Goal: Information Seeking & Learning: Learn about a topic

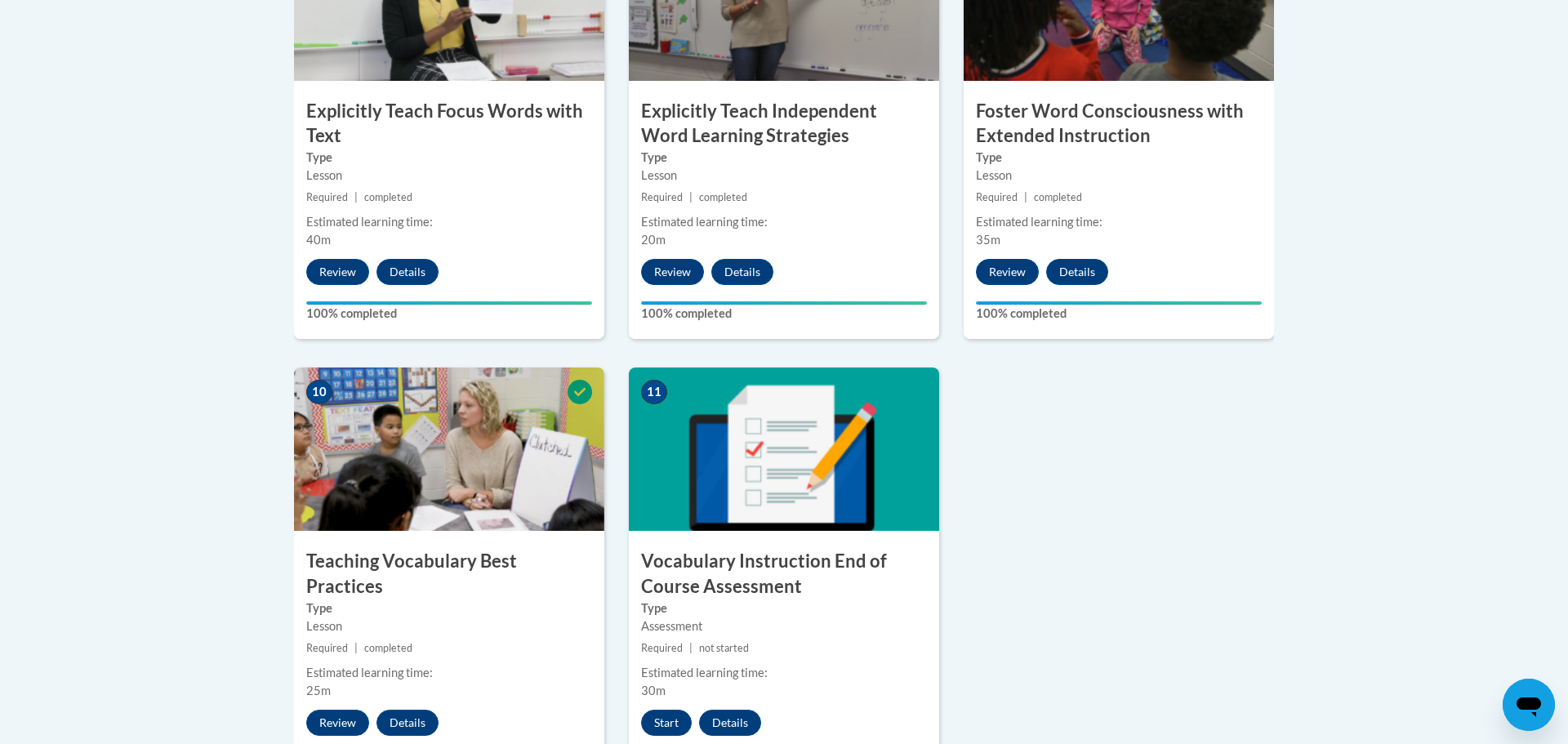
click at [719, 572] on h3 "Vocabulary Instruction End of Course Assessment" at bounding box center [784, 573] width 310 height 50
click at [660, 720] on button "Start" at bounding box center [666, 722] width 50 height 26
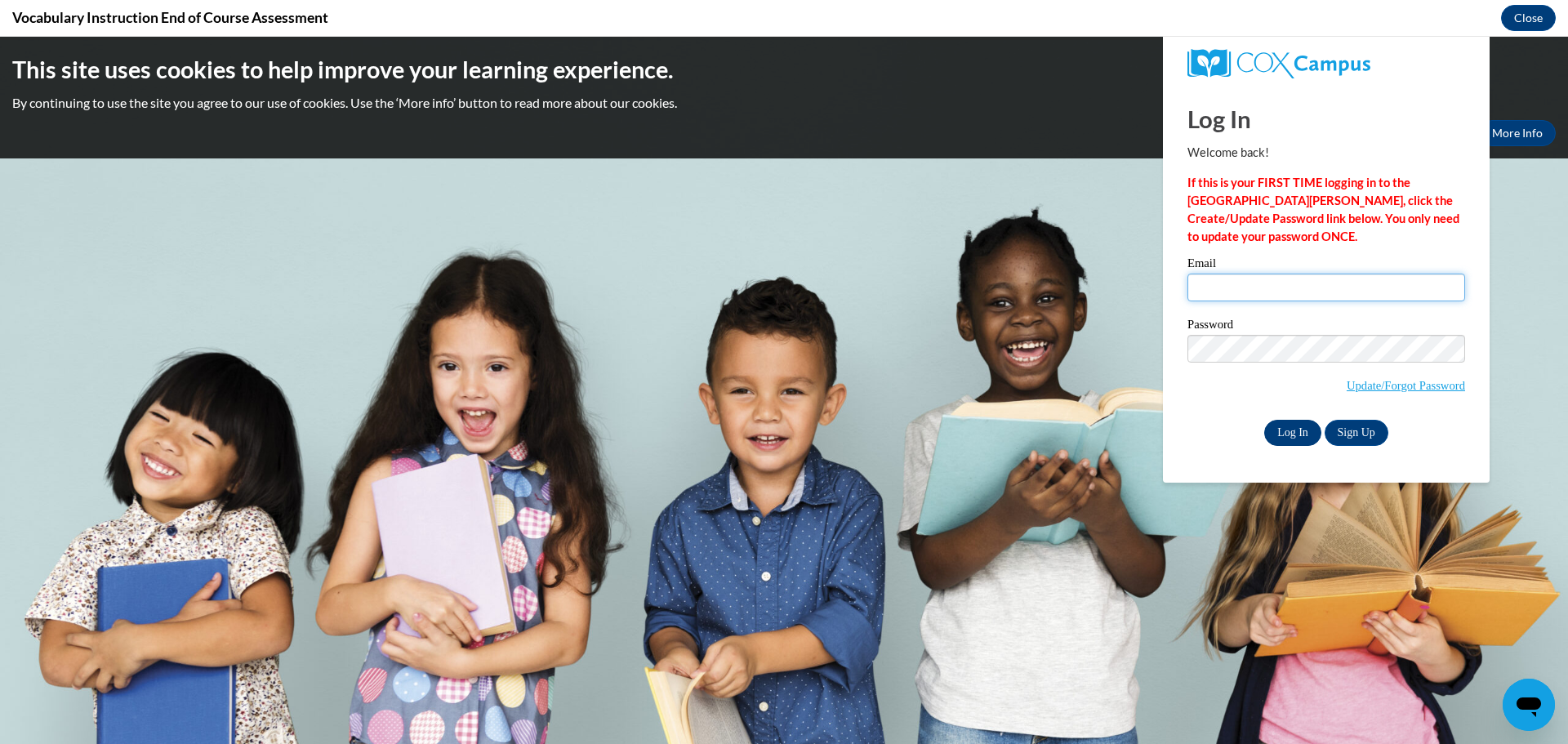
type input "jenna.siegler@traverschool.org"
click at [1286, 437] on input "Log In" at bounding box center [1293, 432] width 57 height 26
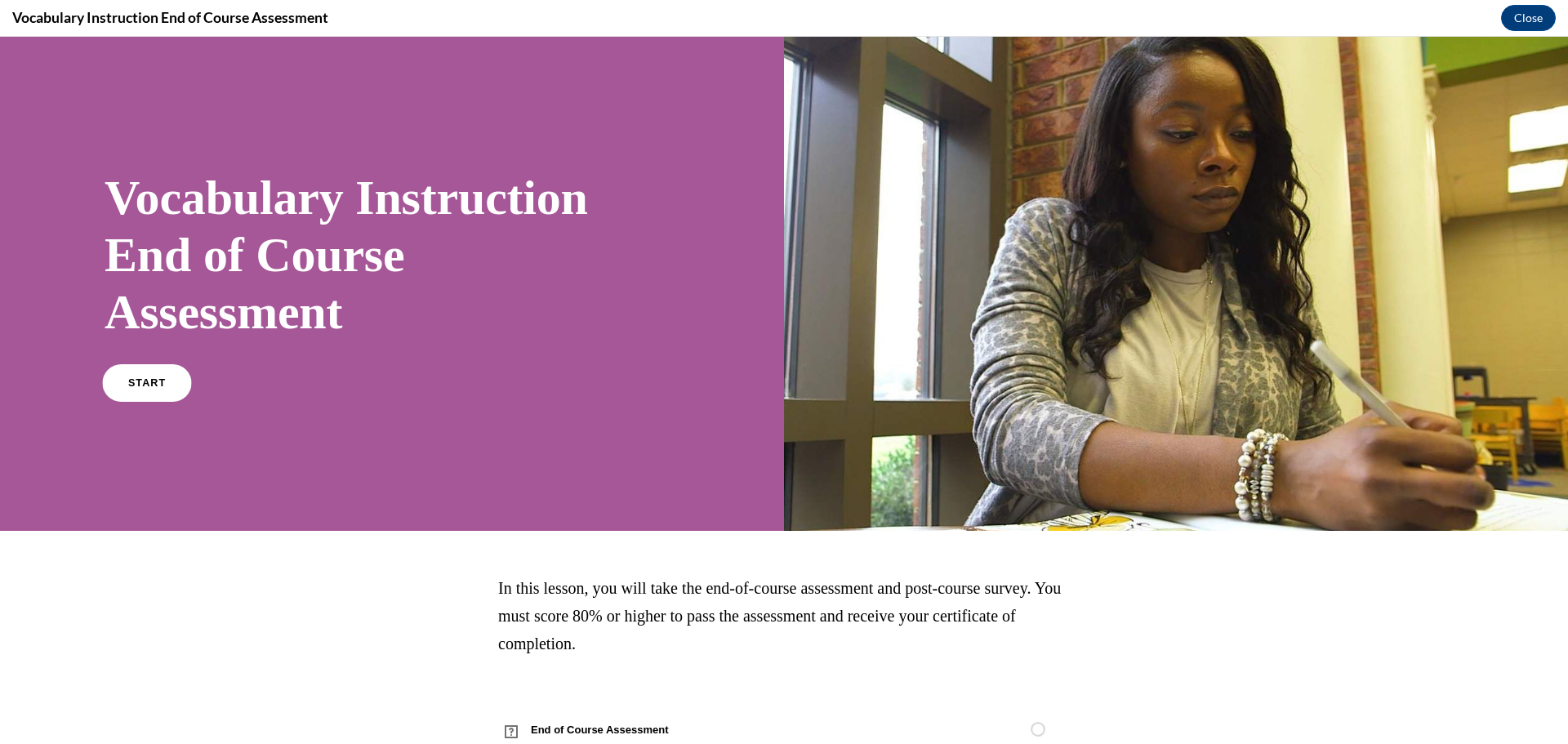
click at [137, 385] on span "START" at bounding box center [146, 383] width 37 height 12
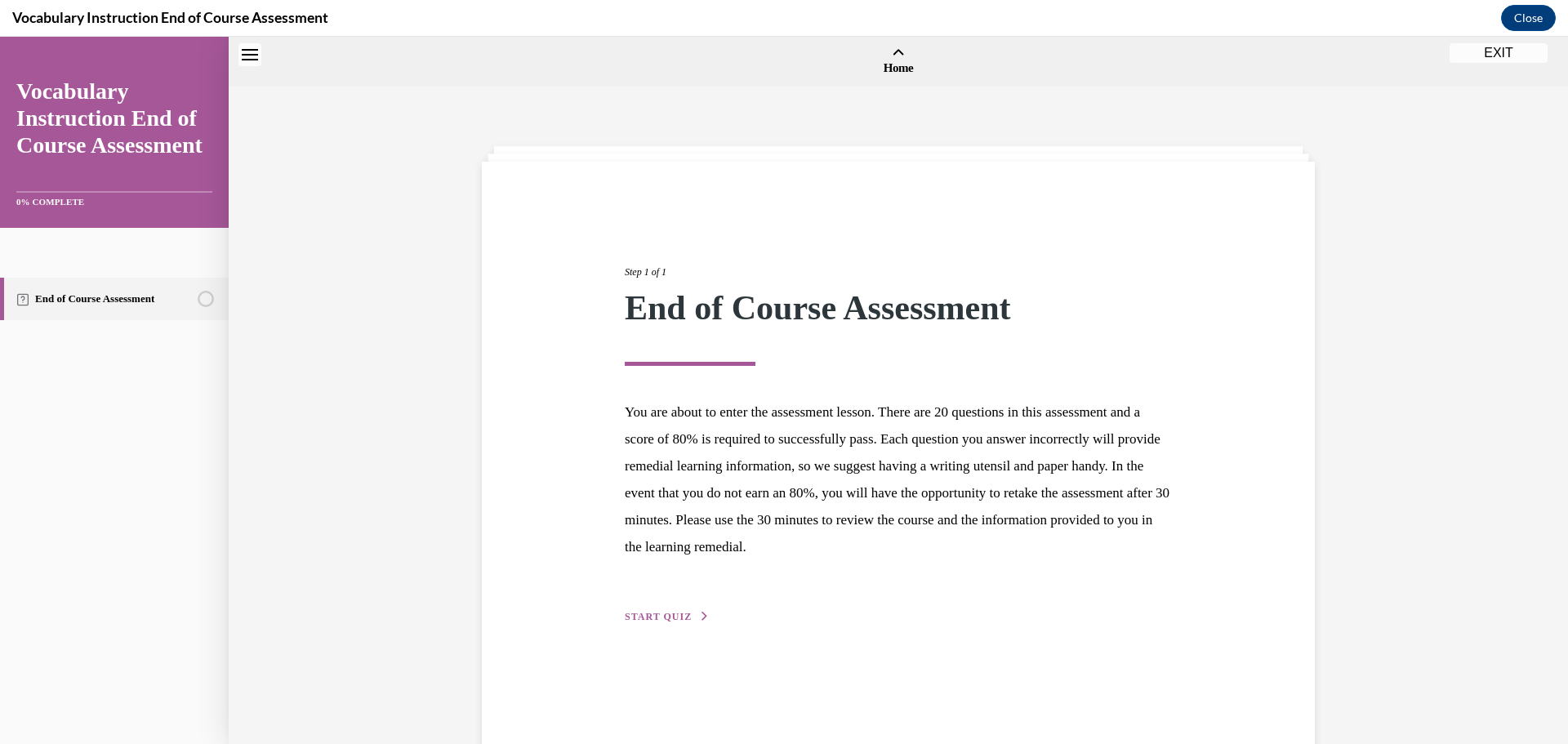
scroll to position [50, 0]
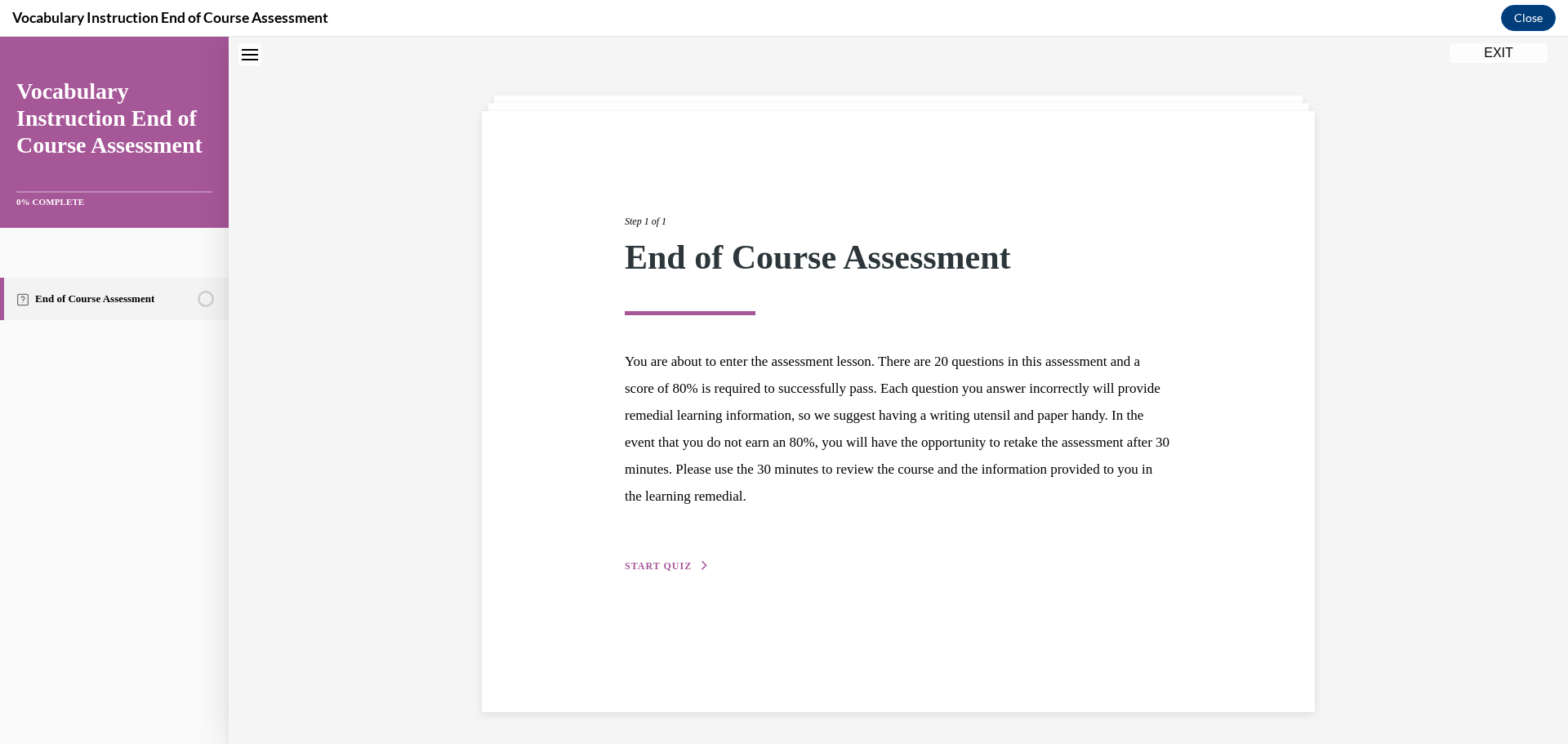
click at [651, 571] on button "START QUIZ" at bounding box center [667, 566] width 85 height 15
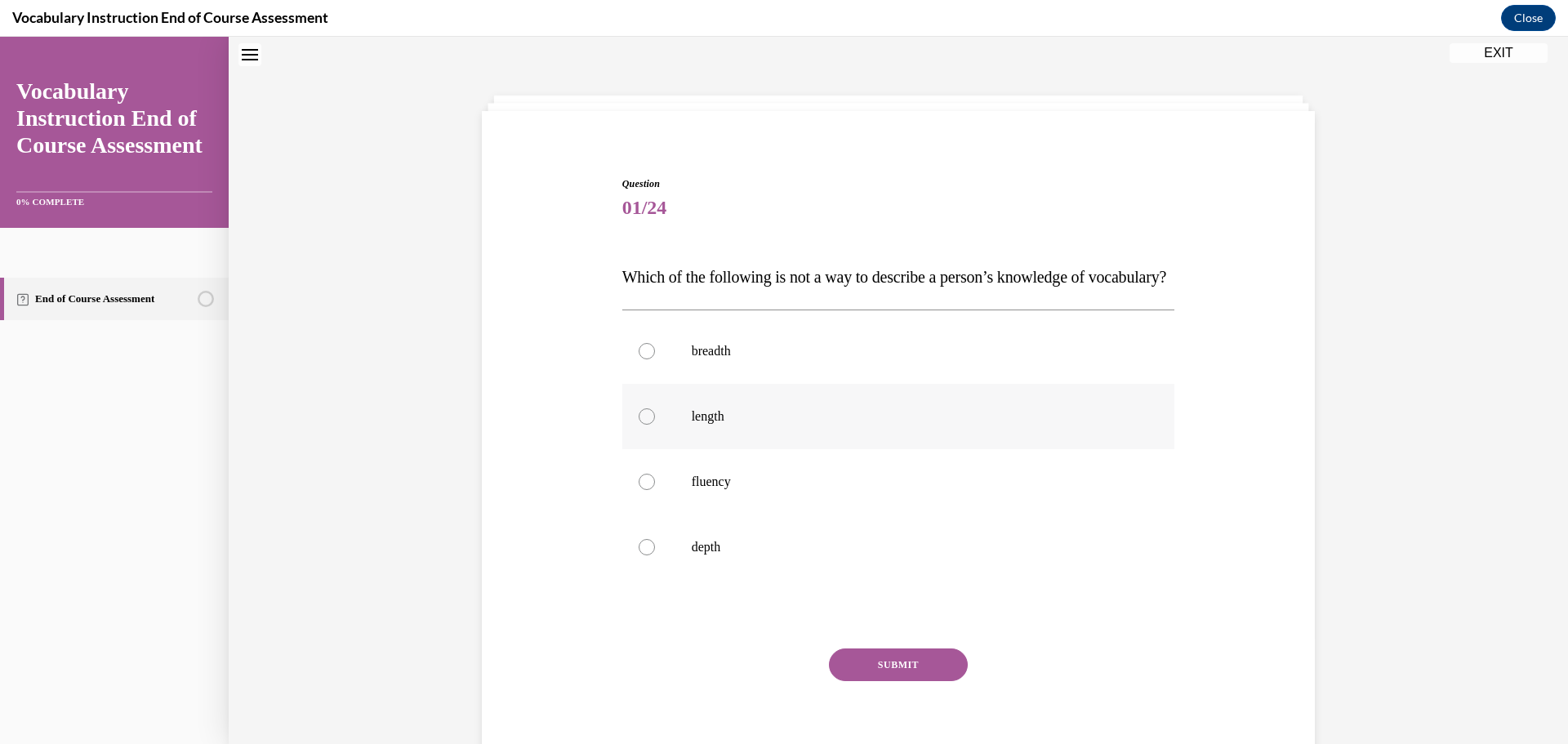
click at [760, 424] on p "length" at bounding box center [912, 416] width 443 height 16
click at [655, 424] on input "length" at bounding box center [646, 416] width 16 height 16
radio input "true"
click at [895, 681] on button "SUBMIT" at bounding box center [898, 664] width 139 height 33
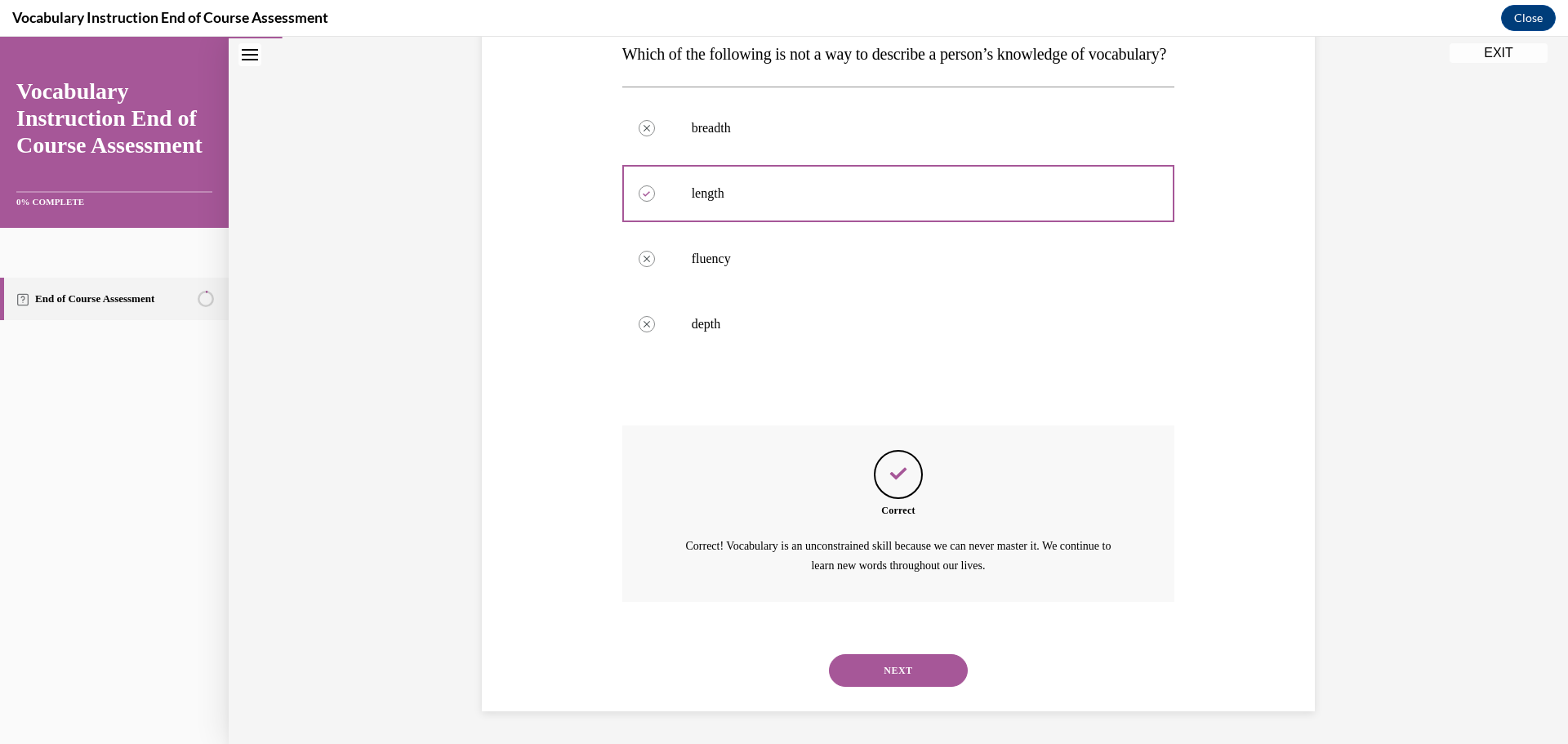
click at [895, 686] on button "NEXT" at bounding box center [898, 670] width 139 height 33
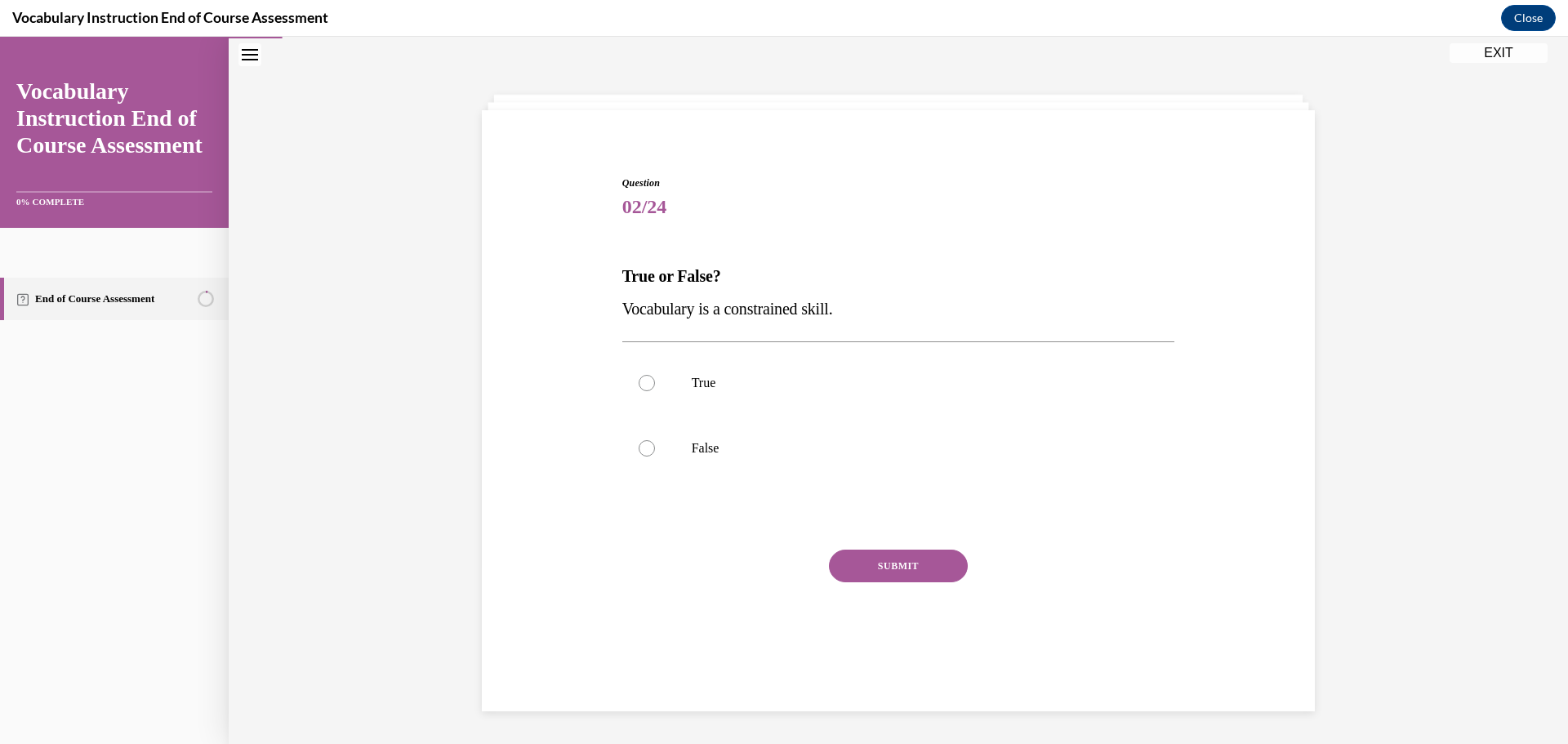
scroll to position [51, 0]
click at [781, 456] on label "False" at bounding box center [898, 448] width 553 height 65
click at [655, 456] on input "False" at bounding box center [646, 448] width 16 height 16
radio input "true"
click at [904, 574] on button "SUBMIT" at bounding box center [898, 566] width 139 height 33
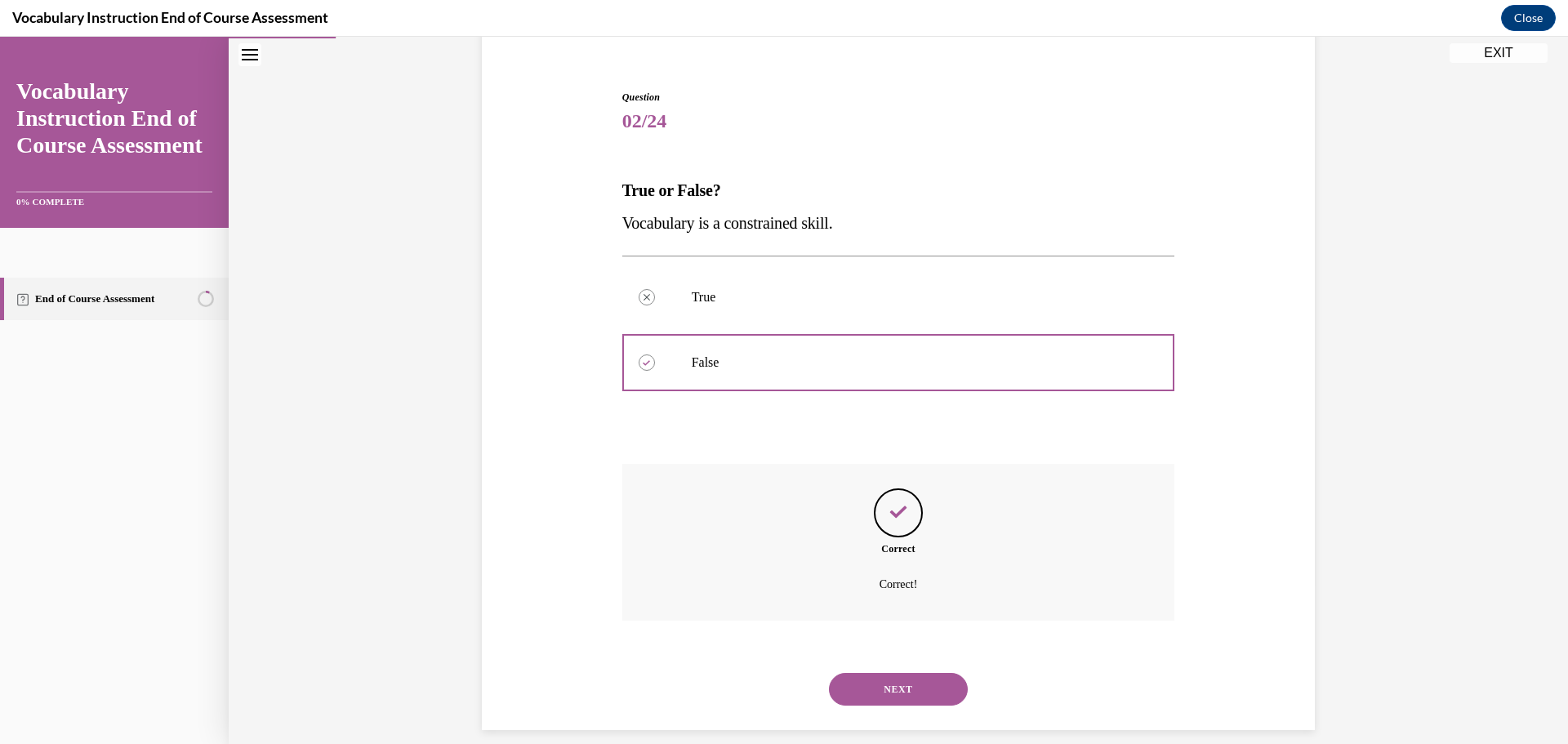
scroll to position [156, 0]
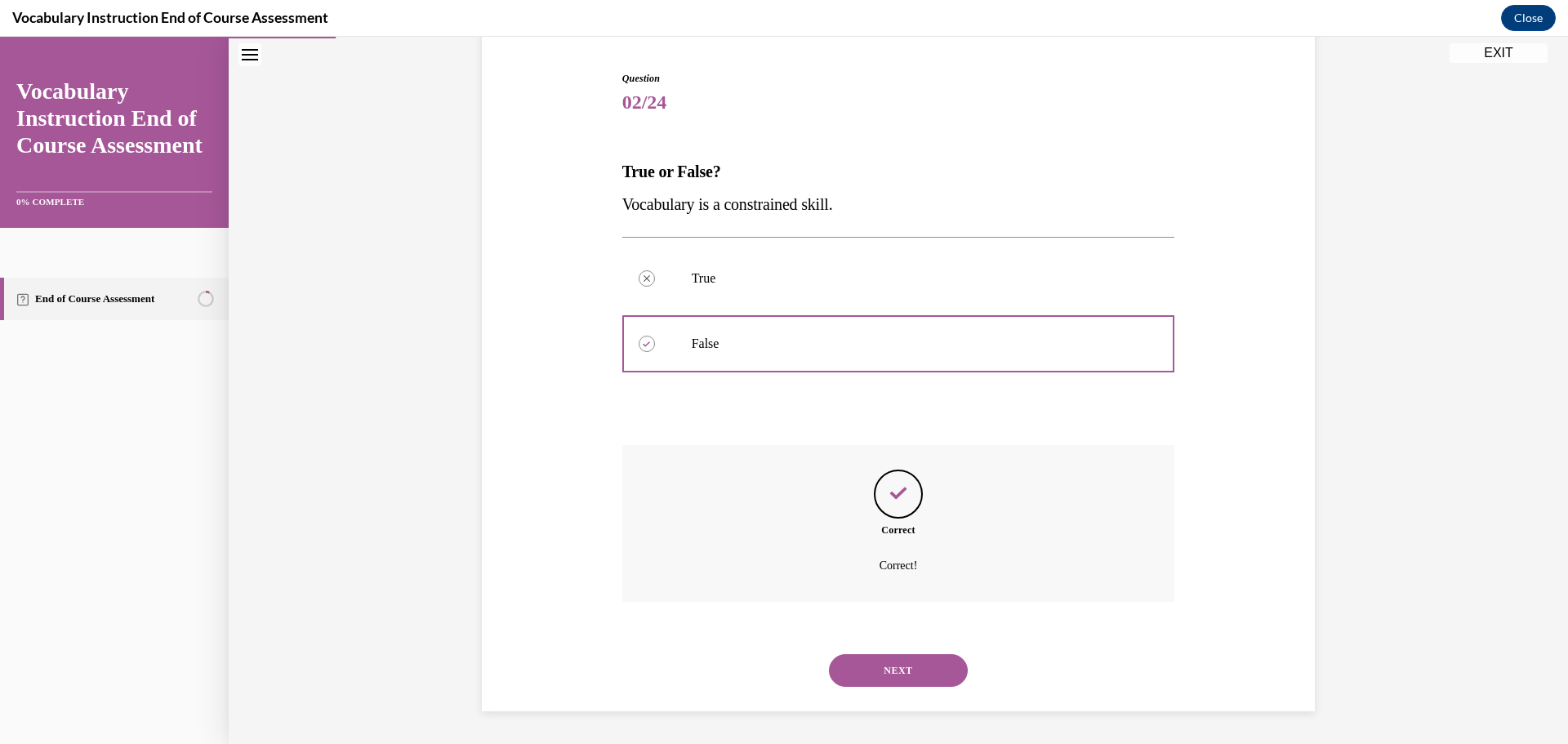
click at [899, 657] on button "NEXT" at bounding box center [898, 670] width 139 height 33
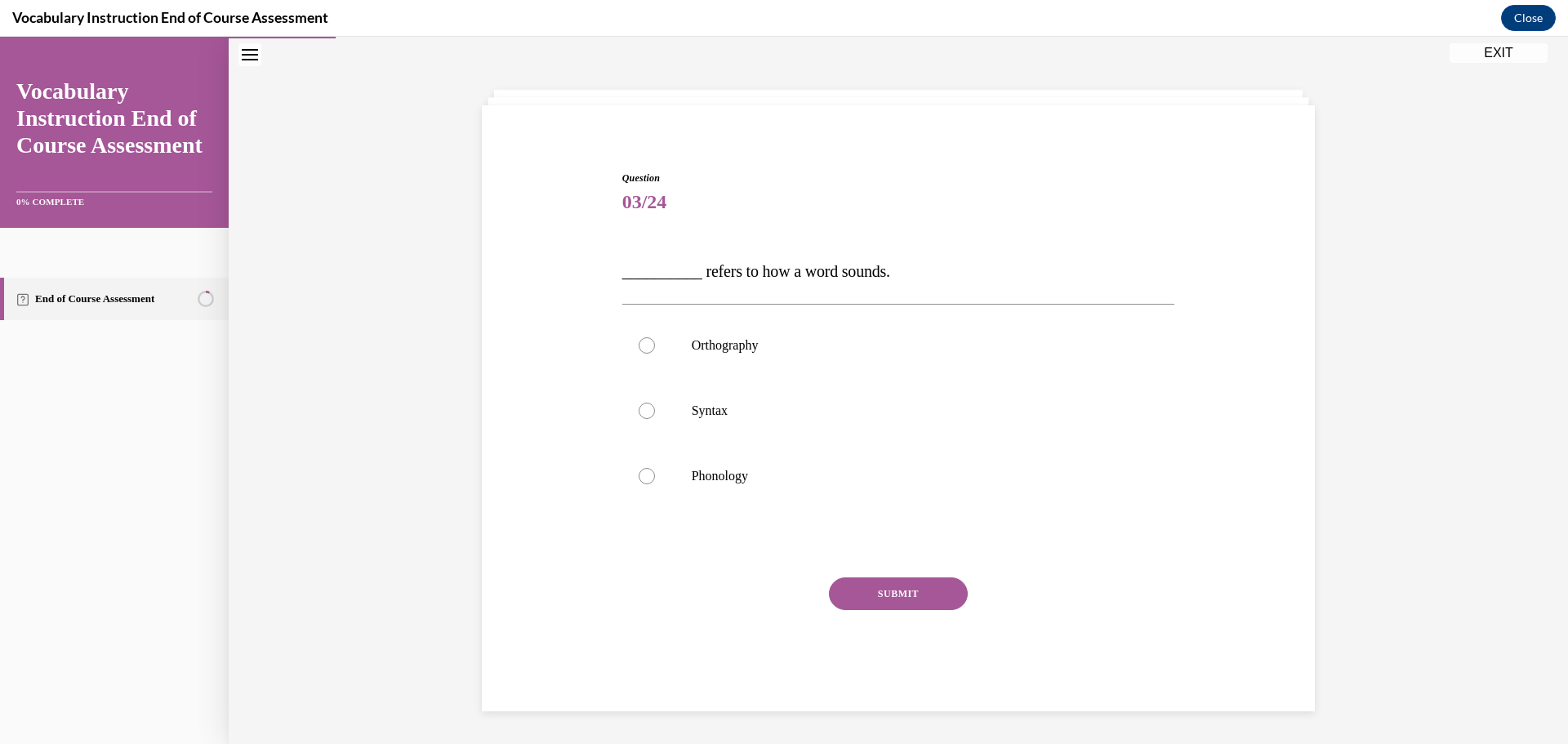
scroll to position [56, 0]
click at [645, 477] on div at bounding box center [646, 476] width 16 height 16
click at [645, 477] on input "Phonology" at bounding box center [646, 476] width 16 height 16
radio input "true"
click at [936, 603] on button "SUBMIT" at bounding box center [898, 593] width 139 height 33
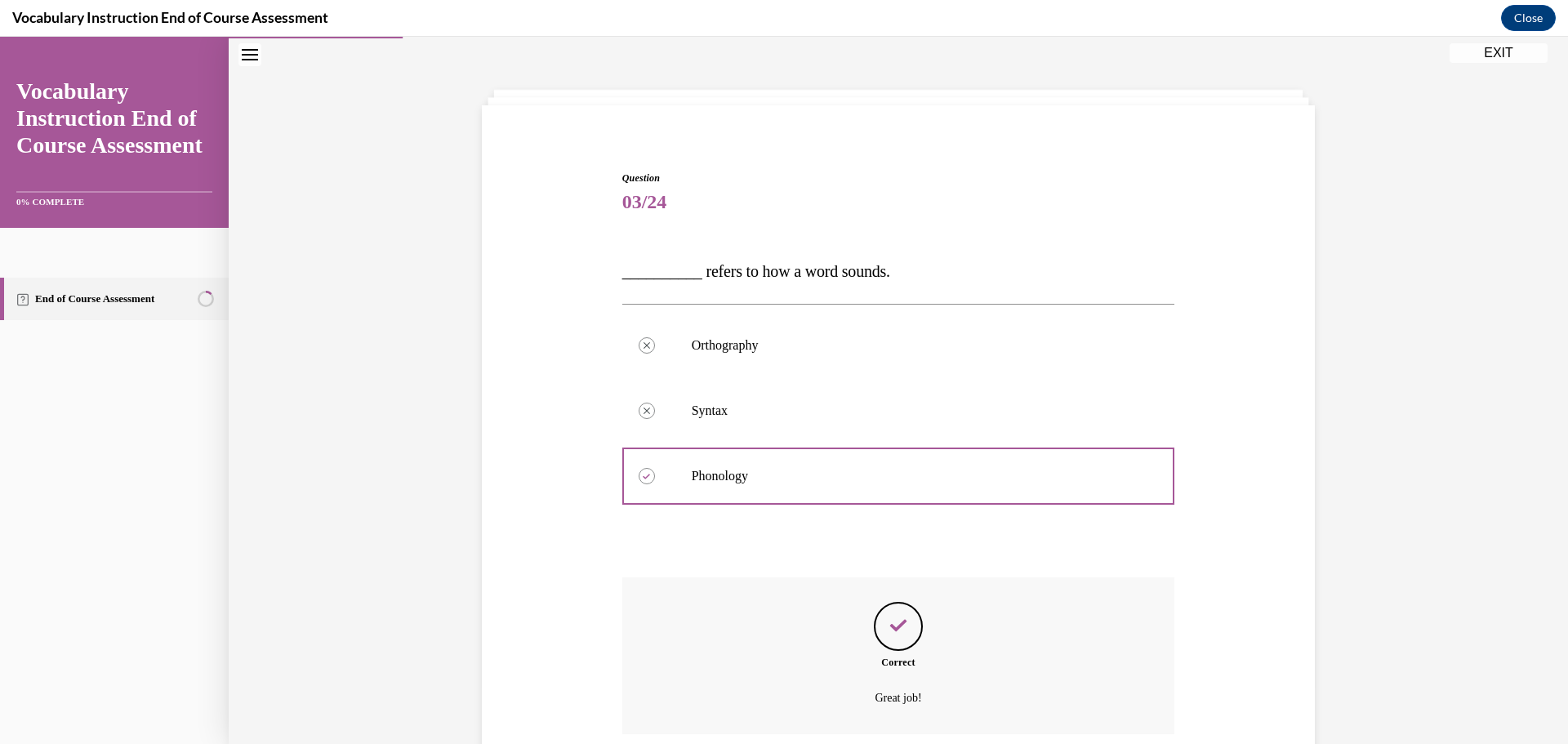
scroll to position [189, 0]
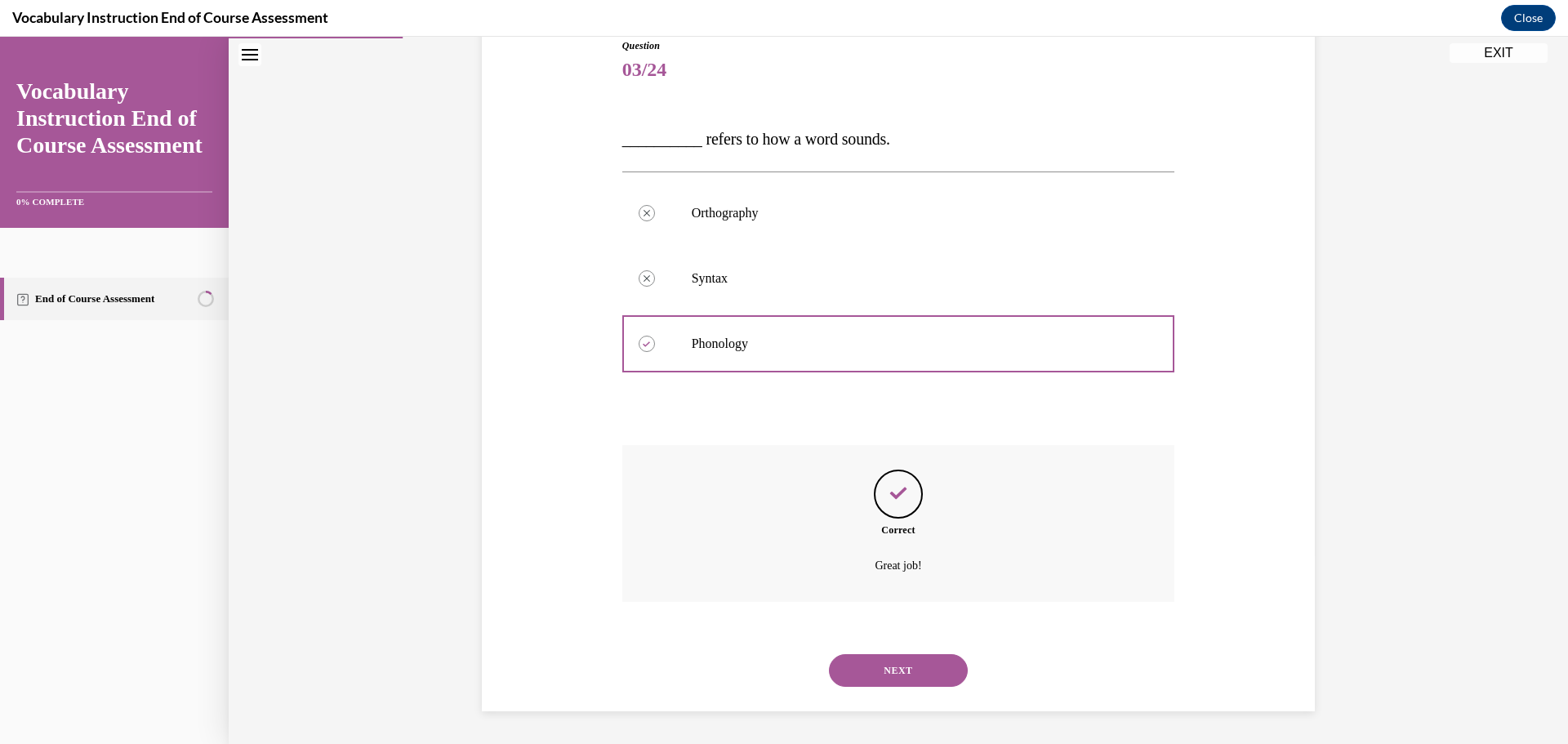
click at [912, 668] on button "NEXT" at bounding box center [898, 670] width 139 height 33
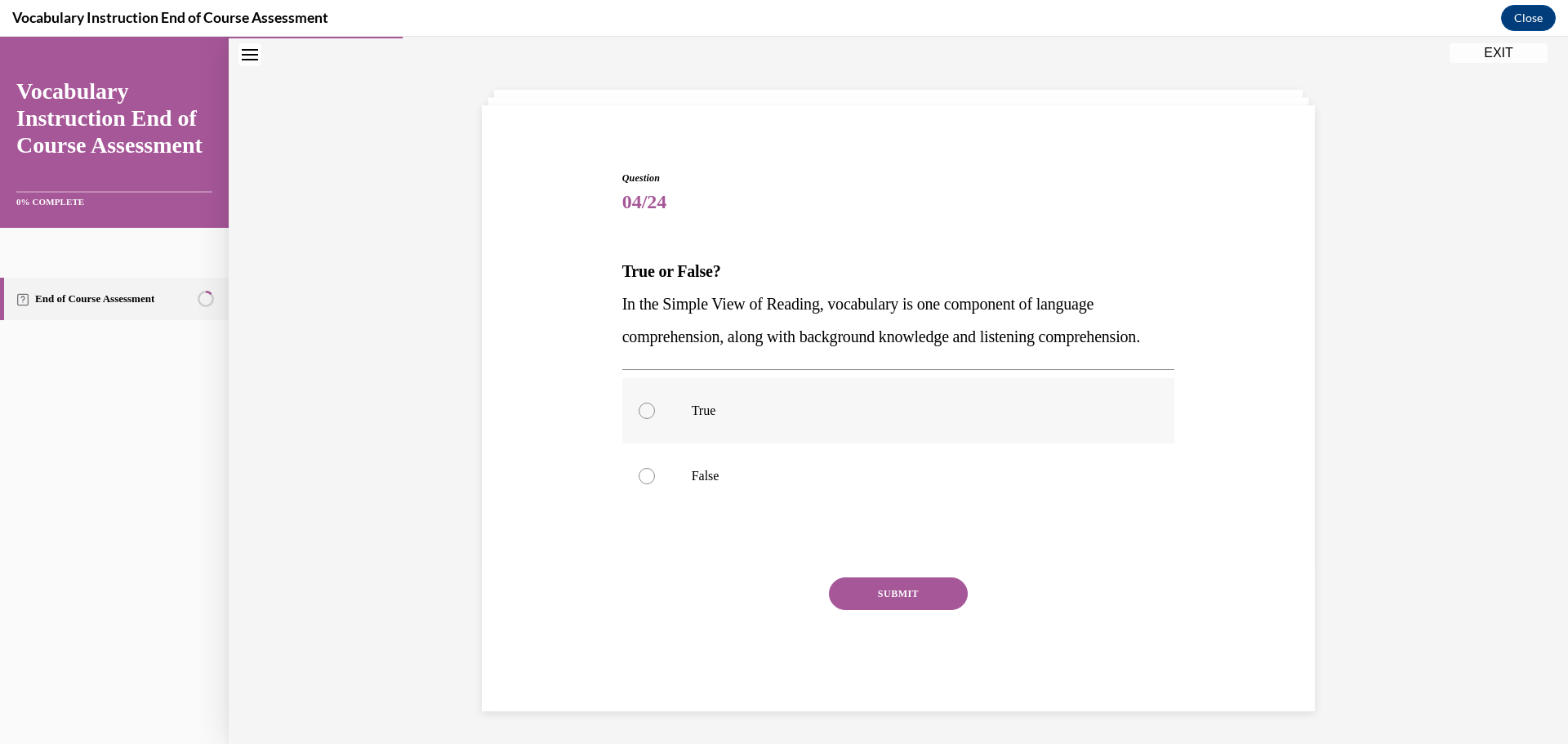
click at [871, 418] on label "True" at bounding box center [898, 410] width 553 height 65
click at [655, 418] on input "True" at bounding box center [646, 411] width 16 height 16
radio input "true"
click at [916, 597] on button "SUBMIT" at bounding box center [898, 593] width 139 height 33
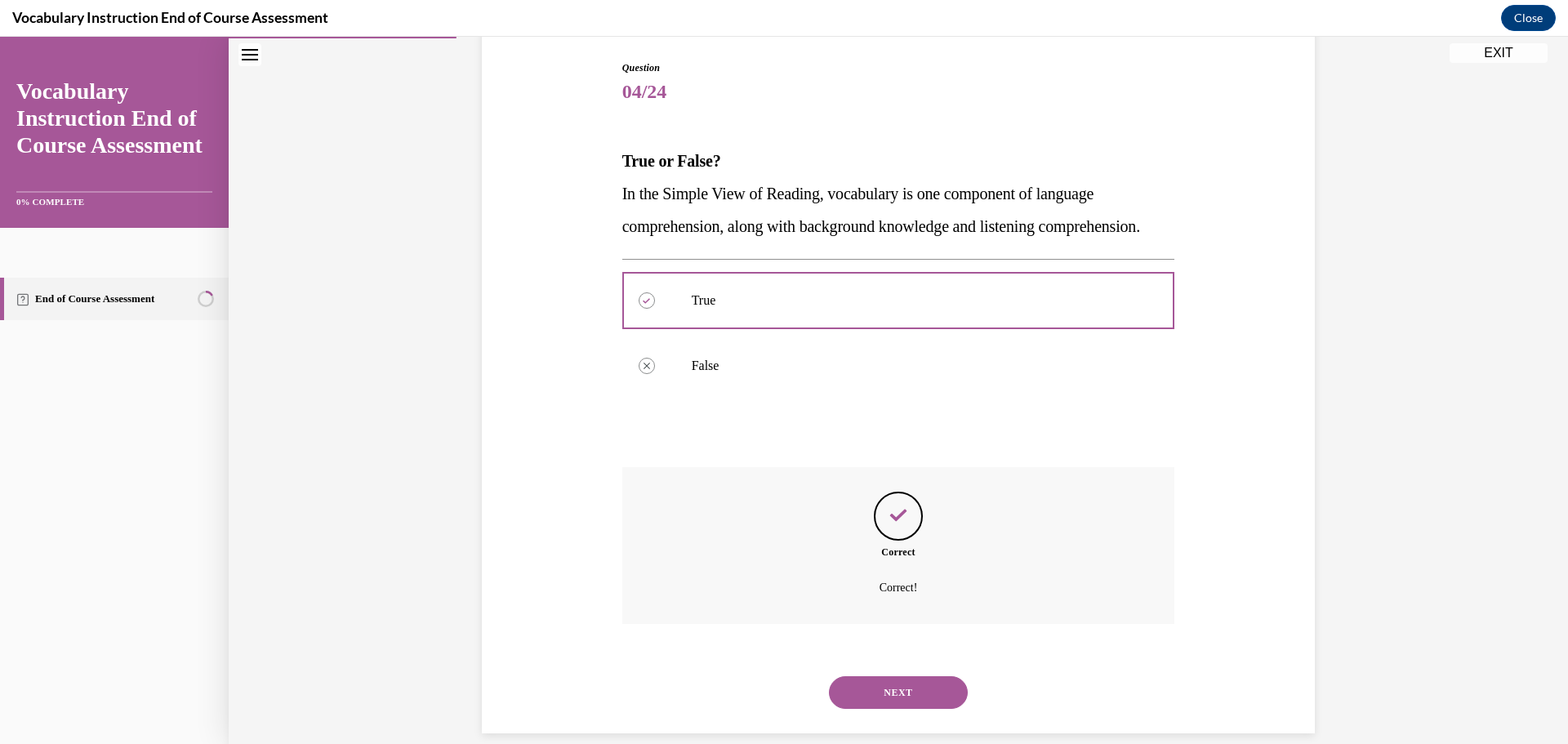
scroll to position [221, 0]
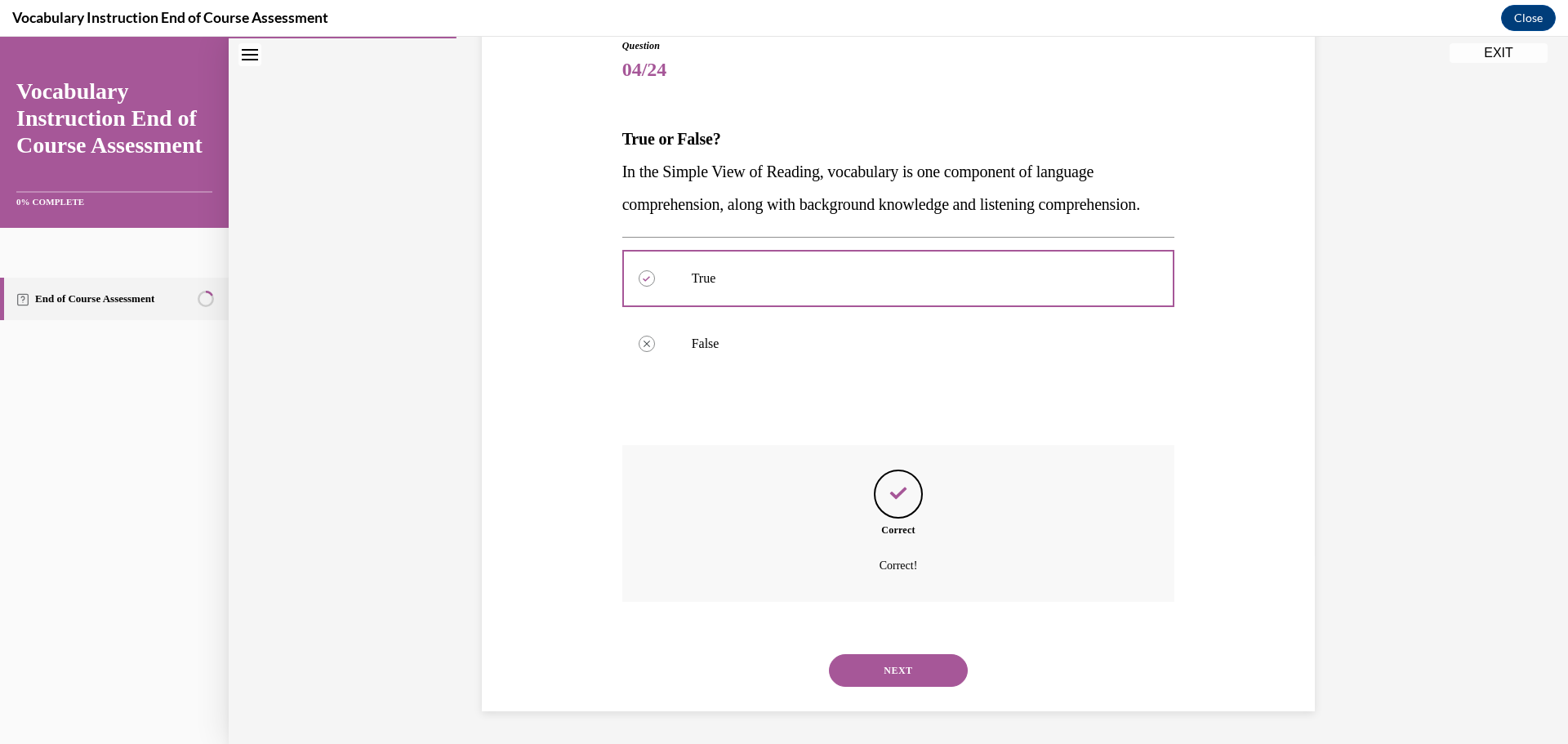
click at [910, 665] on button "NEXT" at bounding box center [898, 670] width 139 height 33
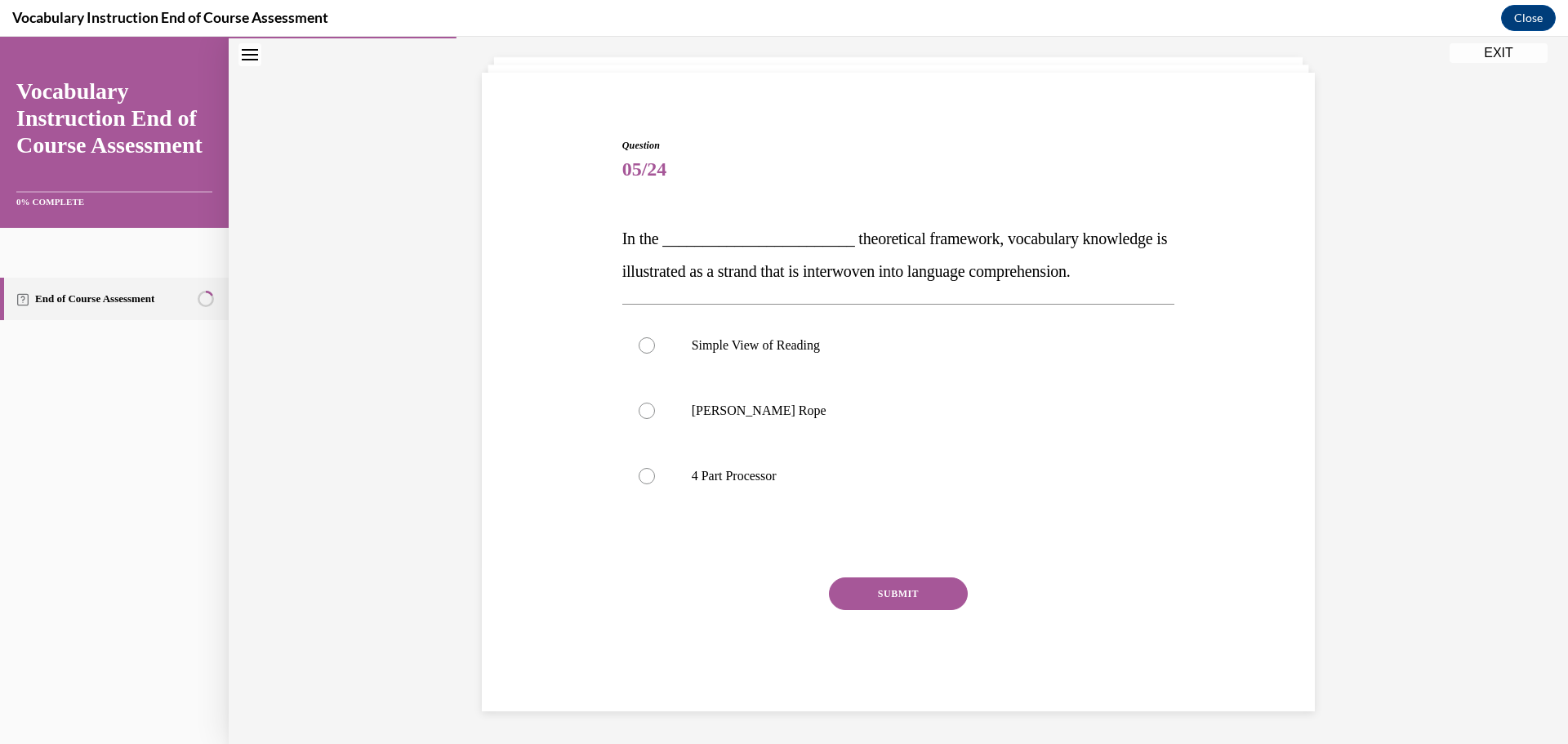
scroll to position [89, 0]
click at [819, 425] on label "Scarborough's Rope" at bounding box center [898, 410] width 553 height 65
click at [655, 418] on input "Scarborough's Rope" at bounding box center [646, 411] width 16 height 16
radio input "true"
click at [899, 592] on button "SUBMIT" at bounding box center [898, 593] width 139 height 33
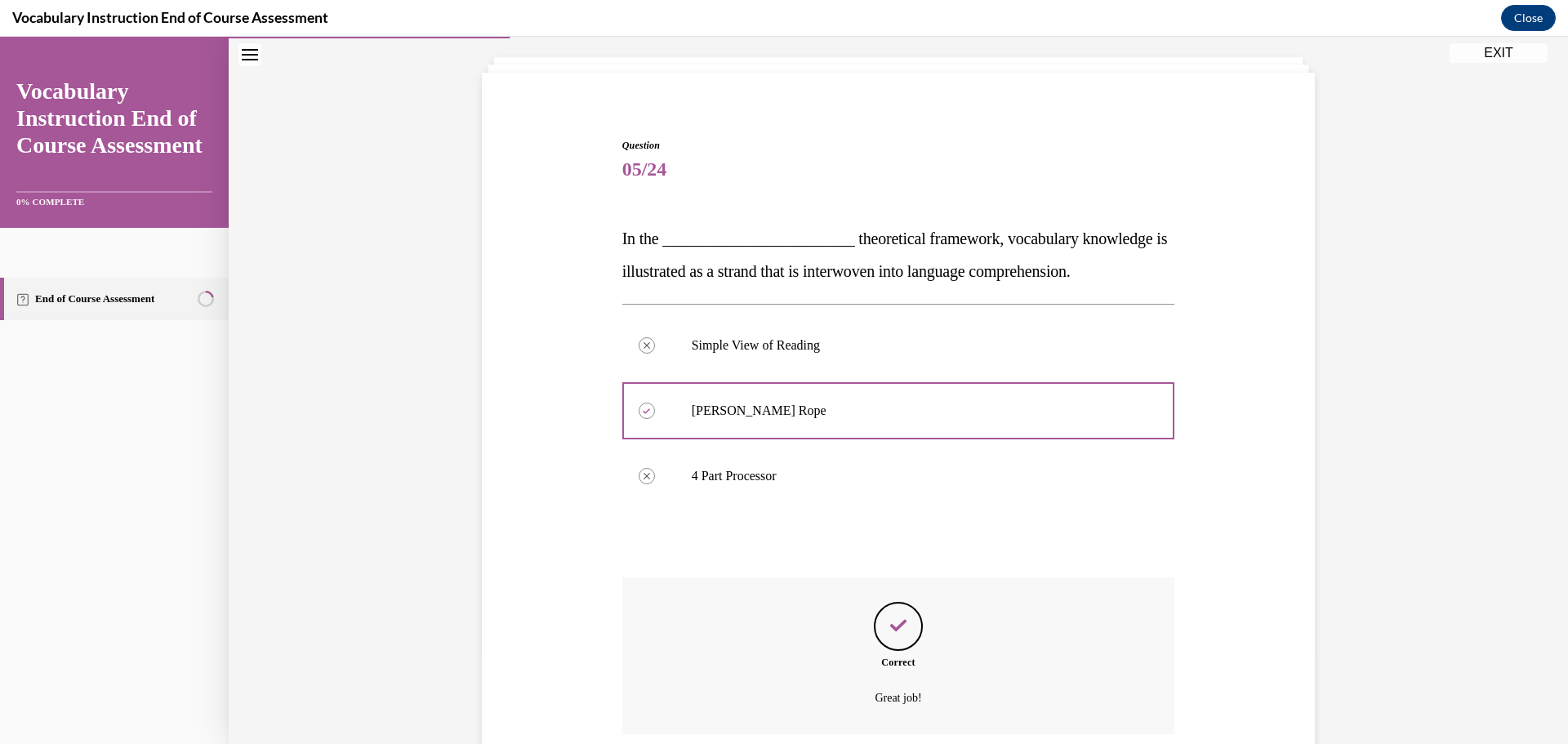
scroll to position [221, 0]
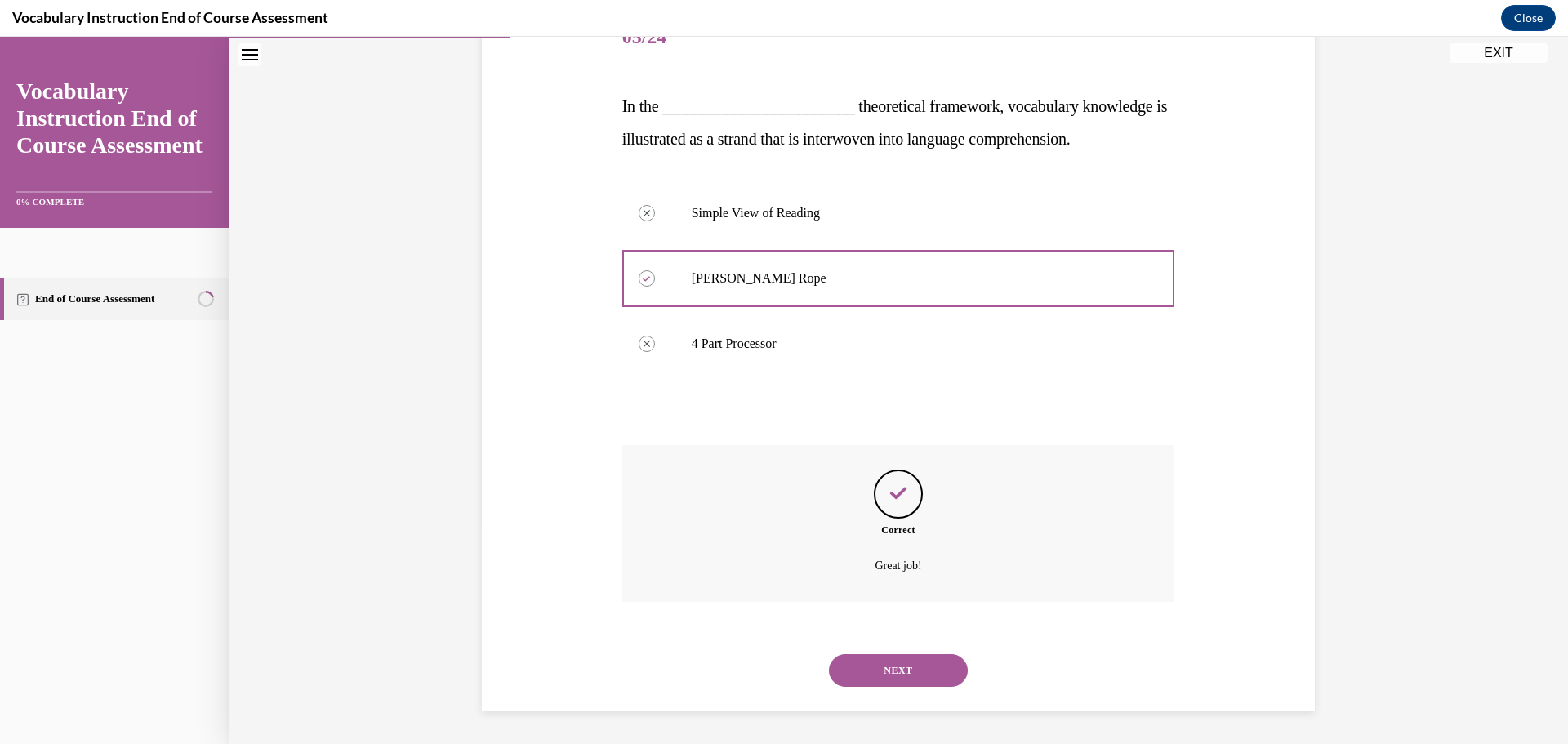
click at [906, 668] on button "NEXT" at bounding box center [898, 670] width 139 height 33
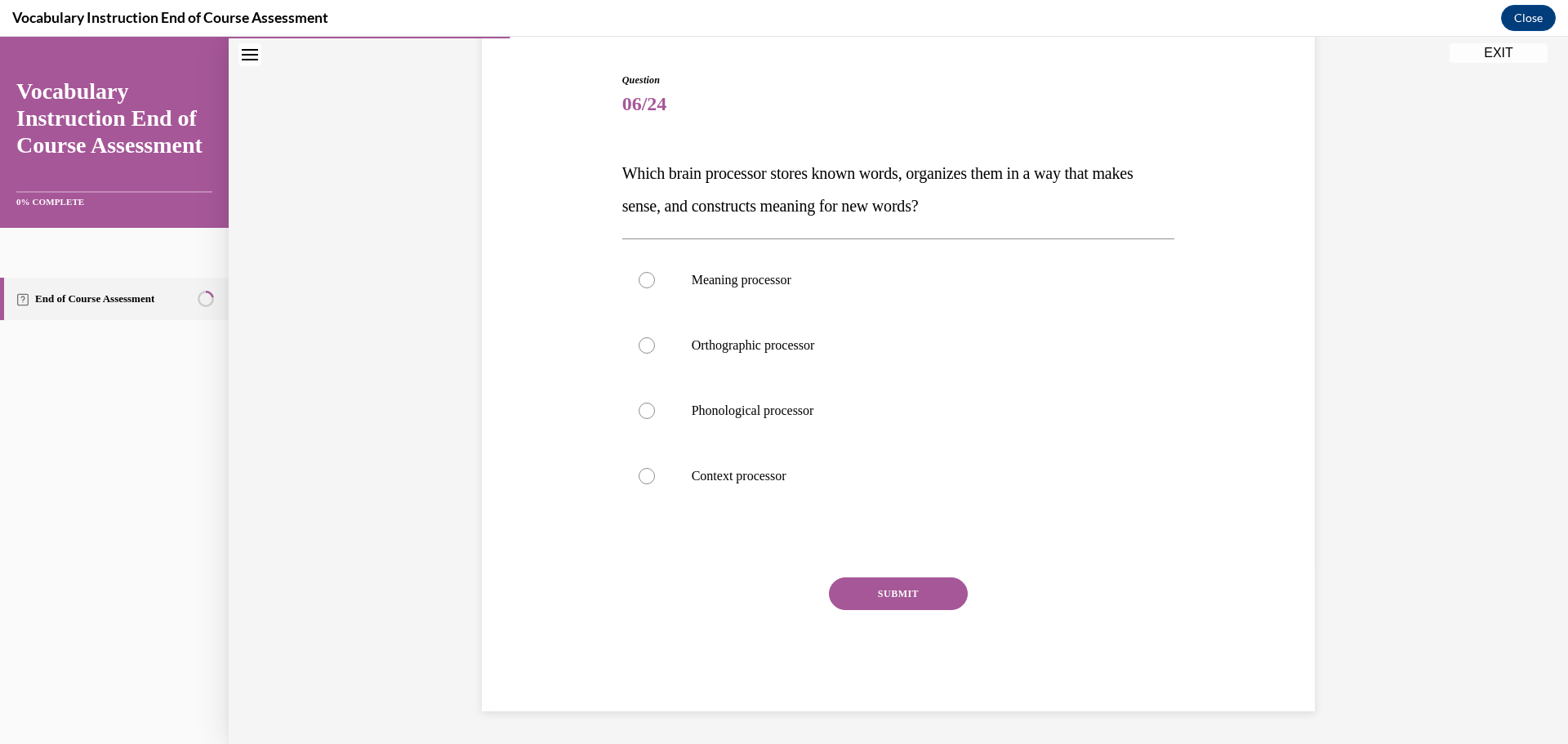
scroll to position [154, 0]
click at [871, 299] on label "Meaning processor" at bounding box center [898, 280] width 553 height 65
click at [655, 288] on input "Meaning processor" at bounding box center [646, 280] width 16 height 16
radio input "true"
click at [910, 589] on button "SUBMIT" at bounding box center [898, 593] width 139 height 33
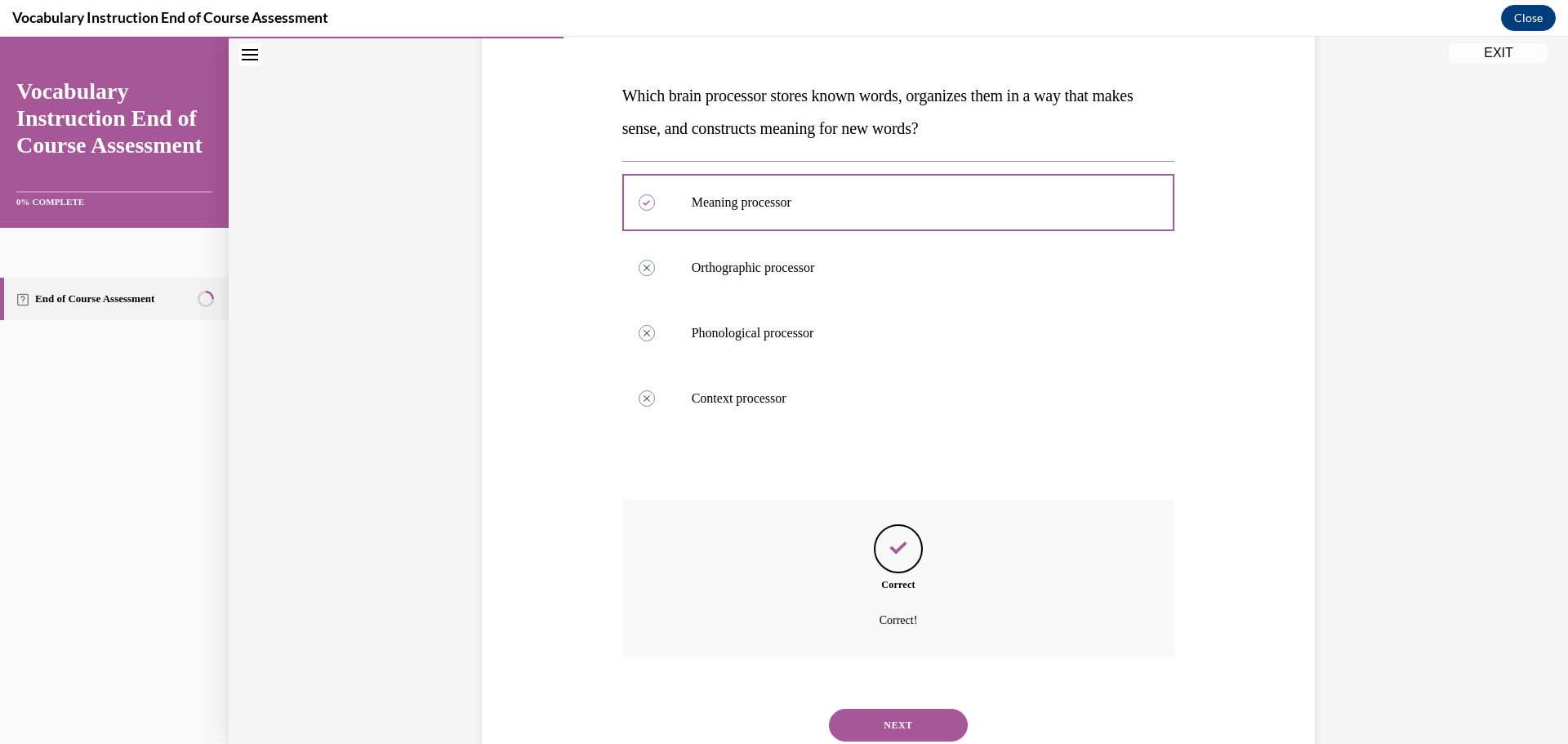
scroll to position [287, 0]
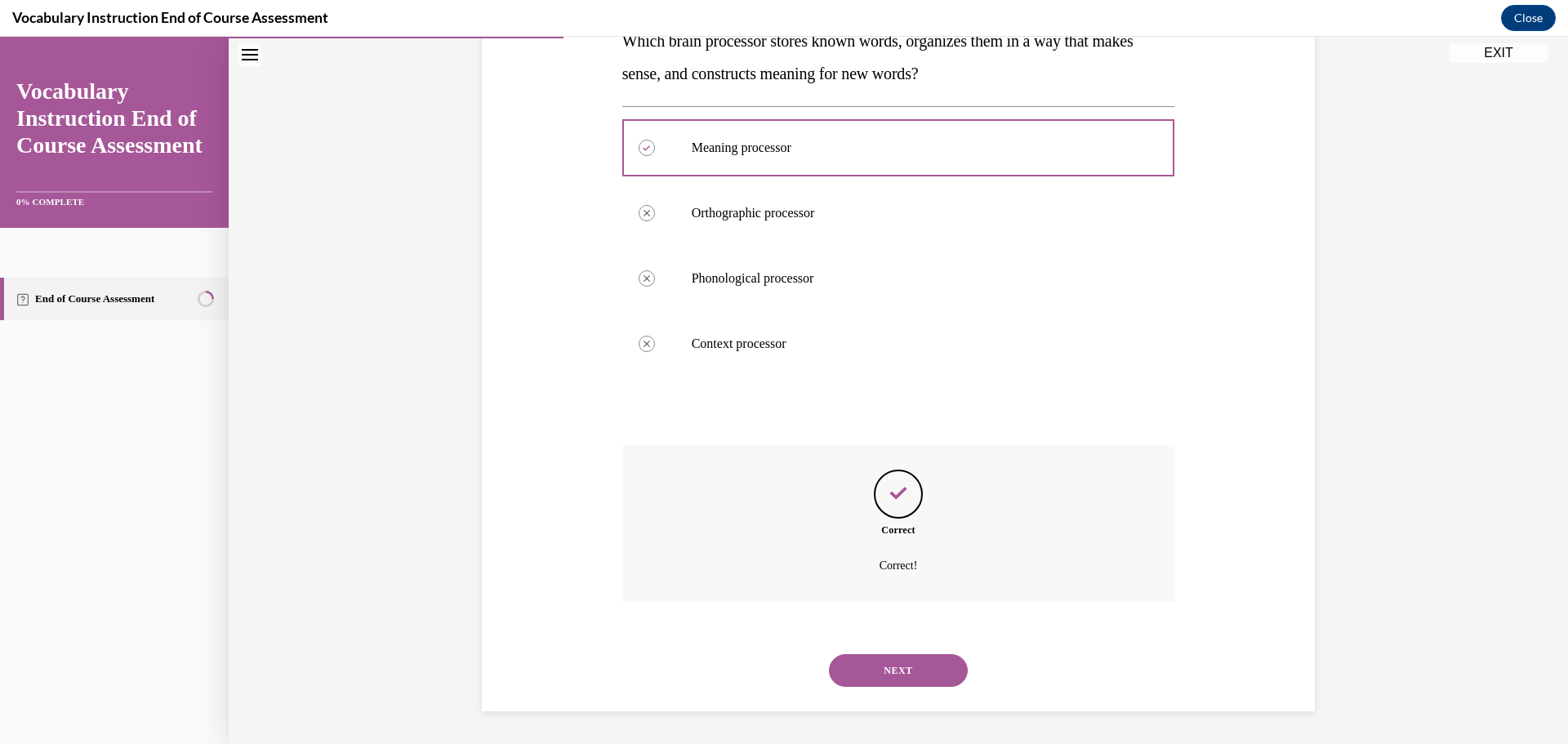
click at [904, 663] on button "NEXT" at bounding box center [898, 670] width 139 height 33
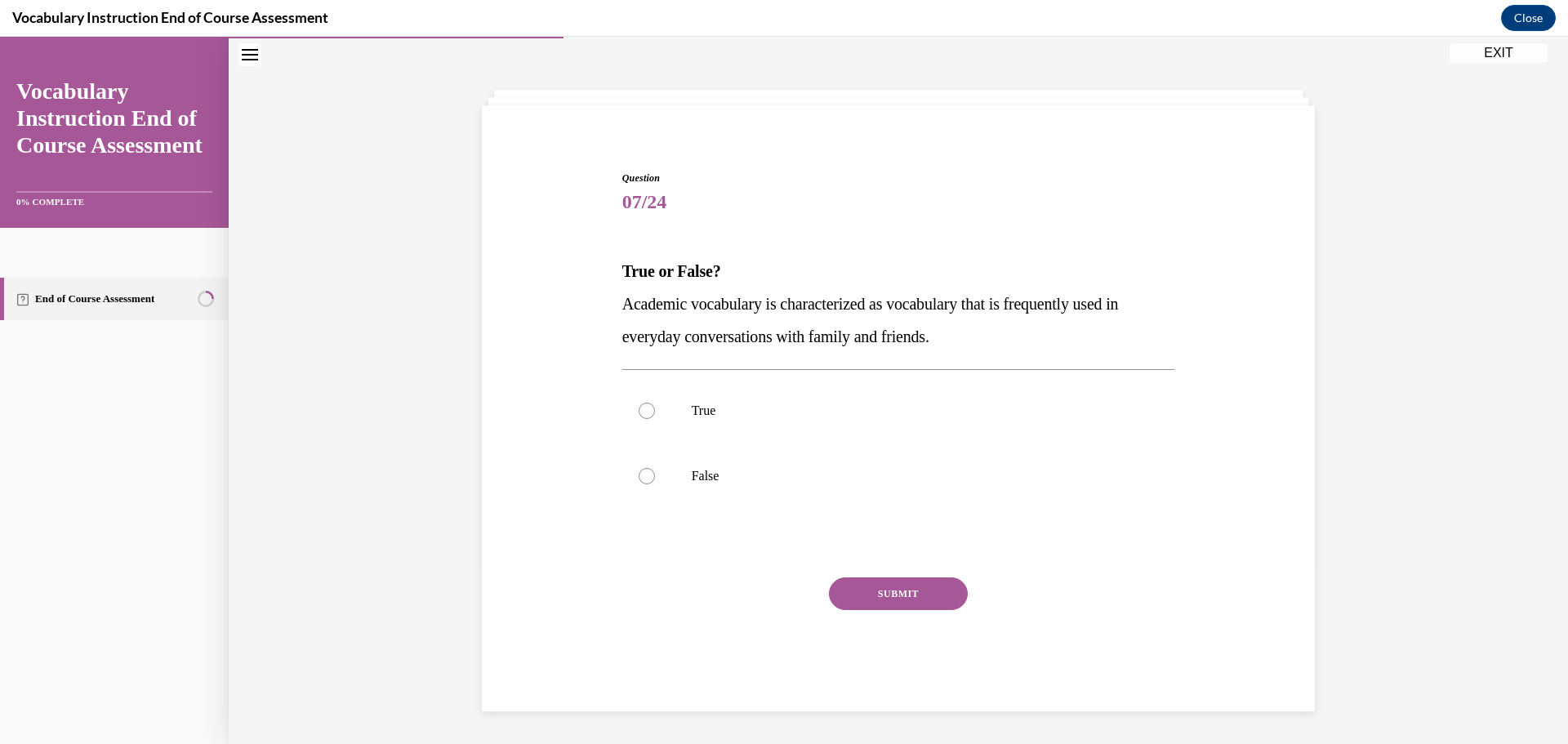
scroll to position [56, 0]
click at [884, 482] on p "False" at bounding box center [912, 476] width 443 height 16
click at [655, 482] on input "False" at bounding box center [646, 476] width 16 height 16
radio input "true"
click at [897, 603] on button "SUBMIT" at bounding box center [898, 593] width 139 height 33
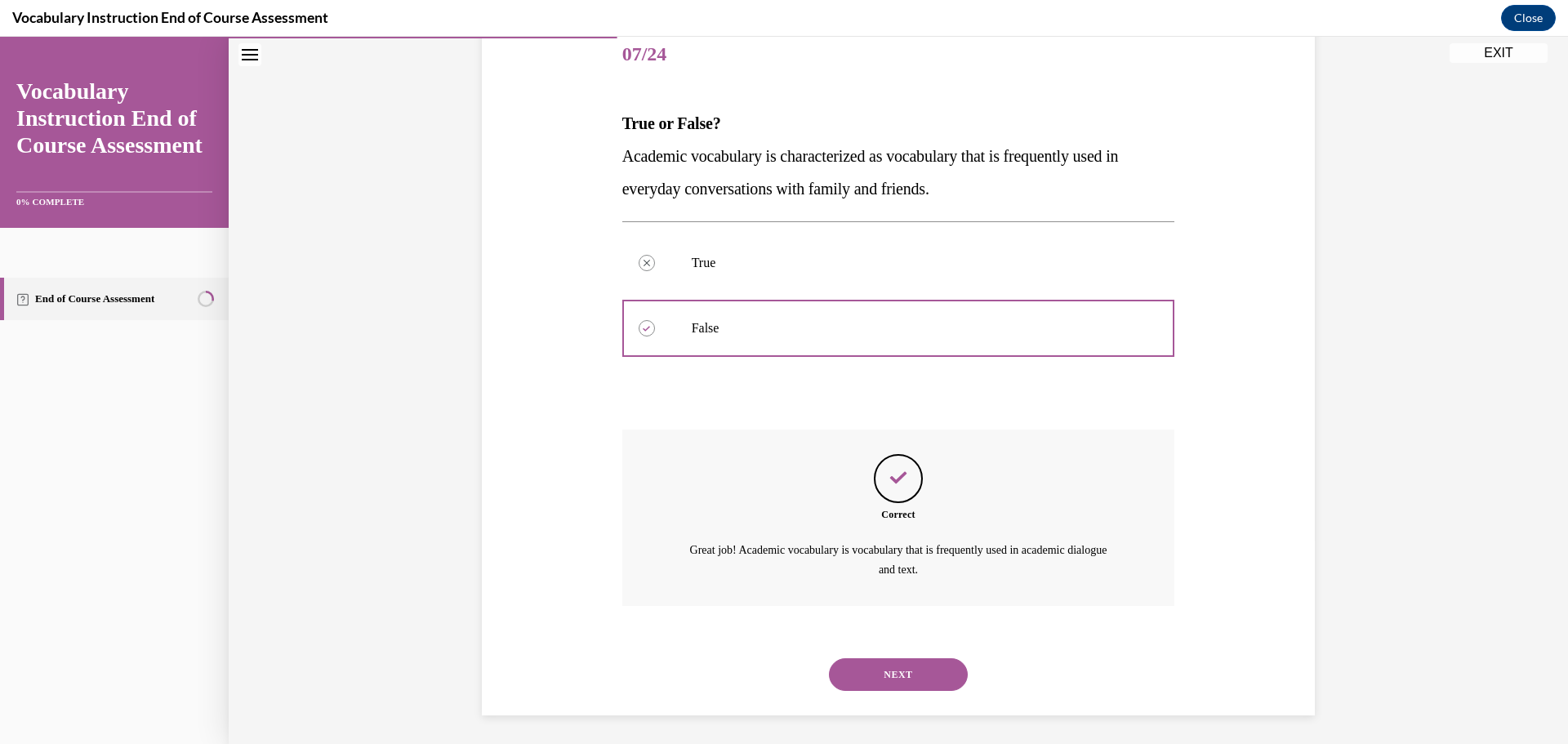
scroll to position [208, 0]
click at [904, 676] on button "NEXT" at bounding box center [898, 670] width 139 height 33
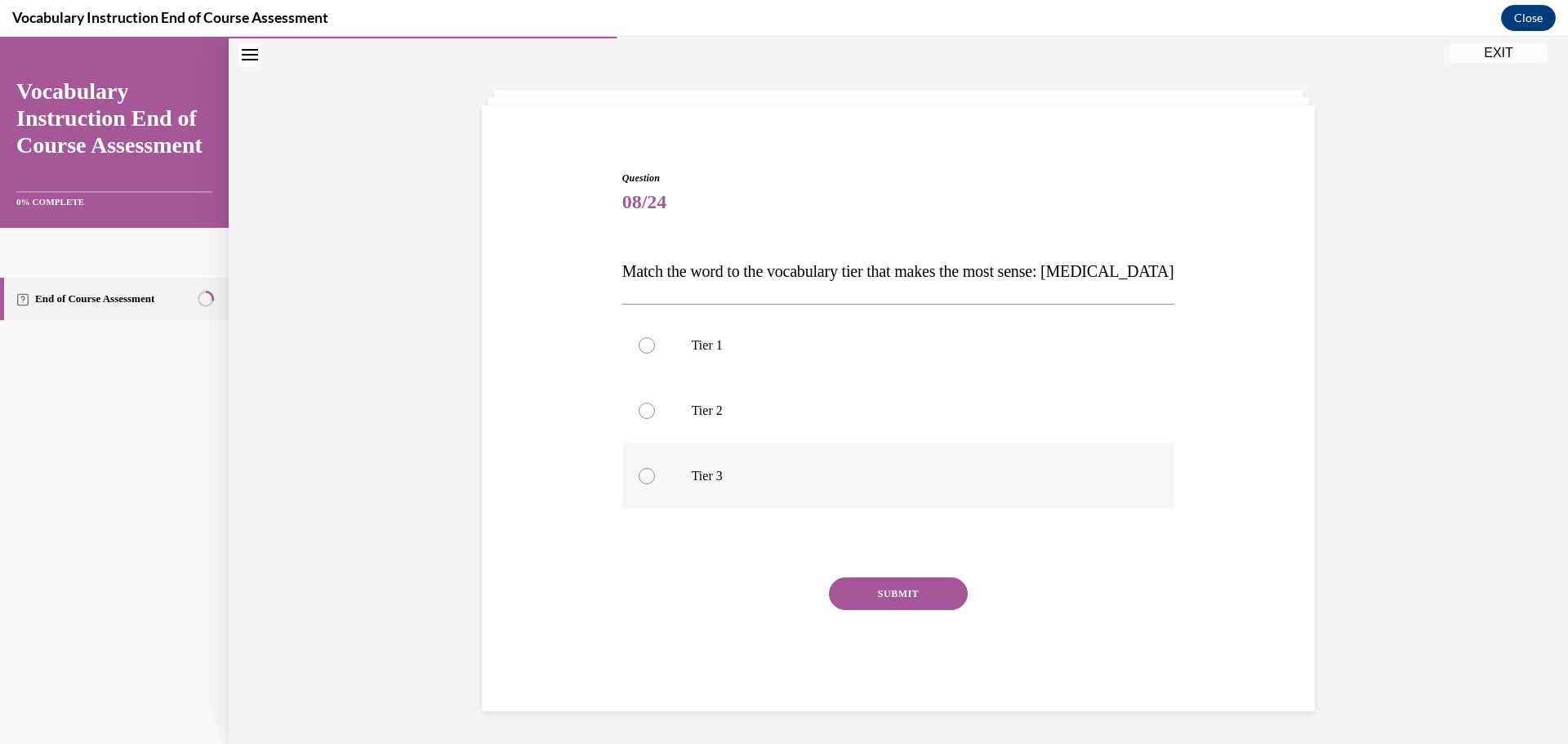
click at [917, 476] on p "Tier 3" at bounding box center [912, 476] width 443 height 16
click at [655, 476] on input "Tier 3" at bounding box center [646, 476] width 16 height 16
radio input "true"
click at [897, 589] on button "SUBMIT" at bounding box center [898, 593] width 139 height 33
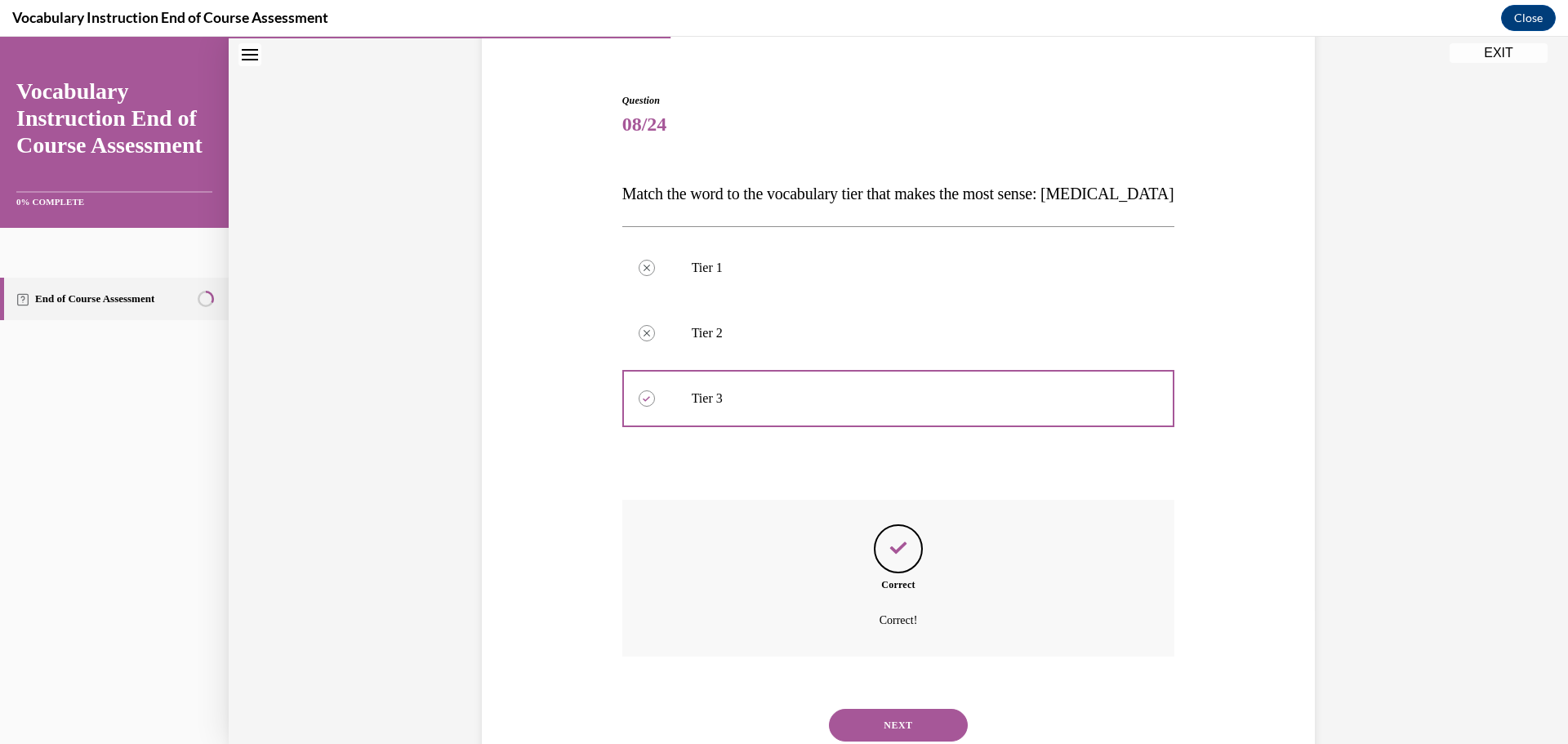
scroll to position [189, 0]
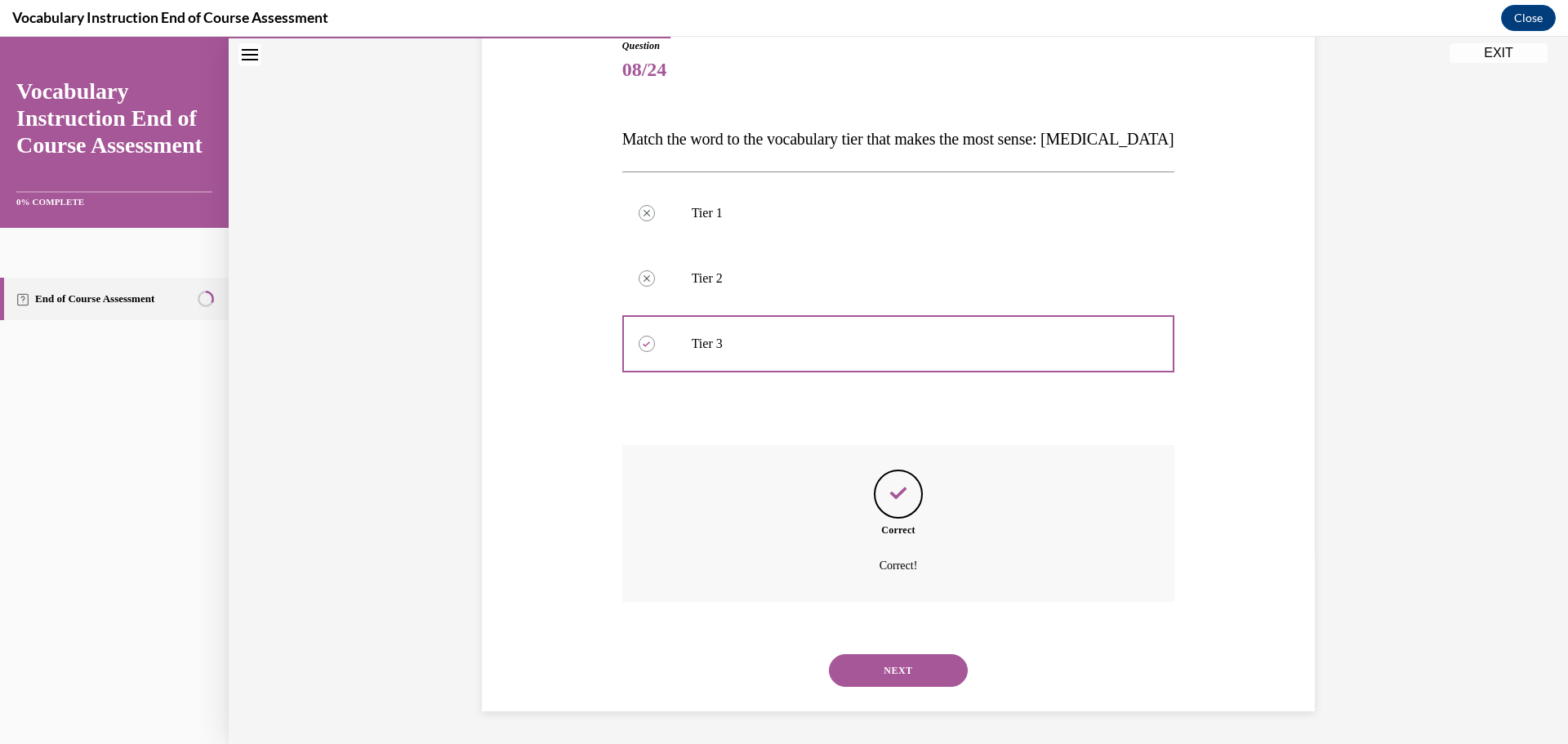
click at [907, 665] on button "NEXT" at bounding box center [898, 670] width 139 height 33
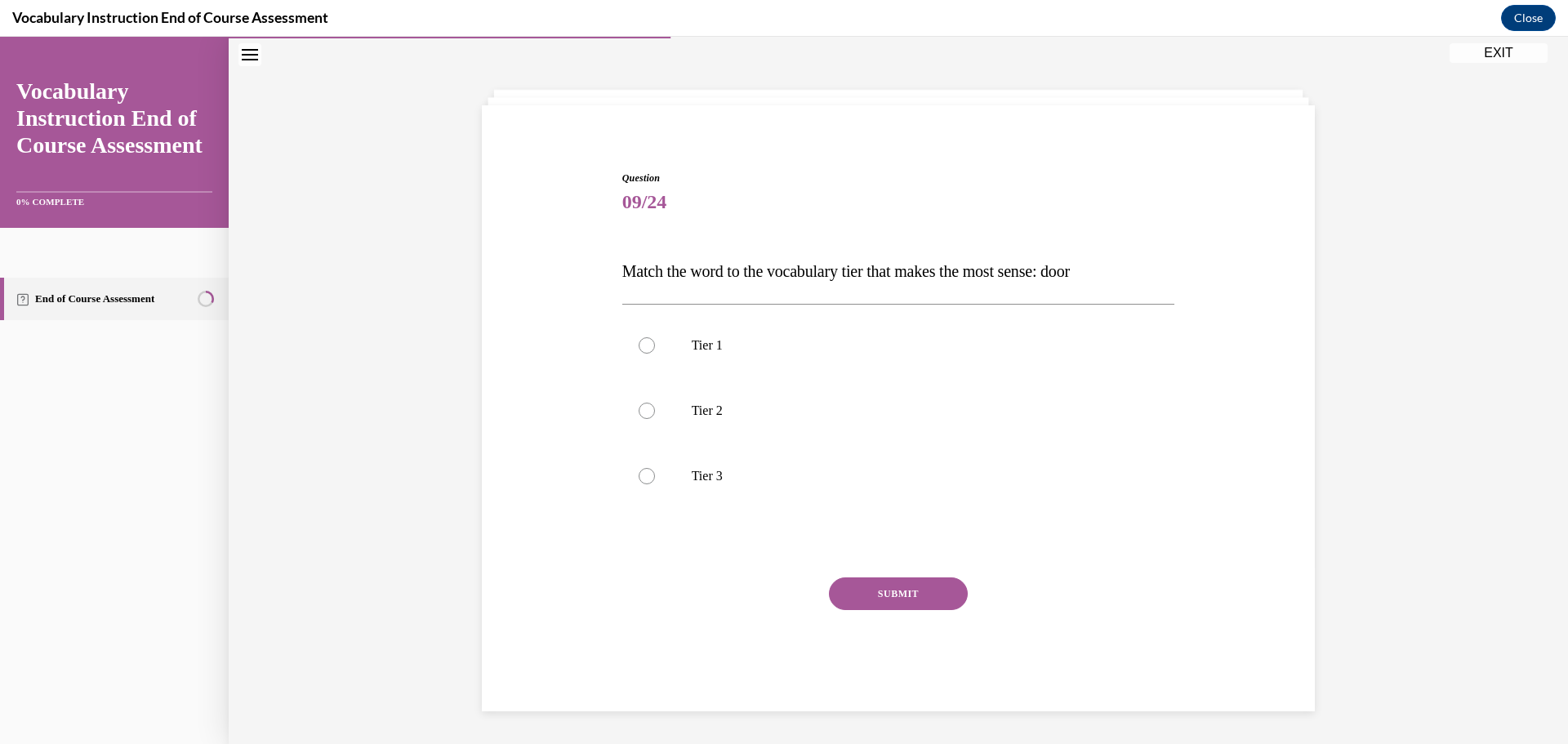
scroll to position [56, 0]
click at [934, 340] on p "Tier 1" at bounding box center [912, 345] width 443 height 16
click at [655, 340] on input "Tier 1" at bounding box center [646, 345] width 16 height 16
radio input "true"
click at [911, 581] on button "SUBMIT" at bounding box center [898, 593] width 139 height 33
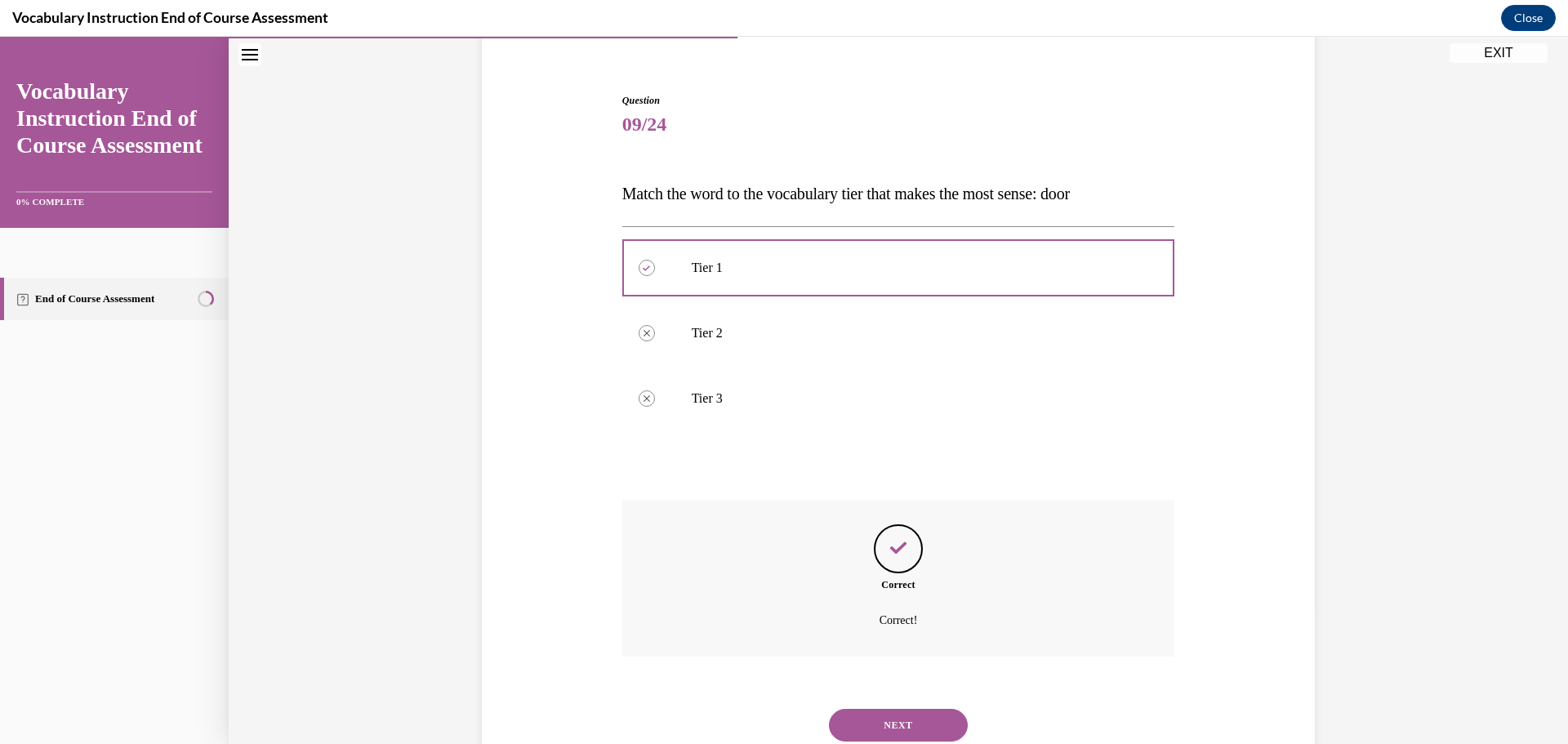
scroll to position [189, 0]
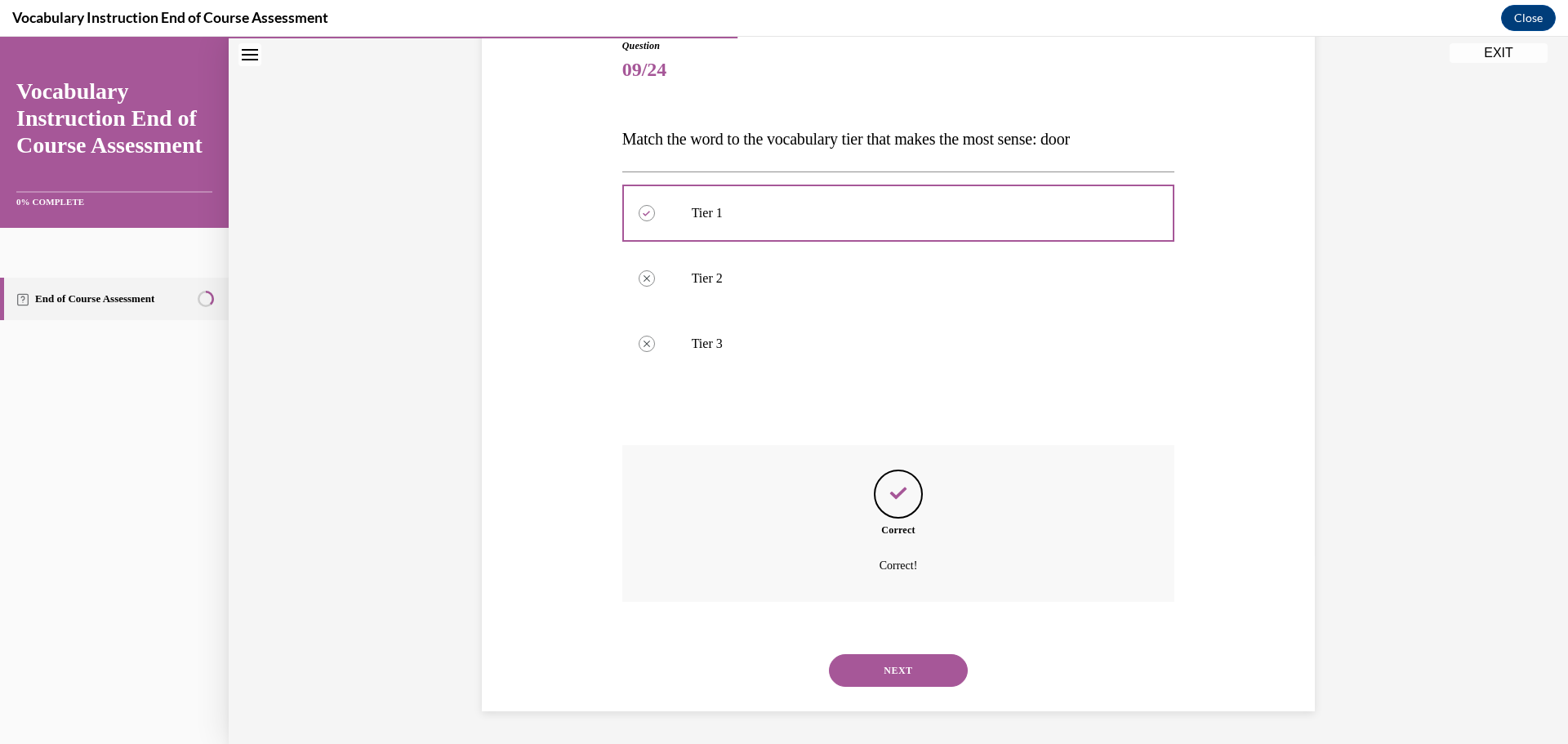
click at [916, 663] on button "NEXT" at bounding box center [898, 670] width 139 height 33
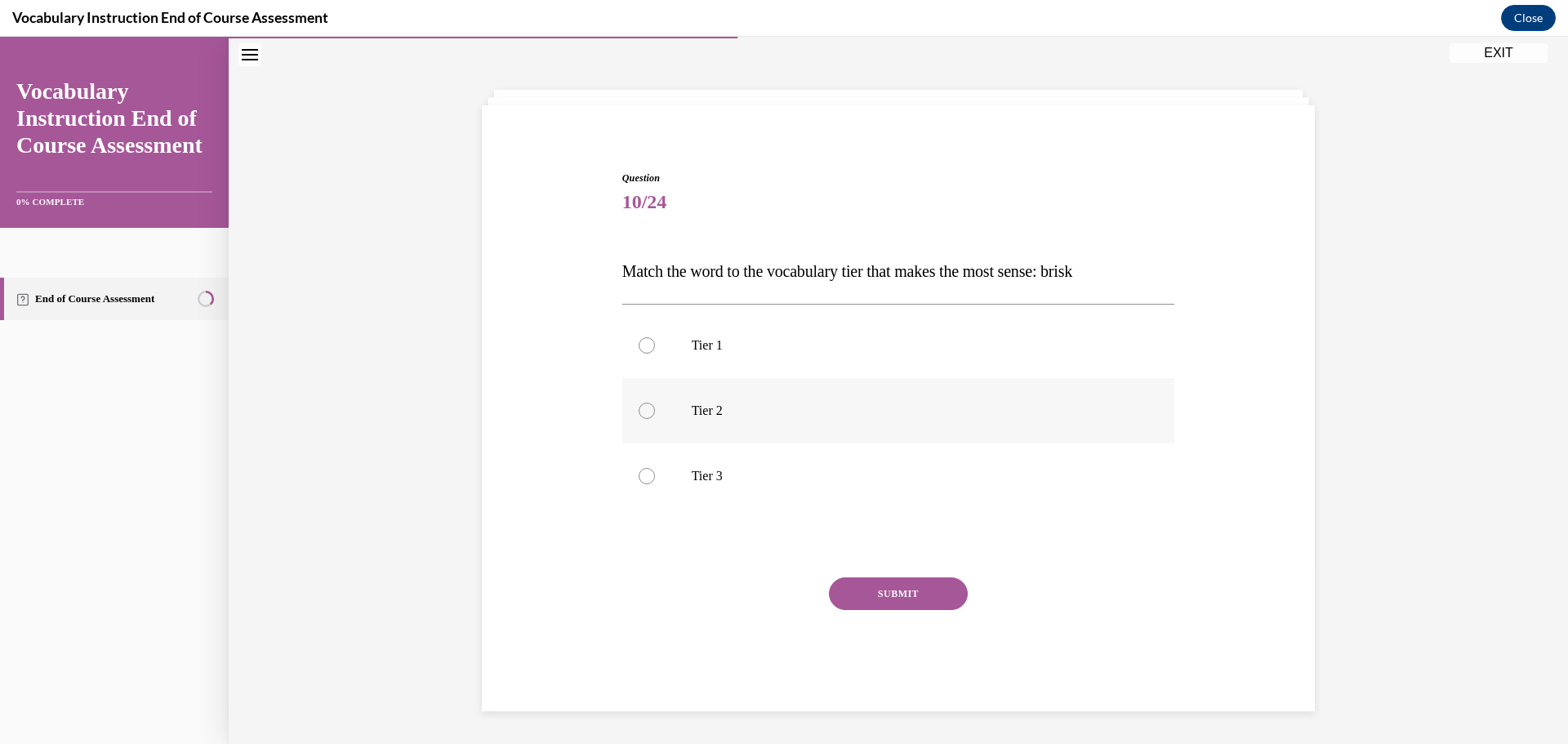
click at [878, 437] on label "Tier 2" at bounding box center [898, 410] width 553 height 65
click at [655, 418] on input "Tier 2" at bounding box center [646, 411] width 16 height 16
radio input "true"
click at [900, 591] on button "SUBMIT" at bounding box center [898, 593] width 139 height 33
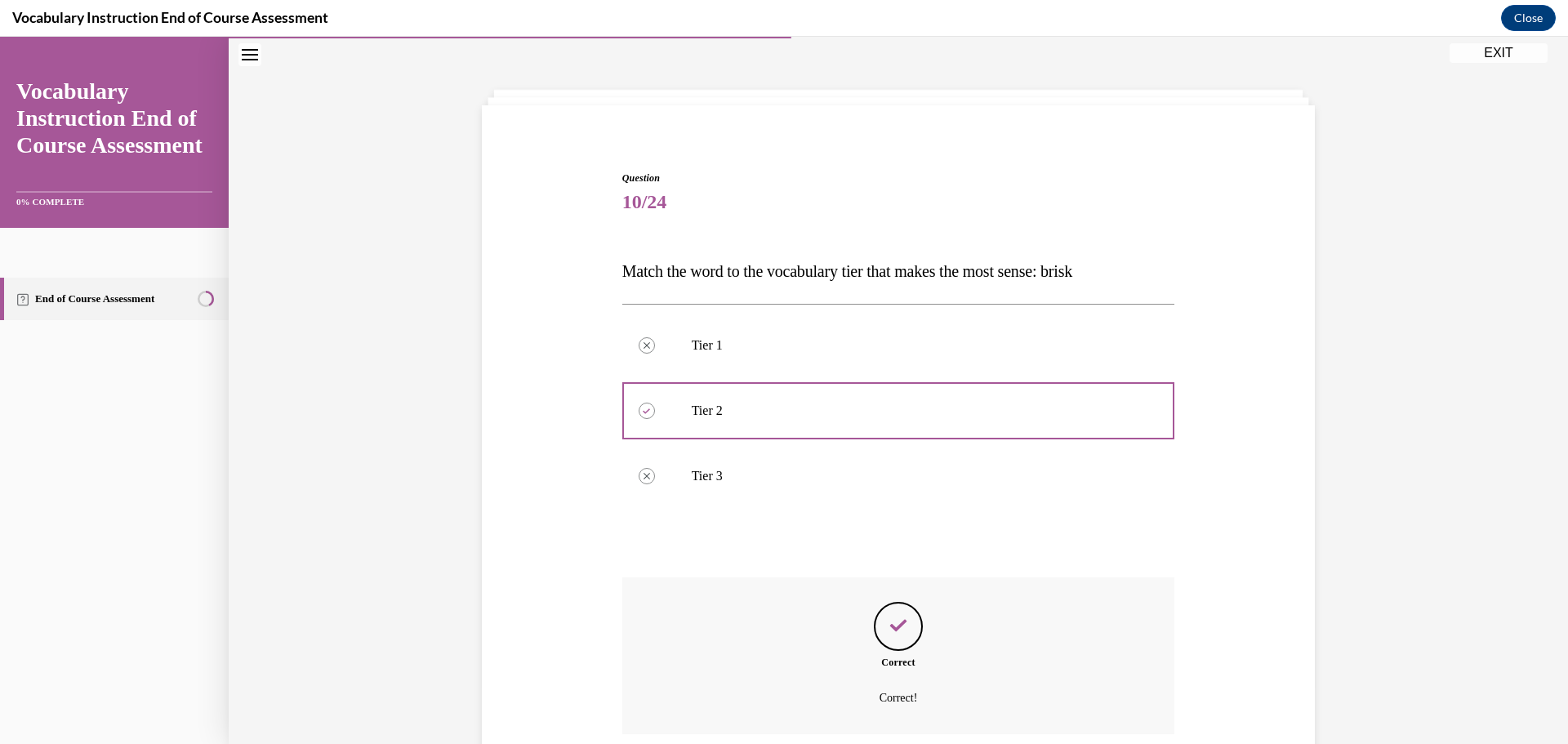
scroll to position [189, 0]
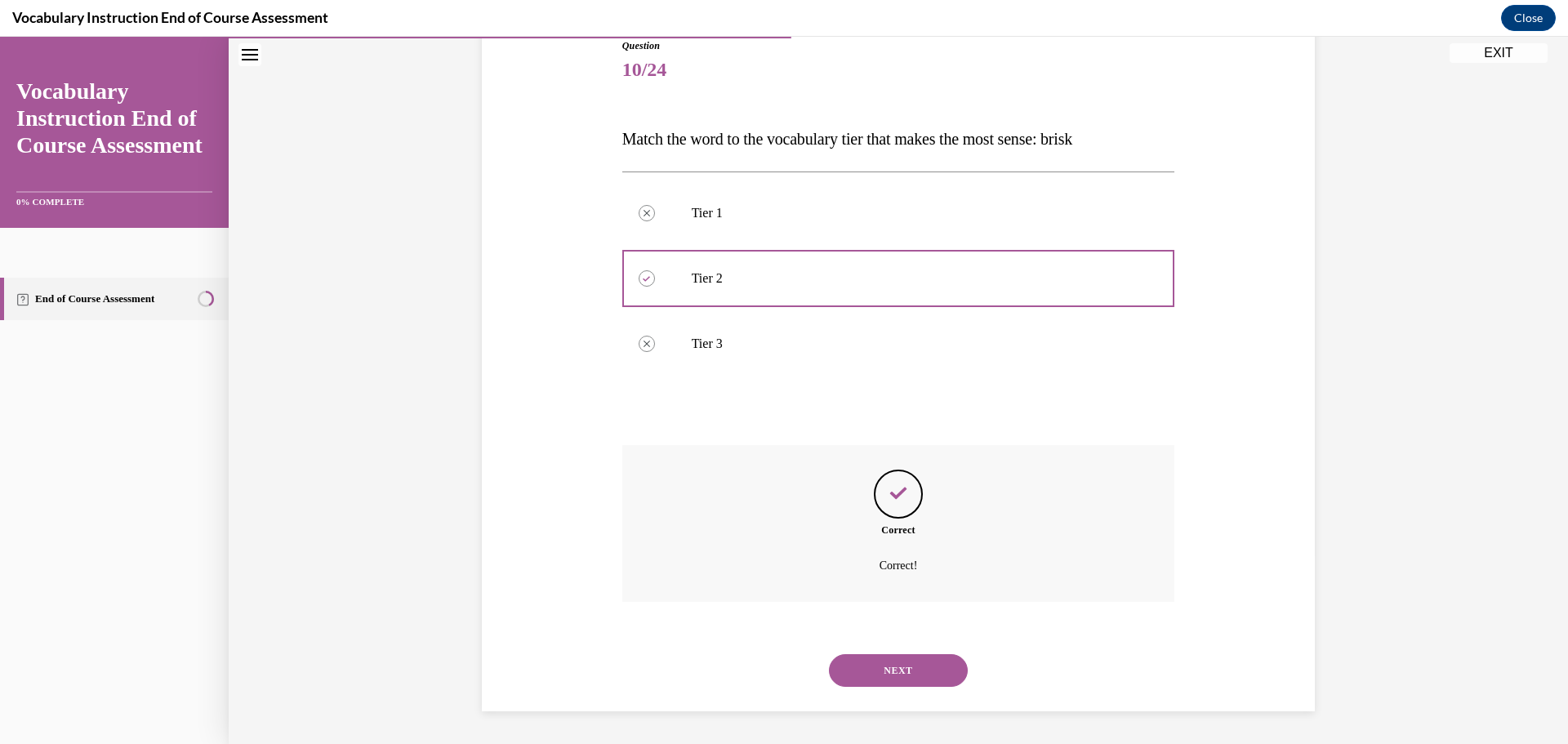
click at [904, 670] on button "NEXT" at bounding box center [898, 670] width 139 height 33
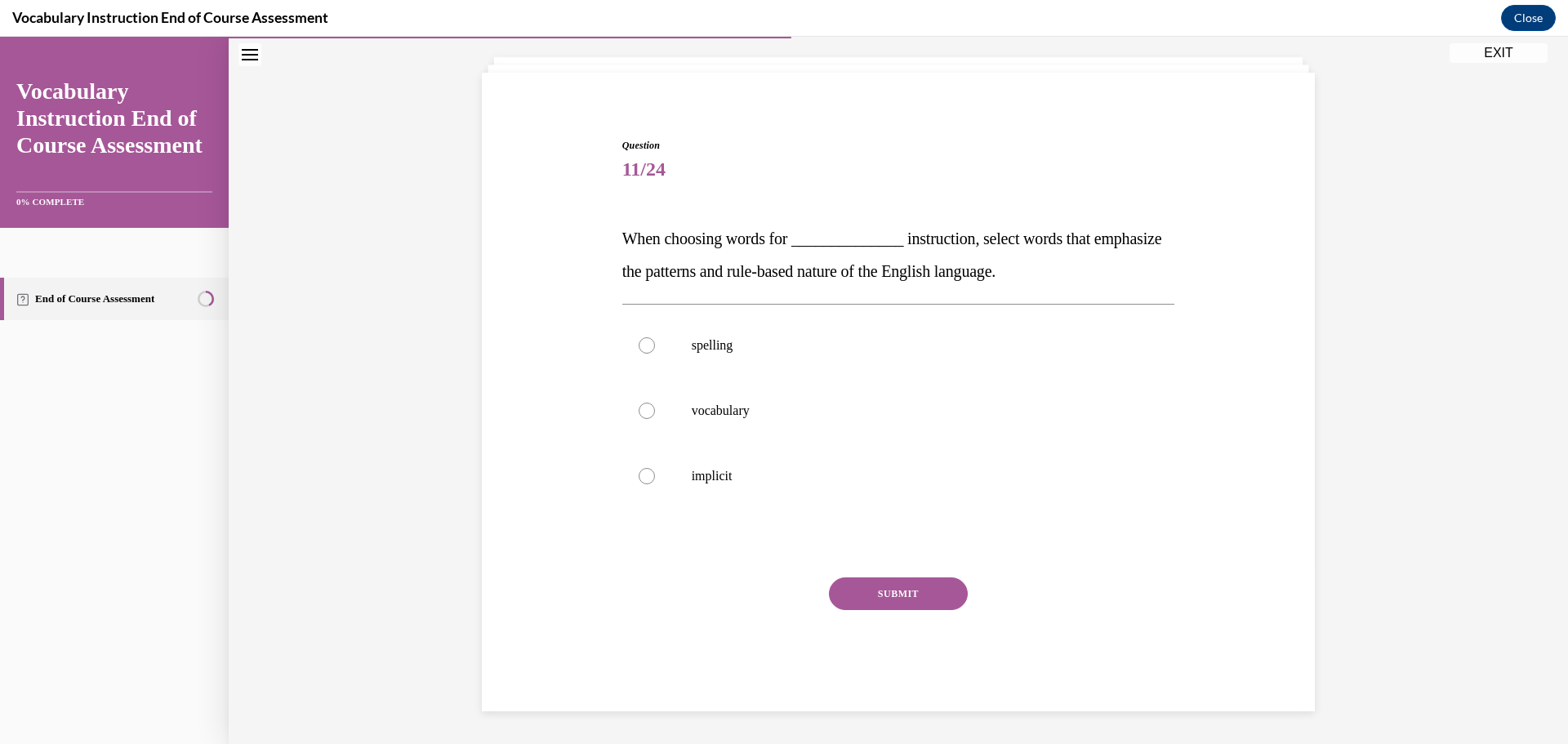
scroll to position [89, 0]
click at [980, 364] on label "spelling" at bounding box center [898, 345] width 553 height 65
click at [655, 353] on input "spelling" at bounding box center [646, 345] width 16 height 16
radio input "true"
click at [930, 592] on button "SUBMIT" at bounding box center [898, 593] width 139 height 33
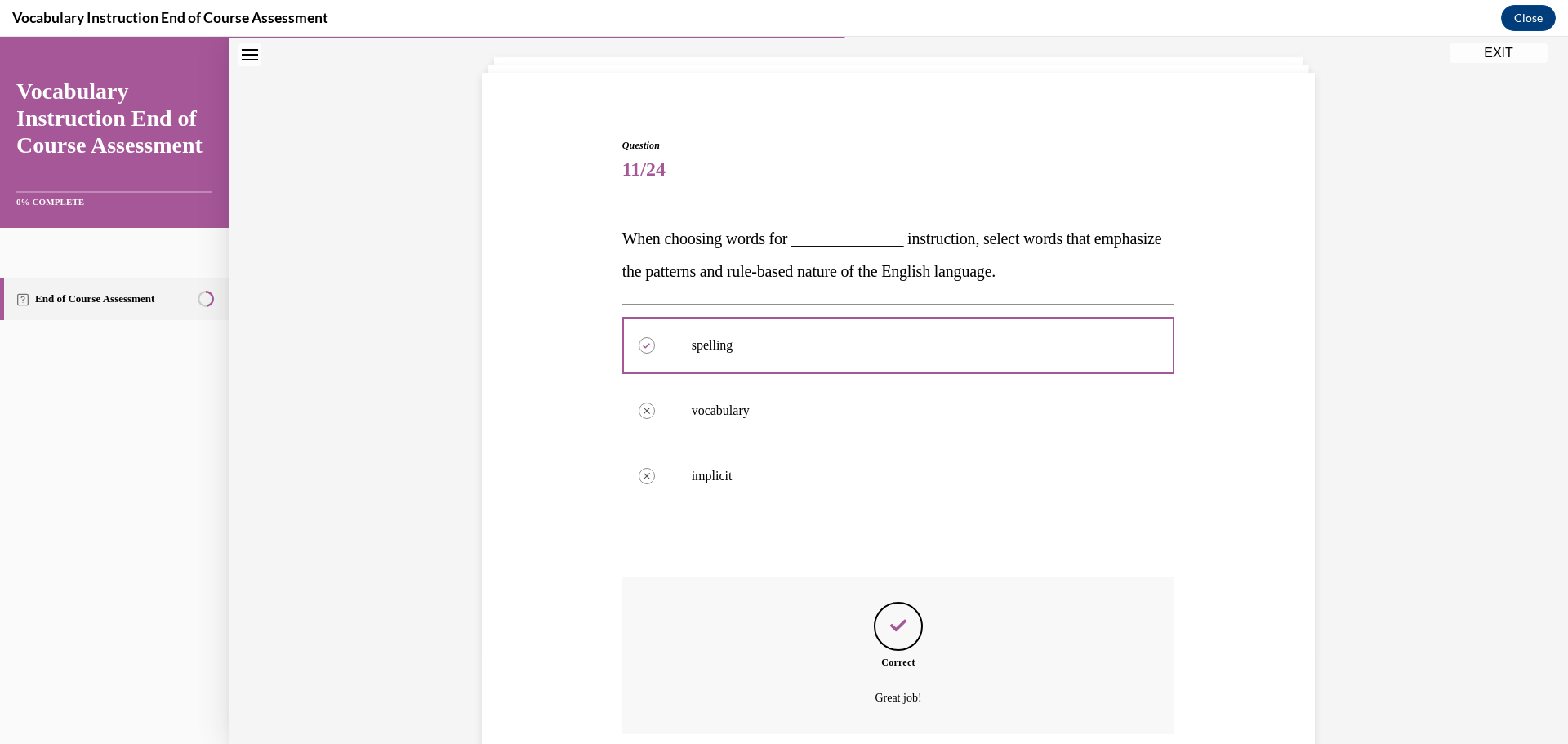
scroll to position [221, 0]
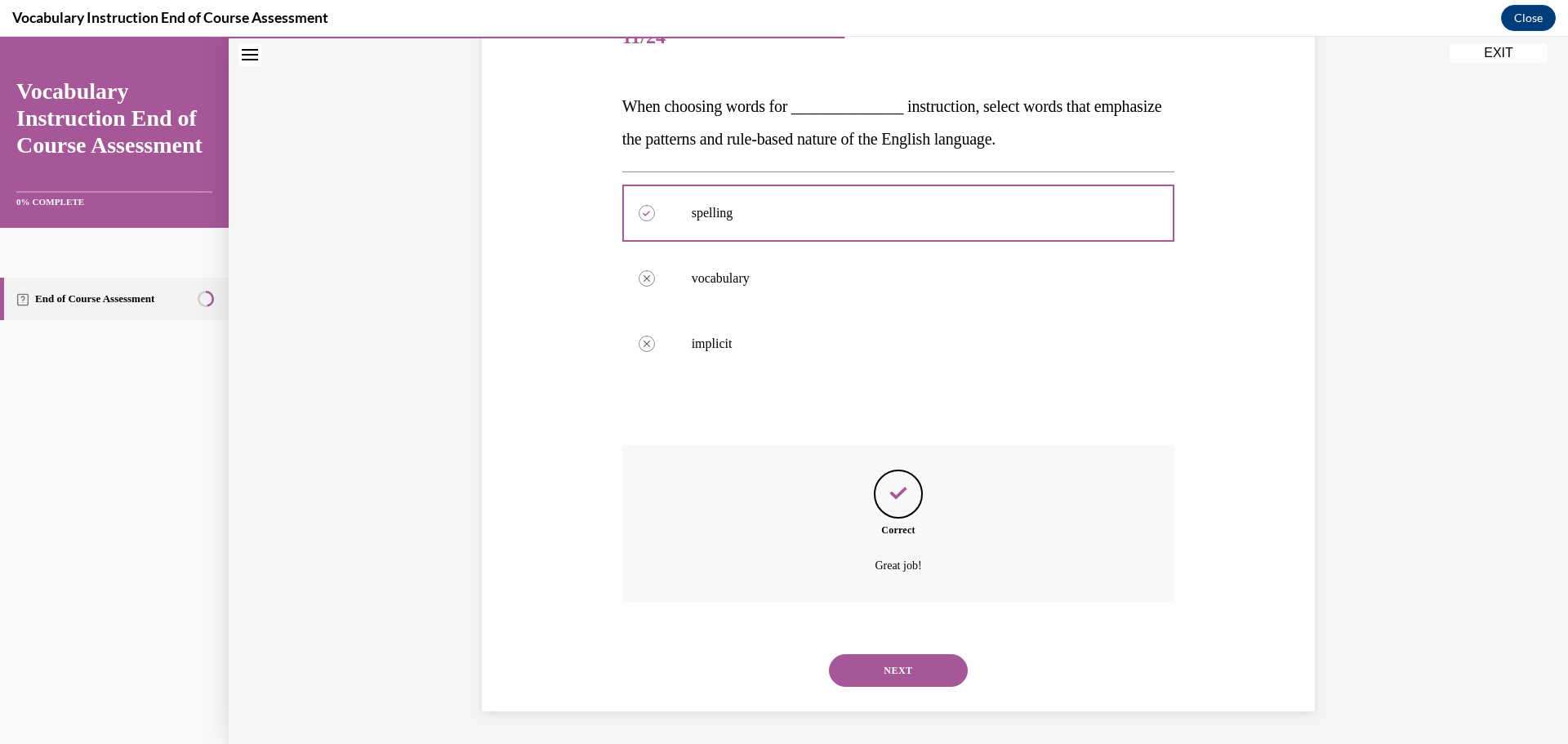
click at [910, 667] on button "NEXT" at bounding box center [898, 670] width 139 height 33
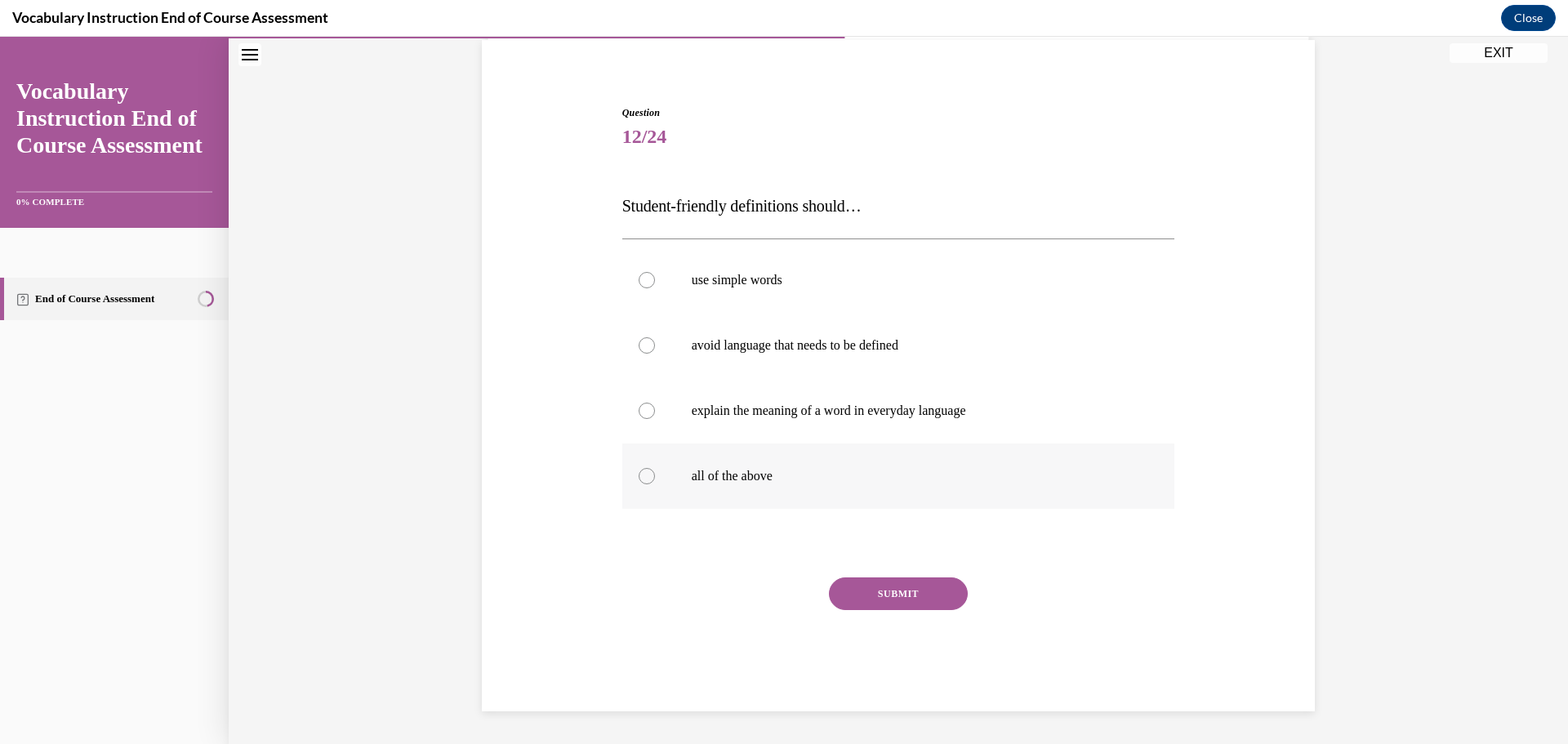
click at [867, 501] on label "all of the above" at bounding box center [898, 476] width 553 height 65
click at [655, 484] on input "all of the above" at bounding box center [646, 476] width 16 height 16
radio input "true"
click at [887, 593] on button "SUBMIT" at bounding box center [898, 593] width 139 height 33
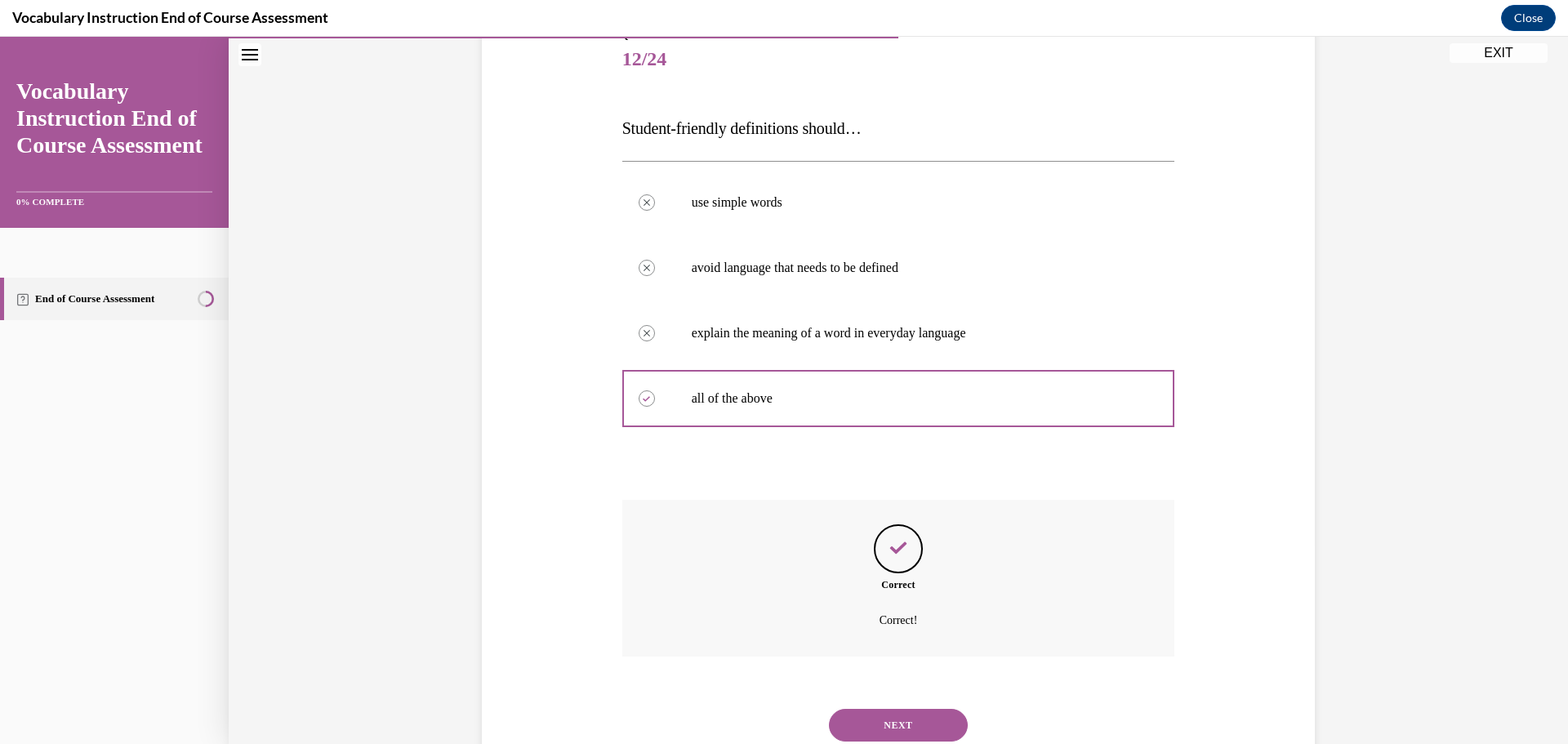
scroll to position [254, 0]
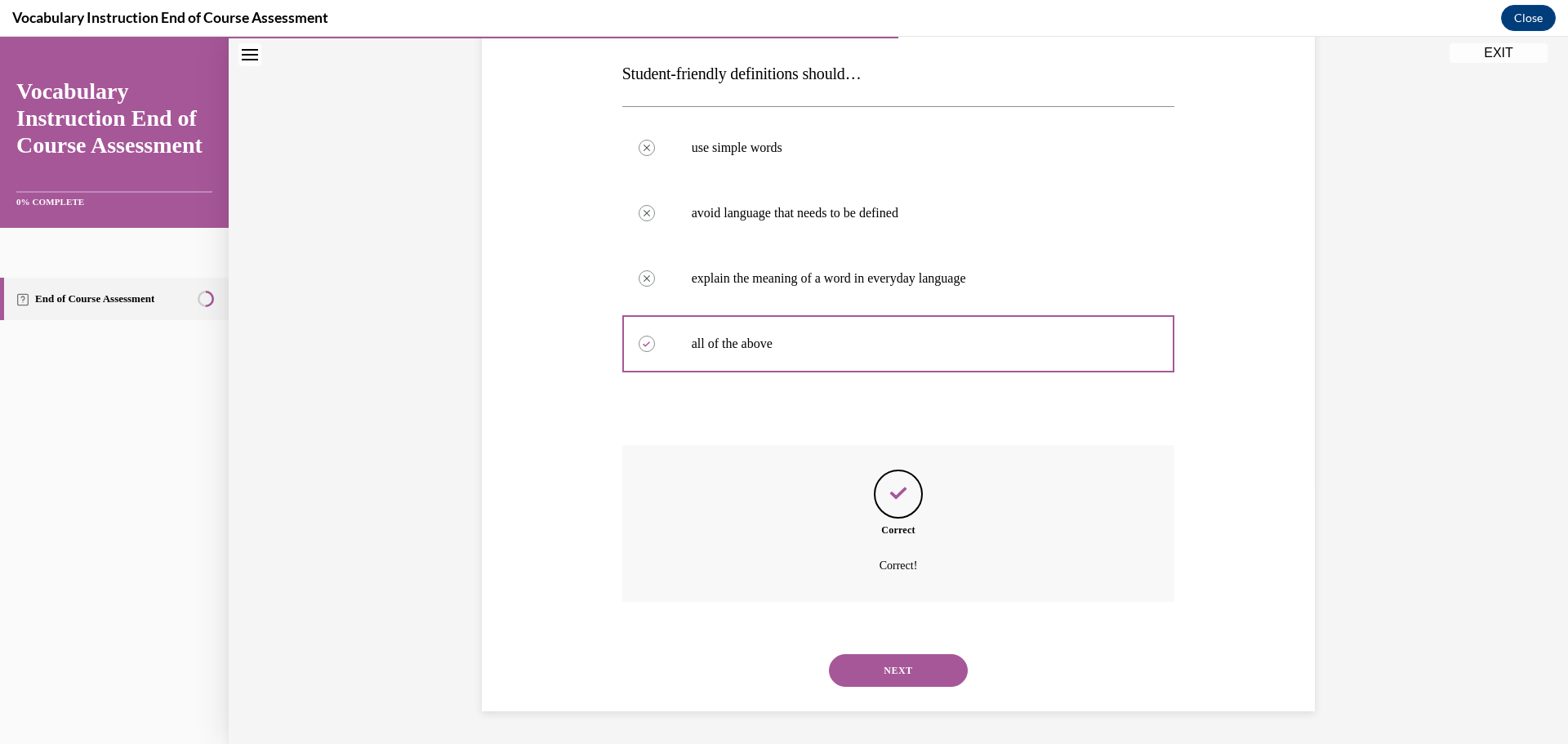
click at [892, 676] on button "NEXT" at bounding box center [898, 670] width 139 height 33
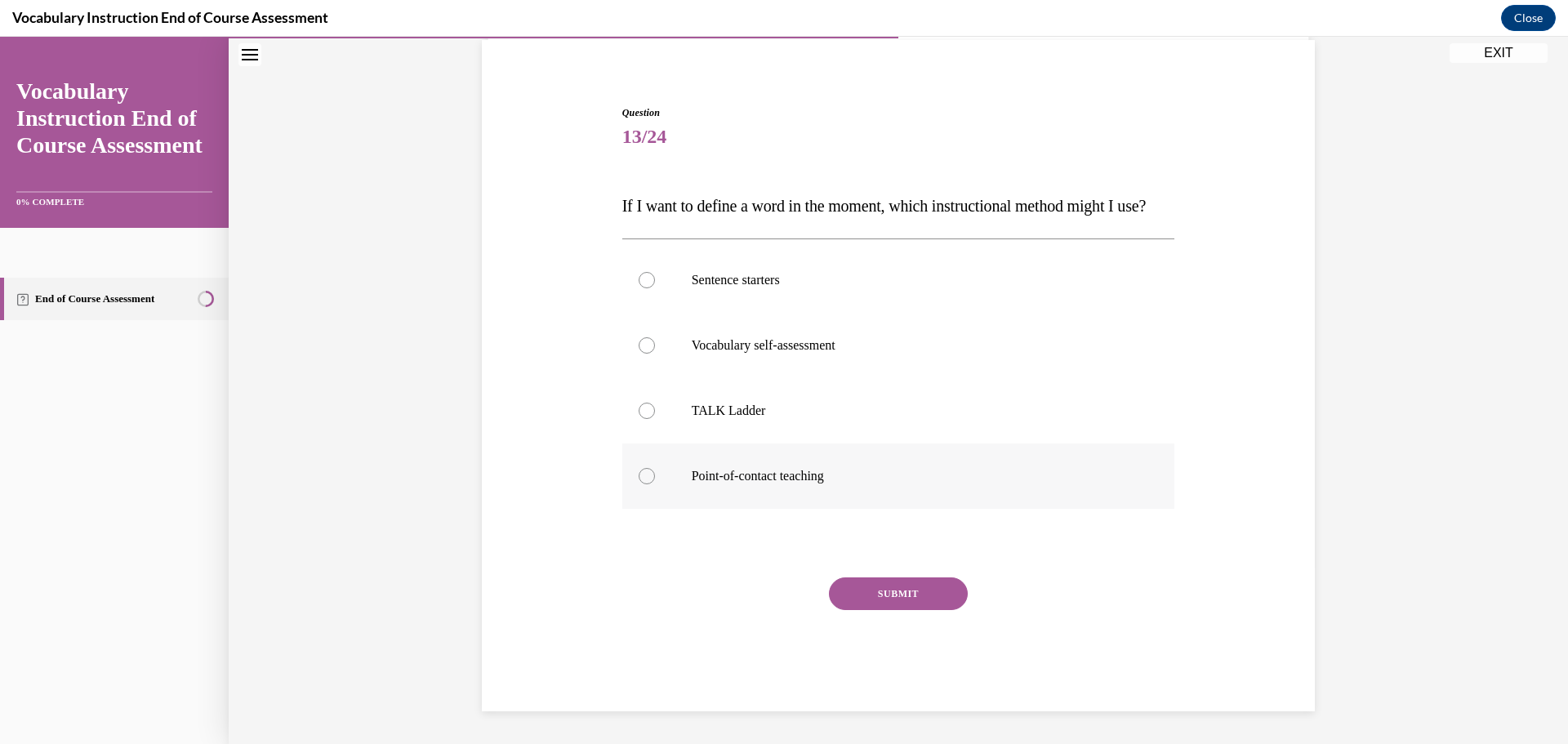
click at [841, 463] on label "Point-of-contact teaching" at bounding box center [898, 476] width 553 height 65
click at [655, 468] on input "Point-of-contact teaching" at bounding box center [646, 476] width 16 height 16
radio input "true"
click at [882, 589] on button "SUBMIT" at bounding box center [898, 593] width 139 height 33
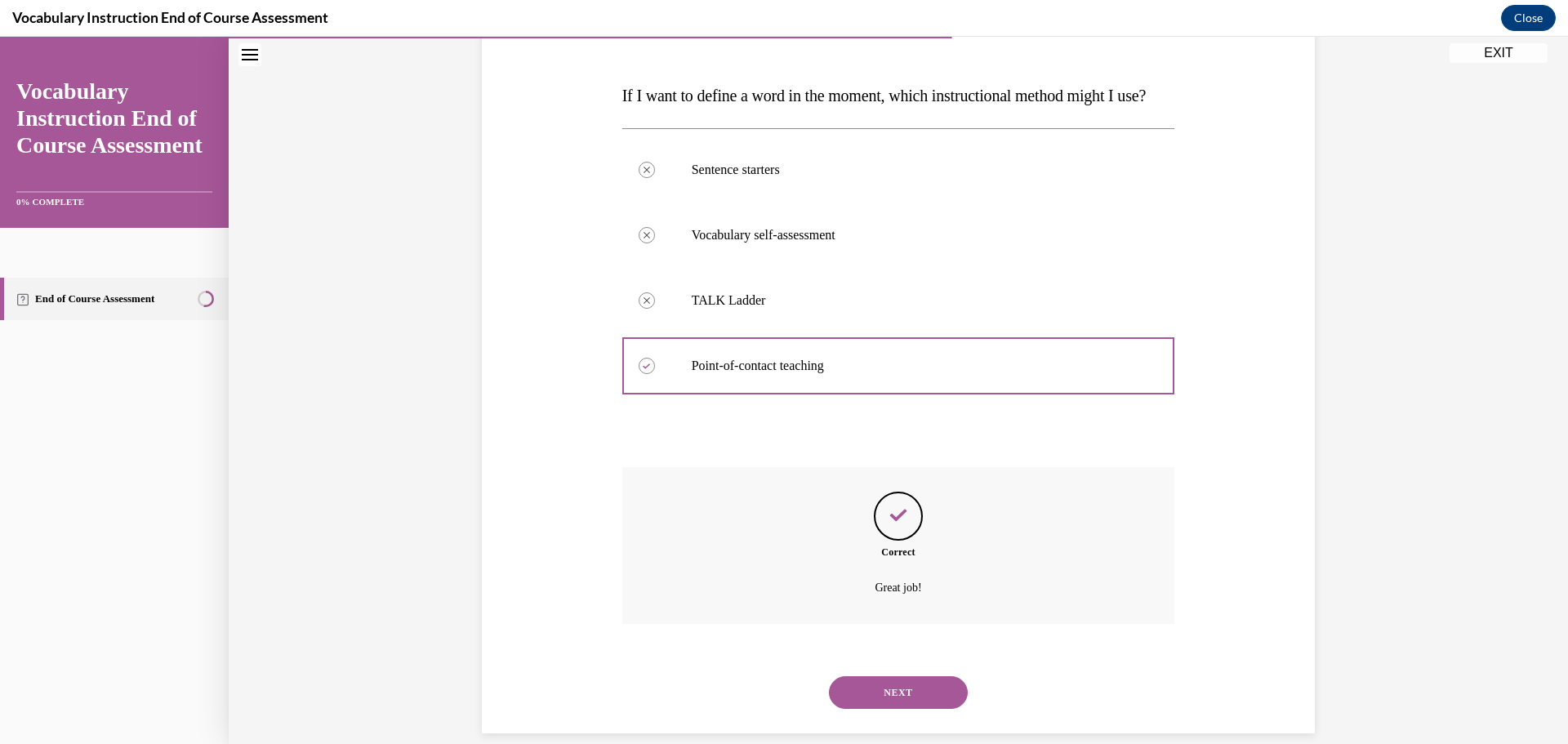
scroll to position [287, 0]
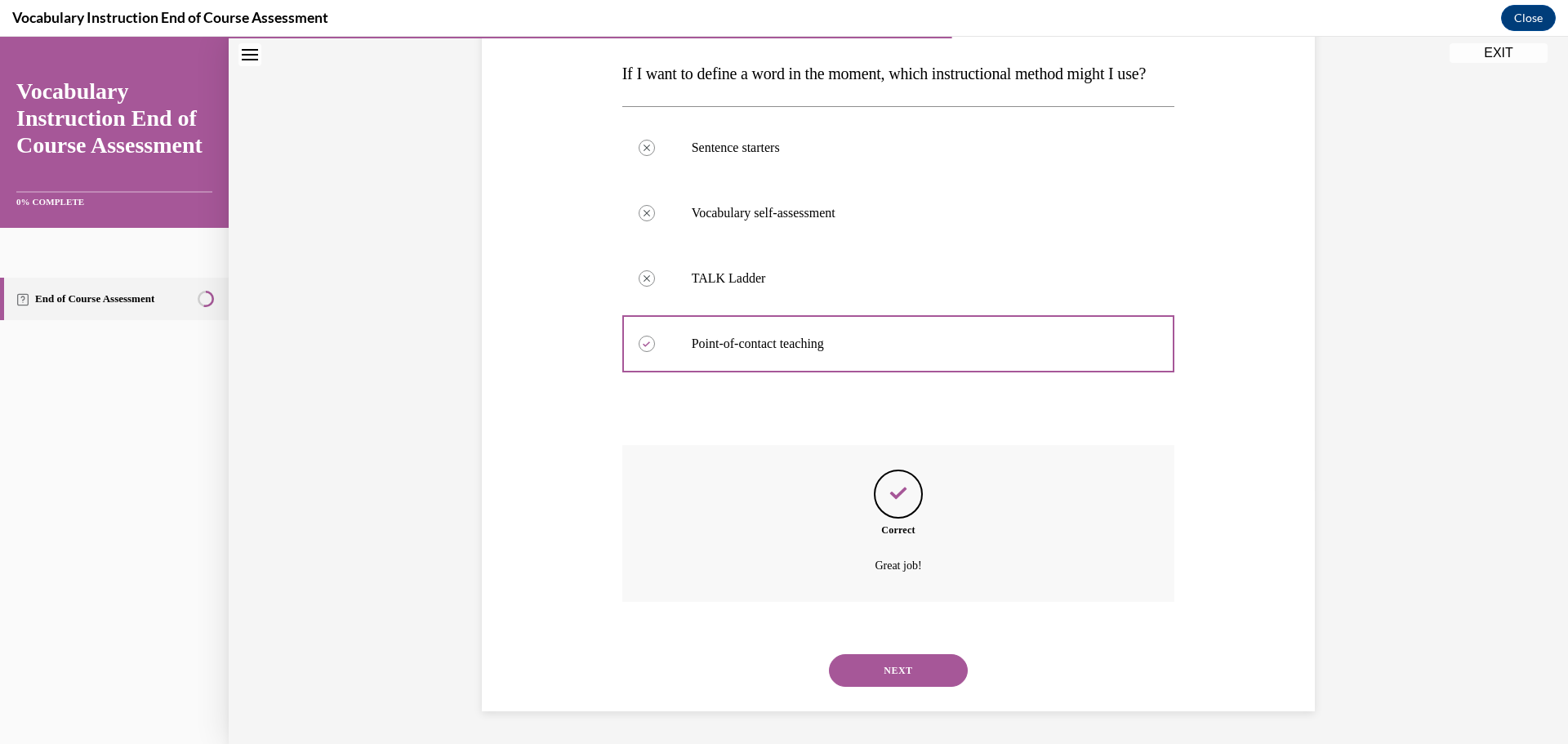
click at [890, 672] on button "NEXT" at bounding box center [898, 670] width 139 height 33
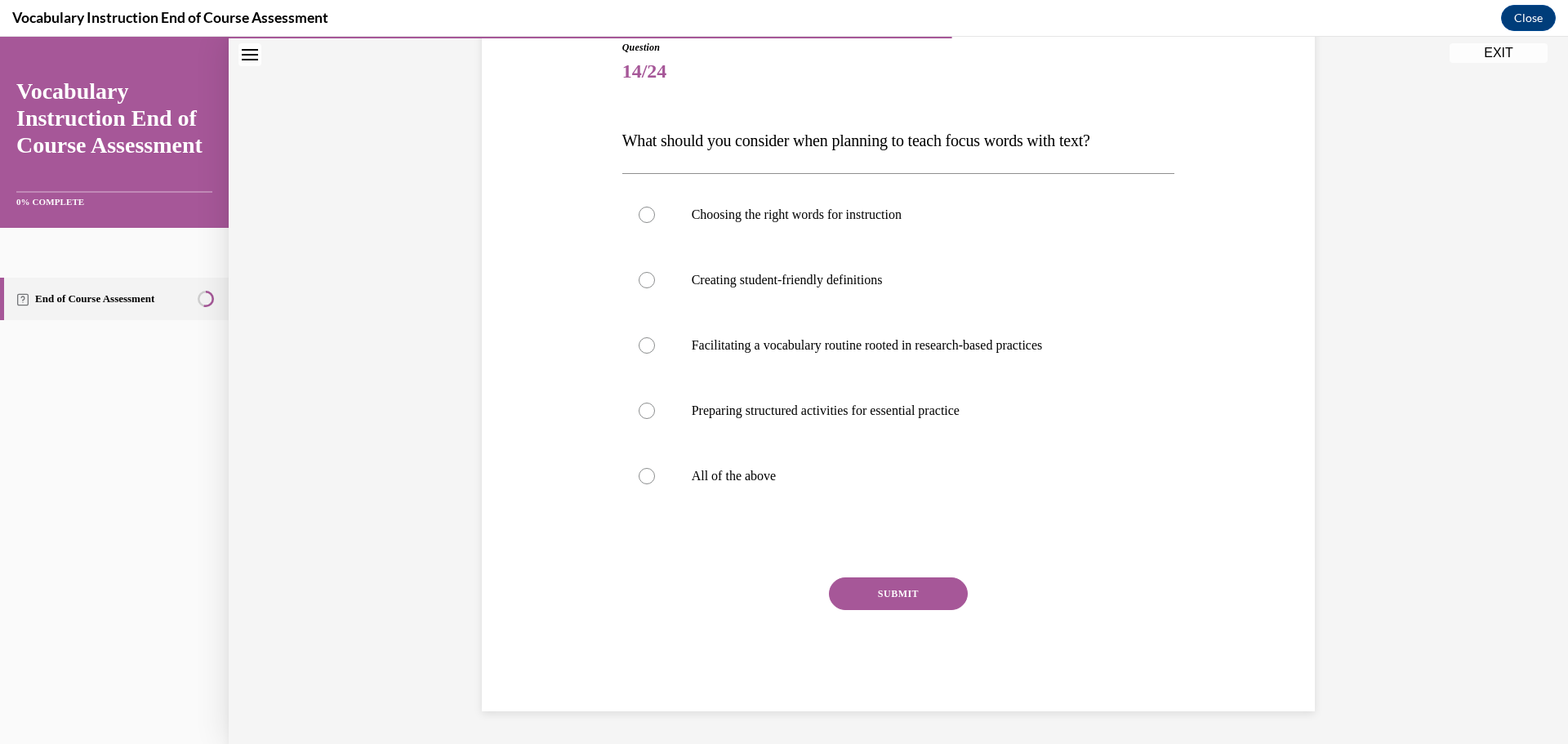
scroll to position [182, 0]
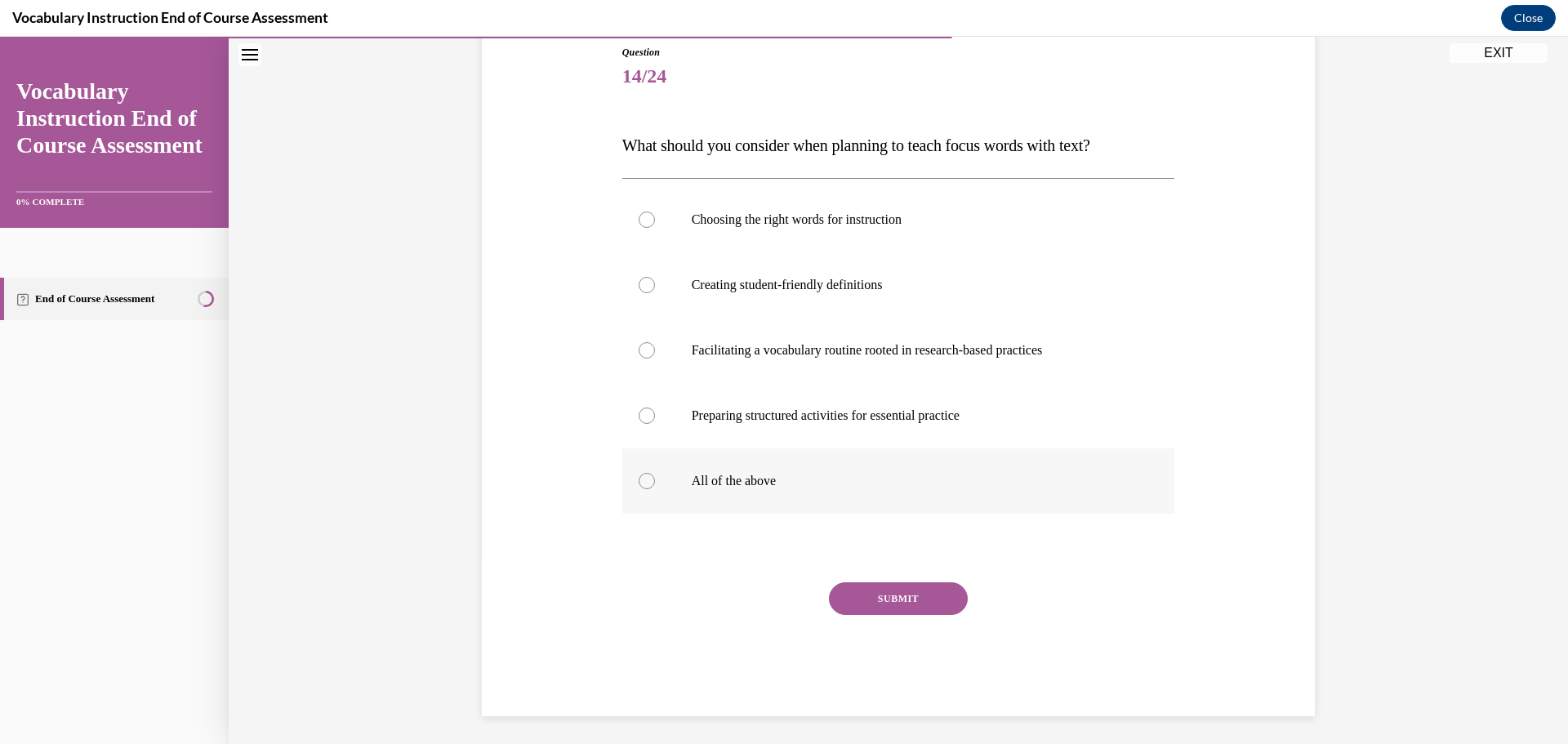
click at [835, 476] on p "All of the above" at bounding box center [912, 481] width 443 height 16
click at [655, 476] on input "All of the above" at bounding box center [646, 481] width 16 height 16
radio input "true"
click at [870, 606] on button "SUBMIT" at bounding box center [898, 598] width 139 height 33
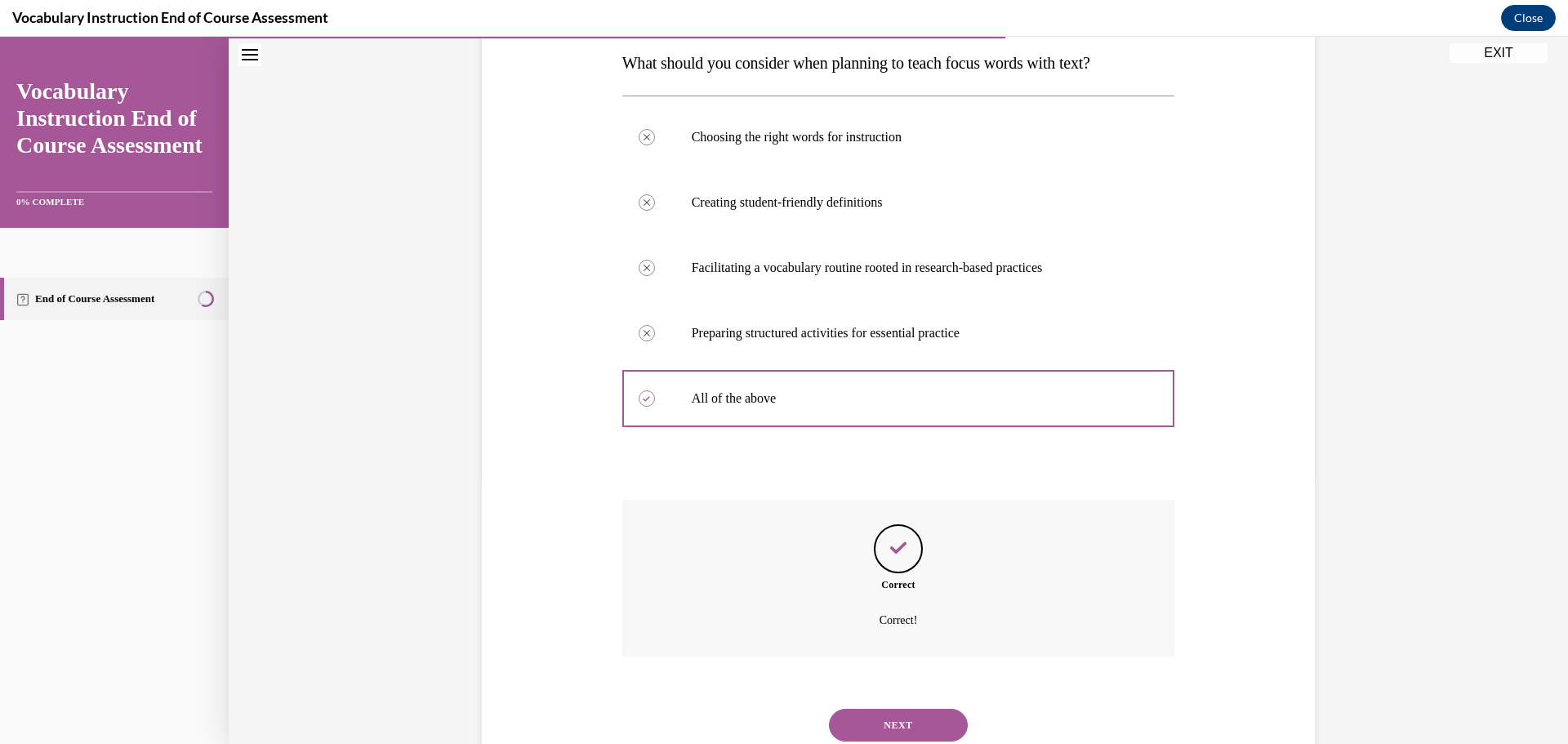
scroll to position [320, 0]
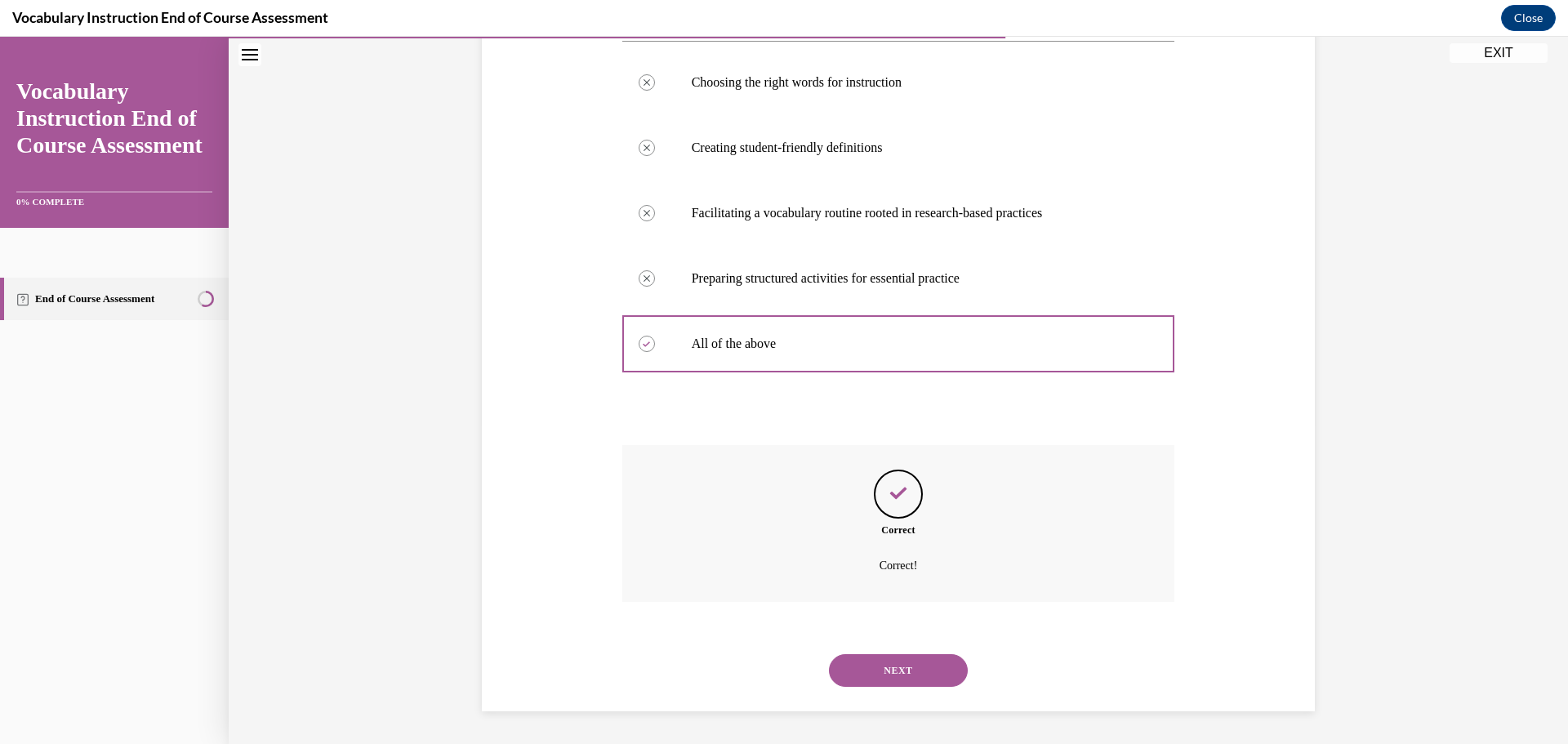
click at [891, 670] on button "NEXT" at bounding box center [898, 670] width 139 height 33
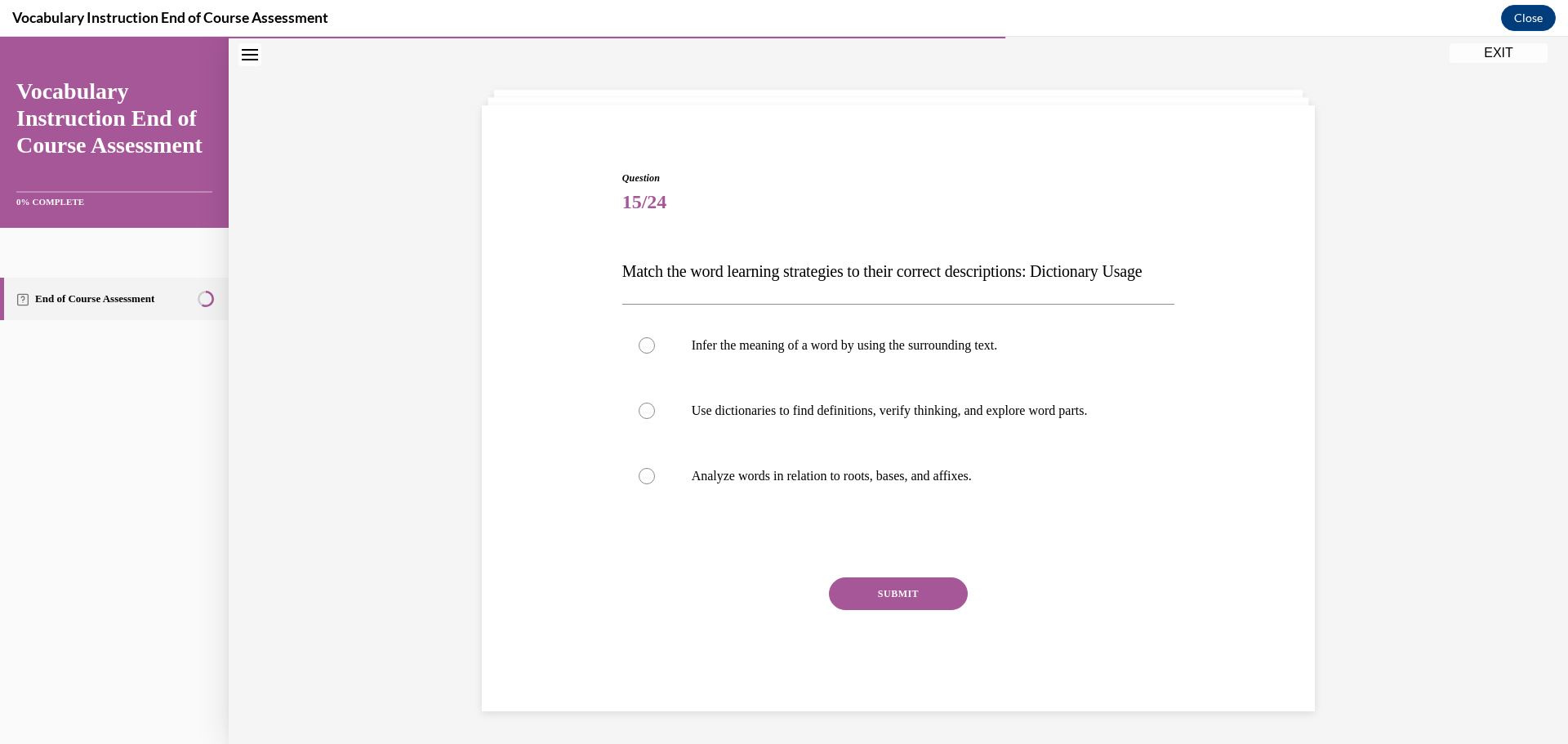
scroll to position [89, 0]
click at [905, 416] on p "Use dictionaries to find definitions, verify thinking, and explore word parts." at bounding box center [912, 411] width 443 height 16
click at [655, 416] on input "Use dictionaries to find definitions, verify thinking, and explore word parts." at bounding box center [646, 411] width 16 height 16
radio input "true"
click at [898, 605] on button "SUBMIT" at bounding box center [898, 593] width 139 height 33
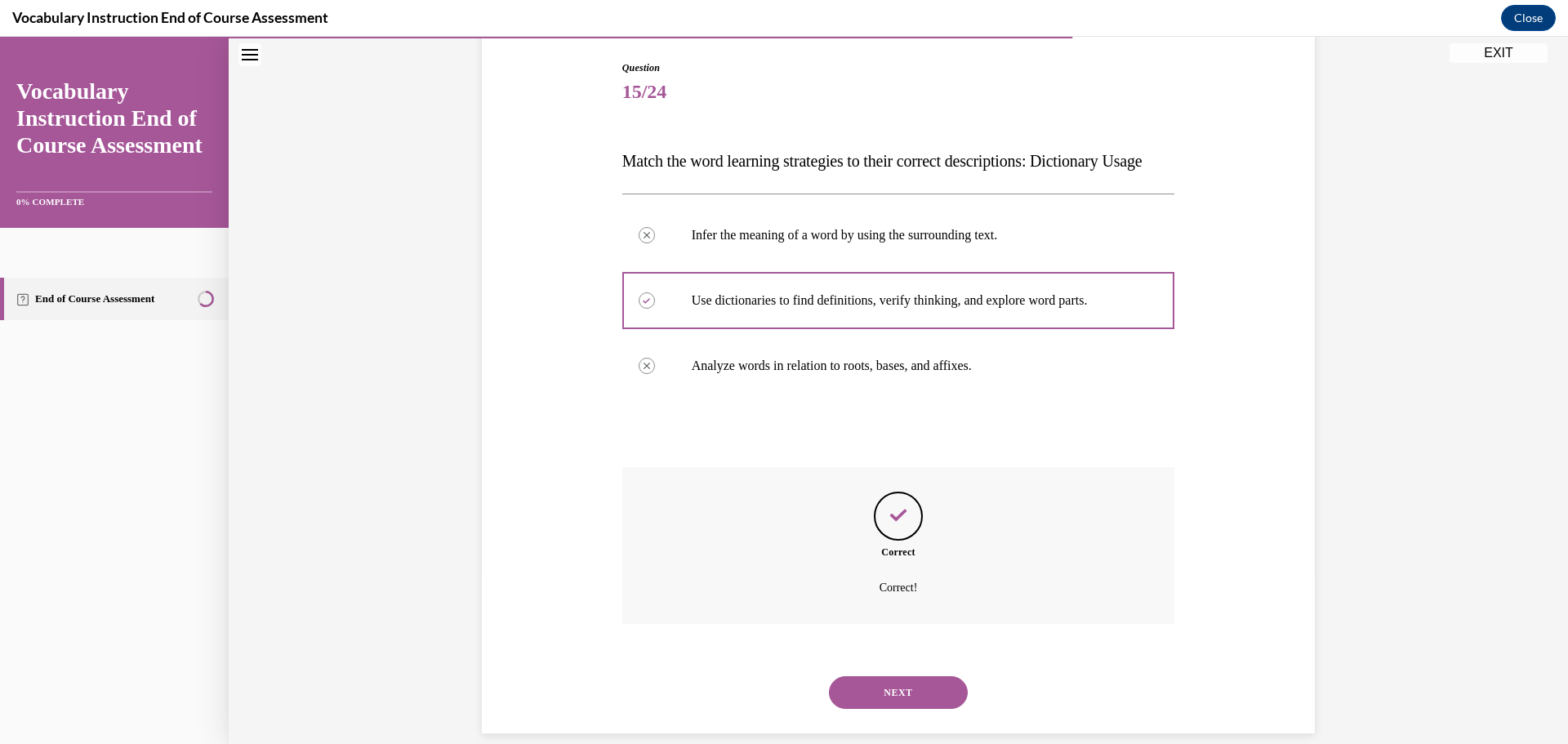
scroll to position [221, 0]
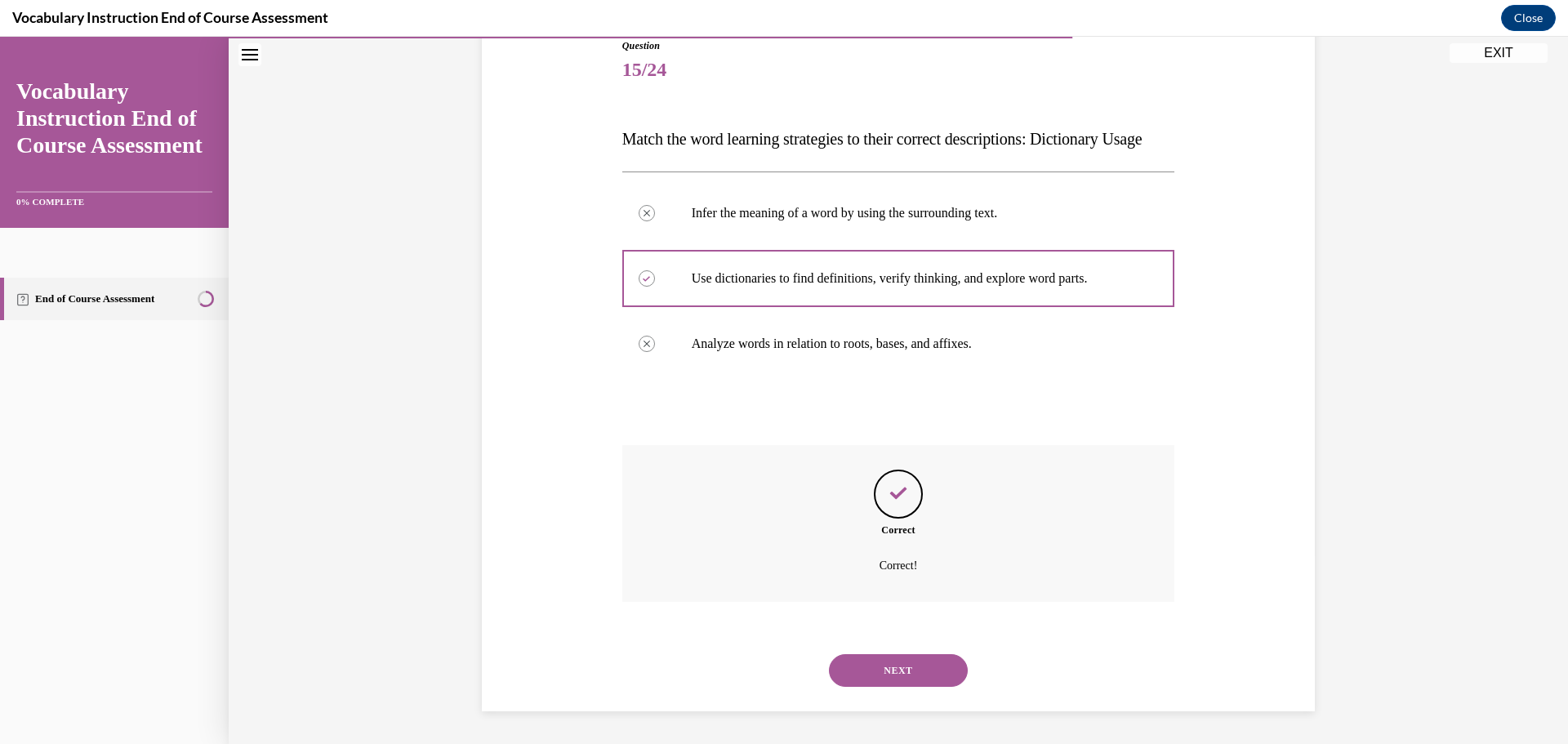
click at [915, 658] on button "NEXT" at bounding box center [898, 670] width 139 height 33
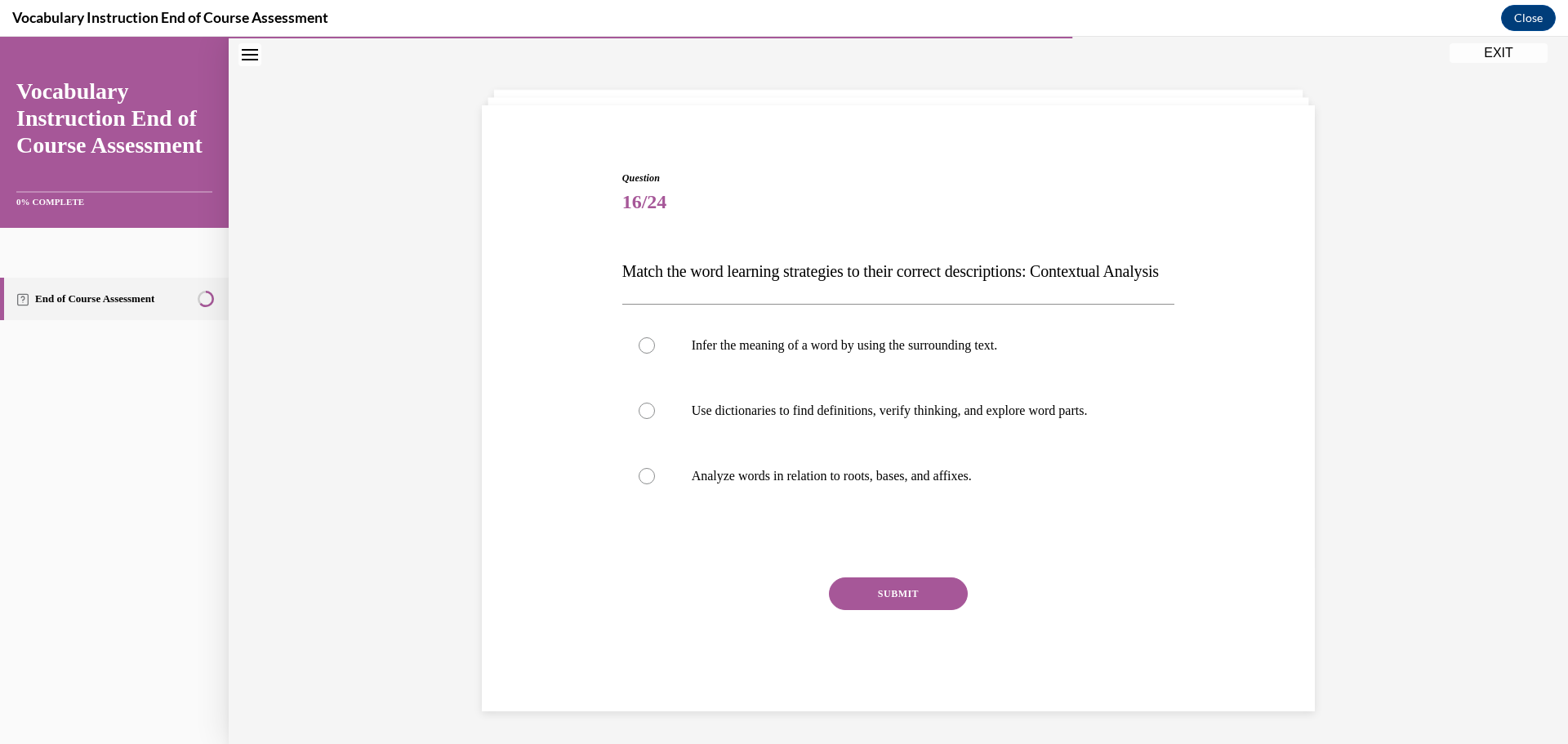
scroll to position [89, 0]
click at [913, 340] on p "Infer the meaning of a word by using the surrounding text." at bounding box center [912, 345] width 443 height 16
click at [655, 340] on input "Infer the meaning of a word by using the surrounding text." at bounding box center [646, 345] width 16 height 16
radio input "true"
click at [897, 593] on button "SUBMIT" at bounding box center [898, 593] width 139 height 33
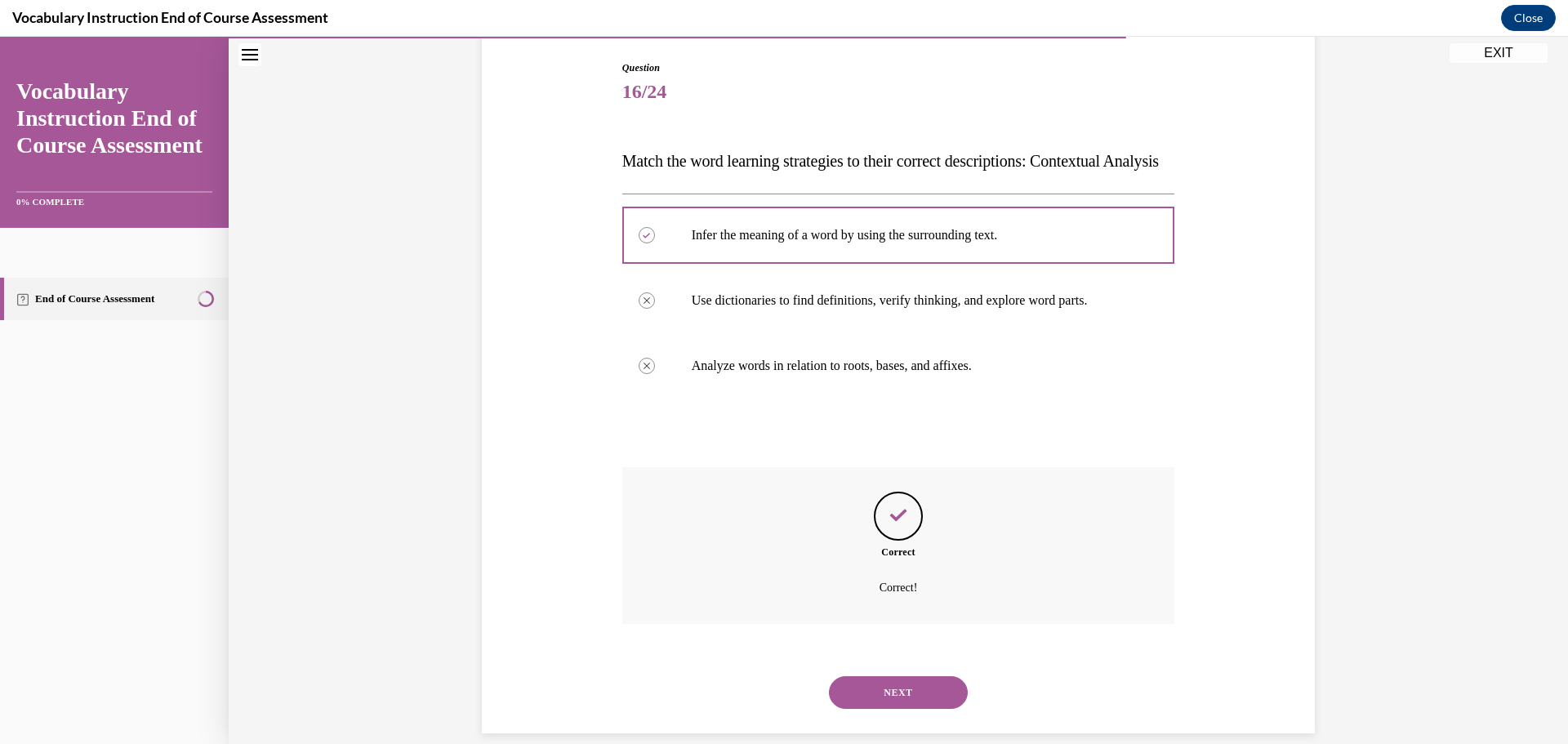
scroll to position [221, 0]
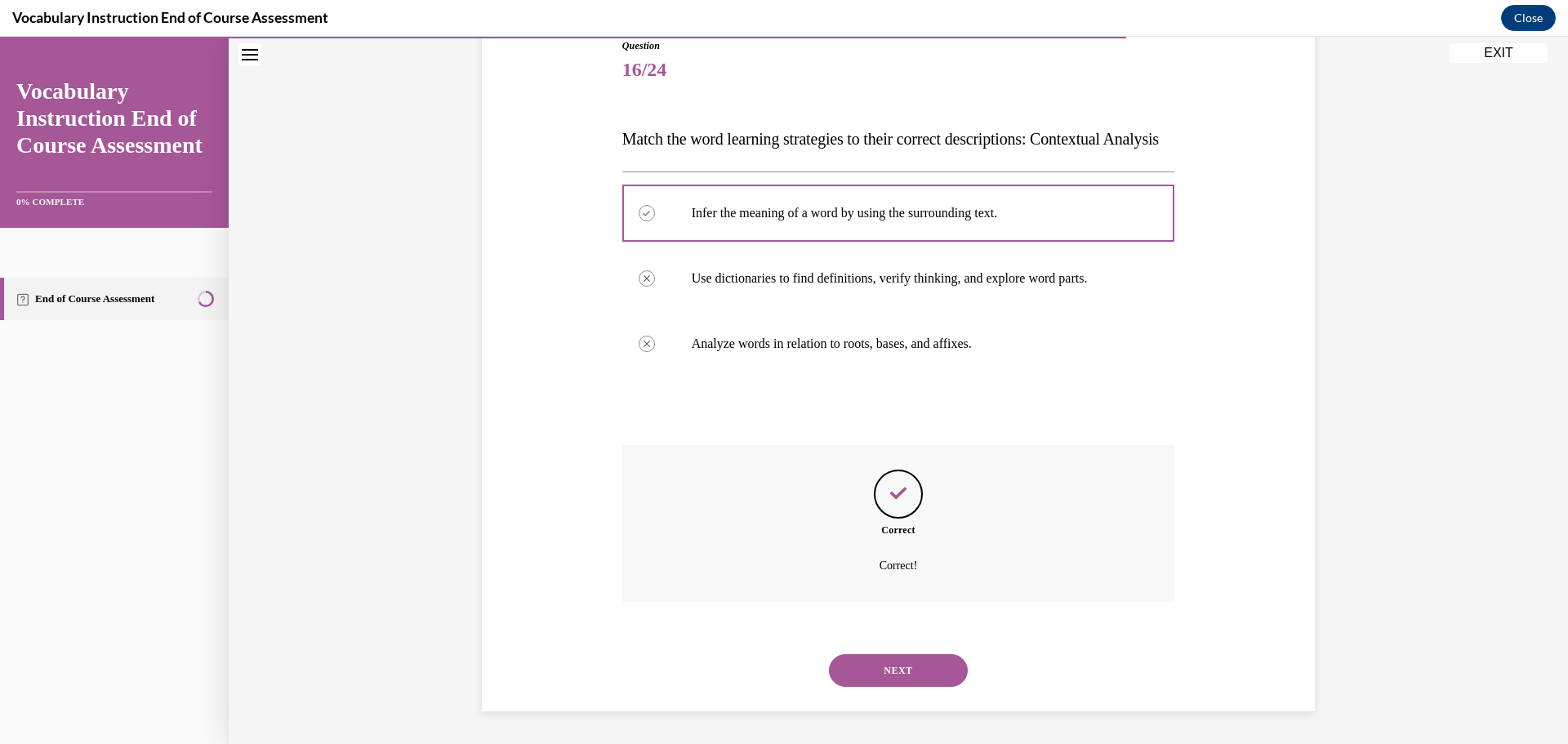
click at [898, 663] on button "NEXT" at bounding box center [898, 670] width 139 height 33
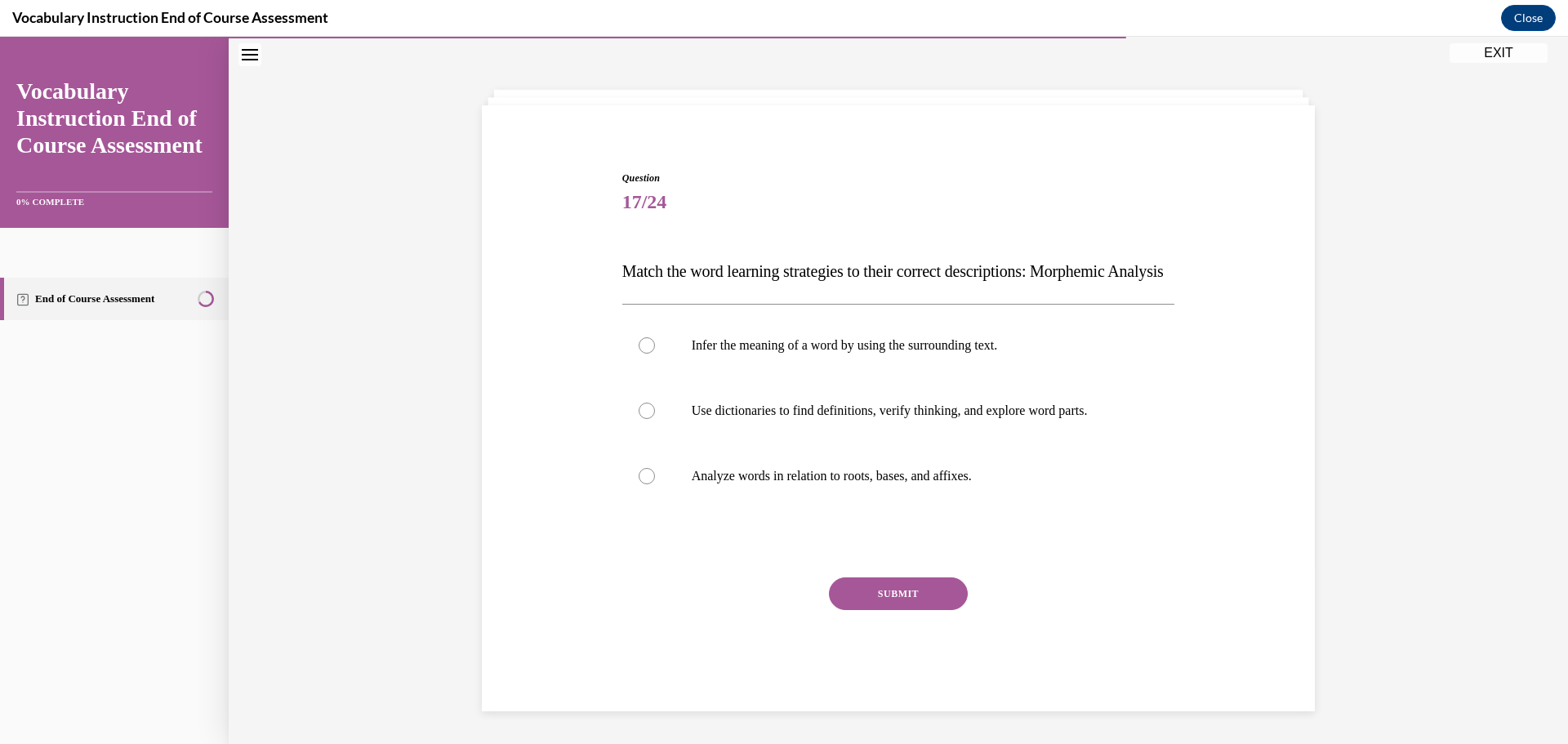
scroll to position [89, 0]
click at [899, 482] on p "Analyze words in relation to roots, bases, and affixes." at bounding box center [912, 476] width 443 height 16
click at [655, 482] on input "Analyze words in relation to roots, bases, and affixes." at bounding box center [646, 476] width 16 height 16
radio input "true"
click at [906, 585] on button "SUBMIT" at bounding box center [898, 593] width 139 height 33
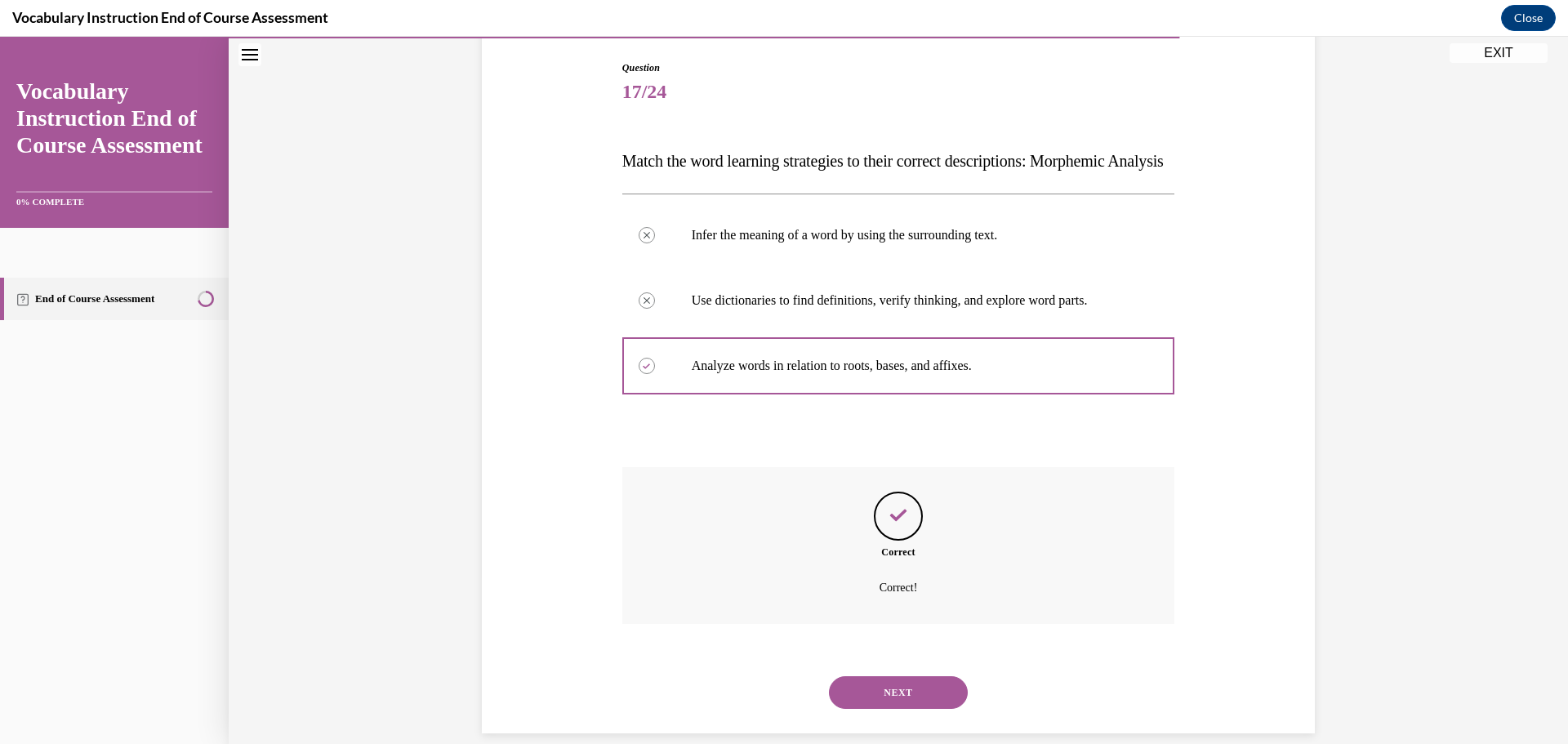
scroll to position [221, 0]
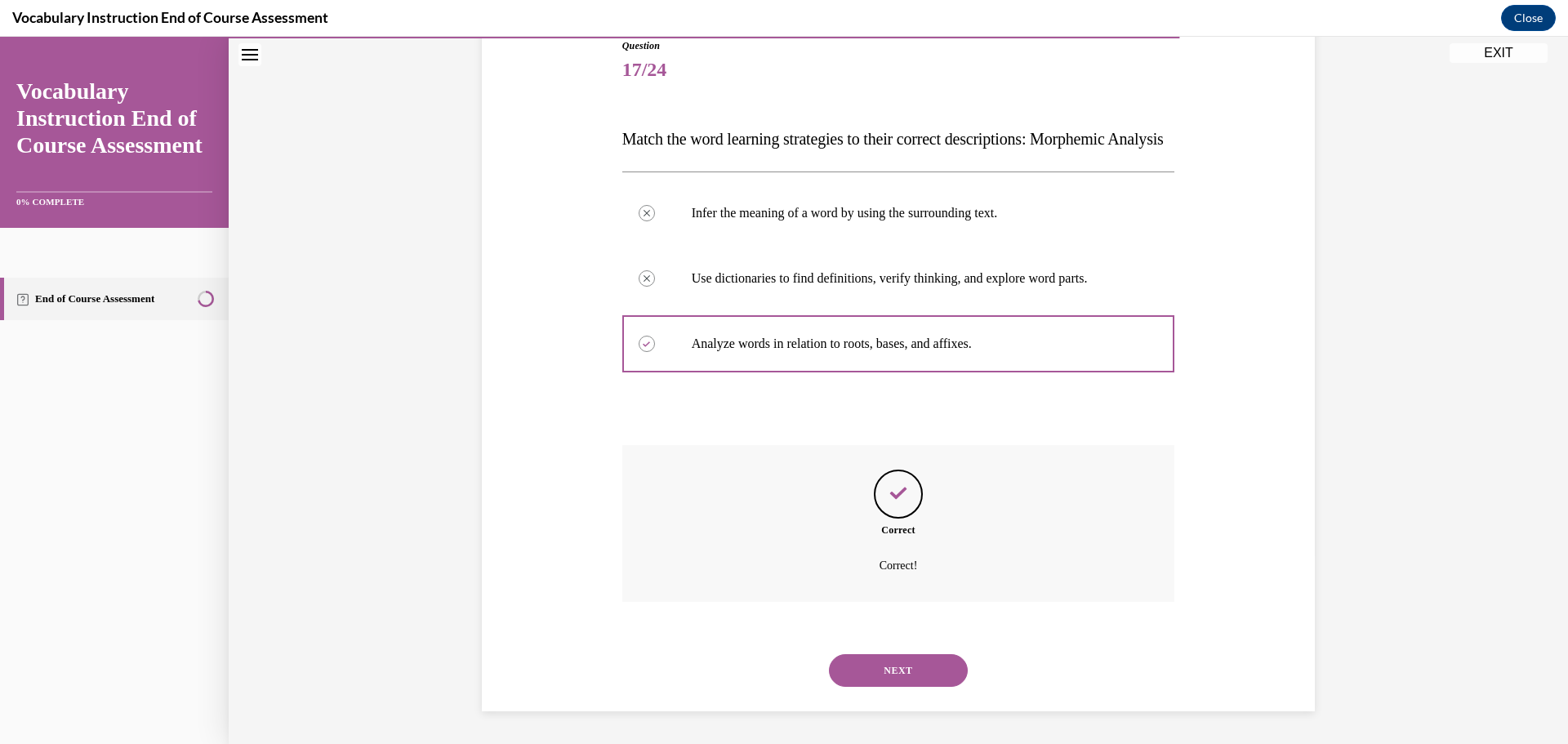
click at [916, 663] on button "NEXT" at bounding box center [898, 670] width 139 height 33
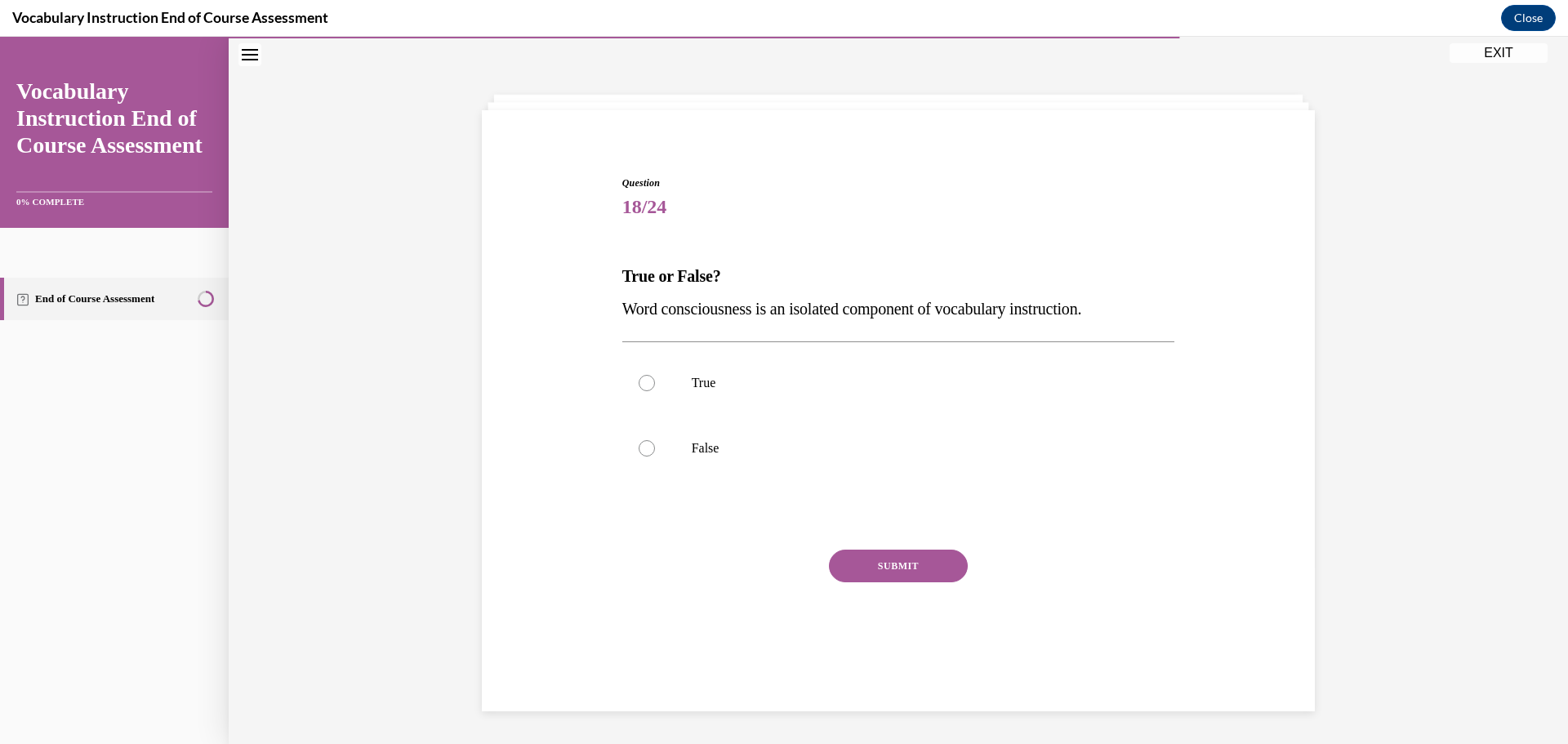
scroll to position [51, 0]
click at [916, 663] on div "SUBMIT NEXT" at bounding box center [898, 616] width 553 height 134
click at [814, 456] on p "False" at bounding box center [912, 448] width 443 height 16
click at [655, 456] on input "False" at bounding box center [646, 448] width 16 height 16
radio input "true"
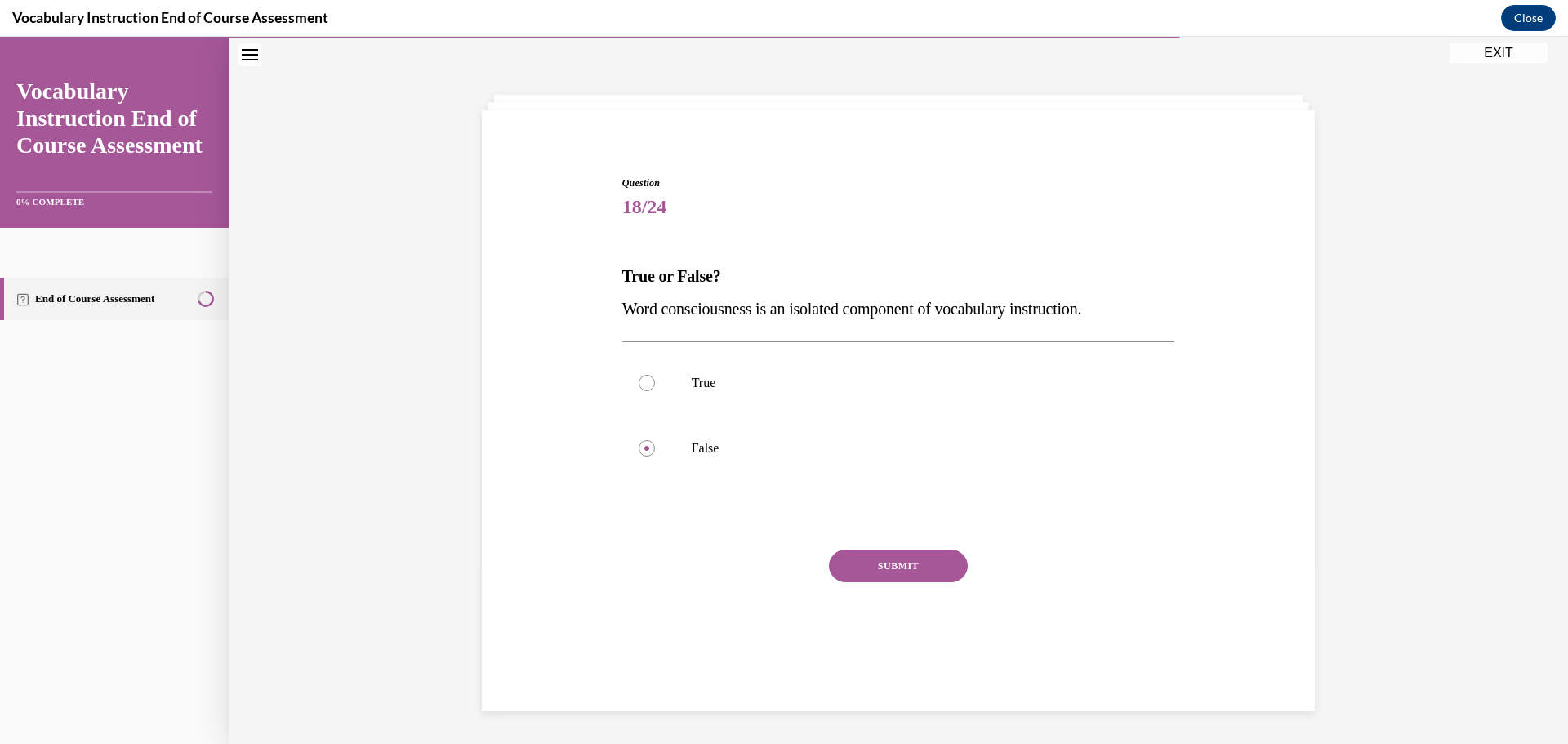
click at [874, 563] on button "SUBMIT" at bounding box center [898, 566] width 139 height 33
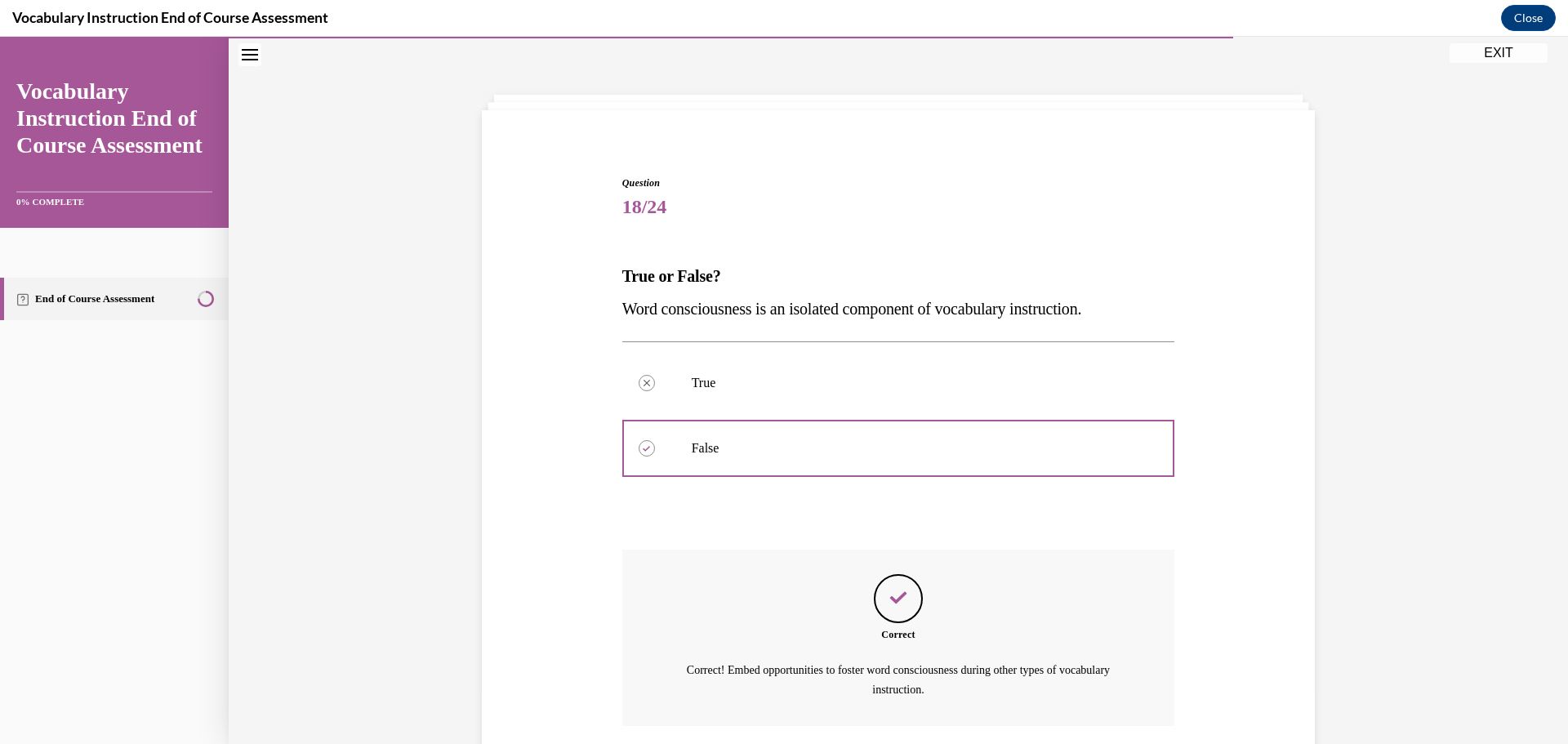
scroll to position [176, 0]
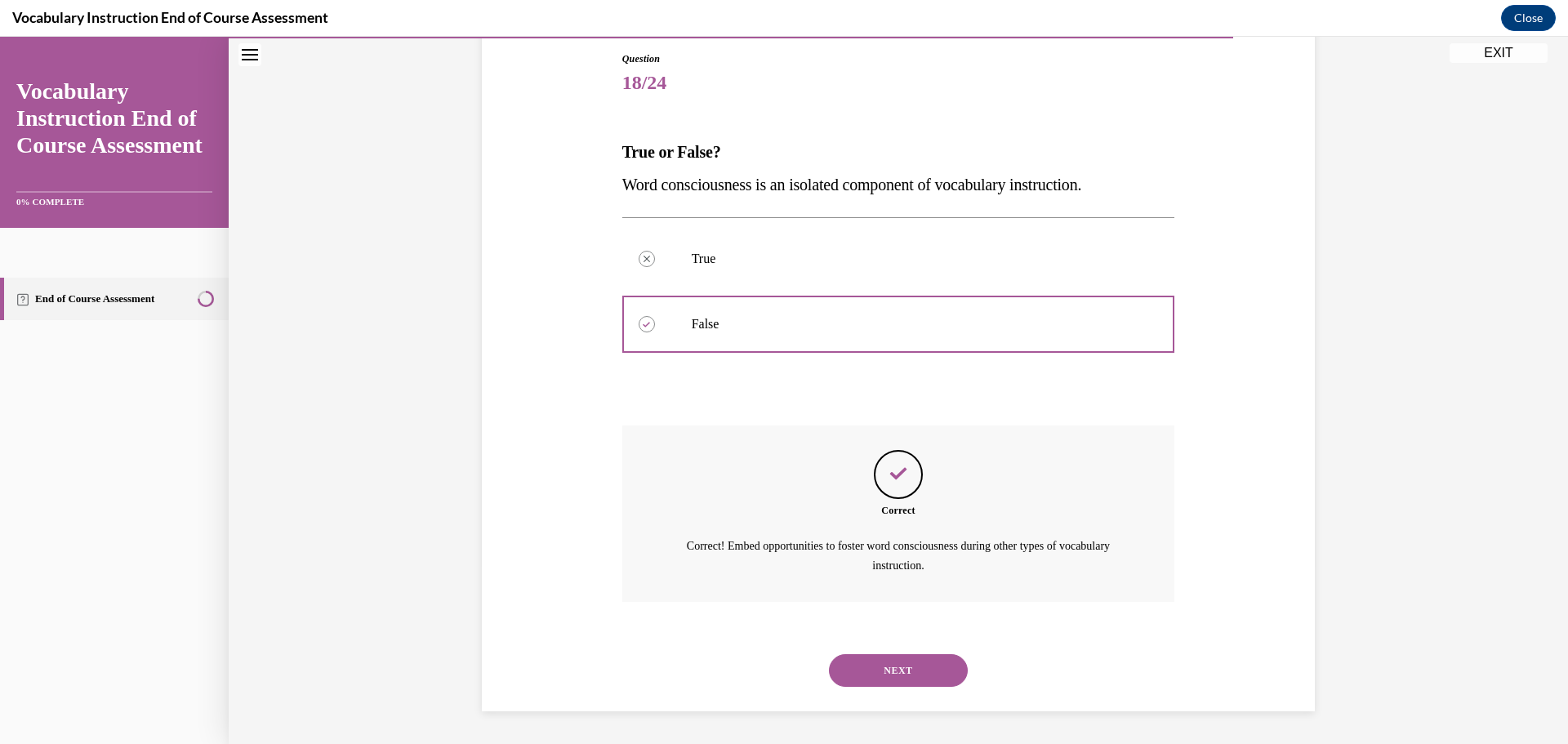
click at [907, 677] on button "NEXT" at bounding box center [898, 670] width 139 height 33
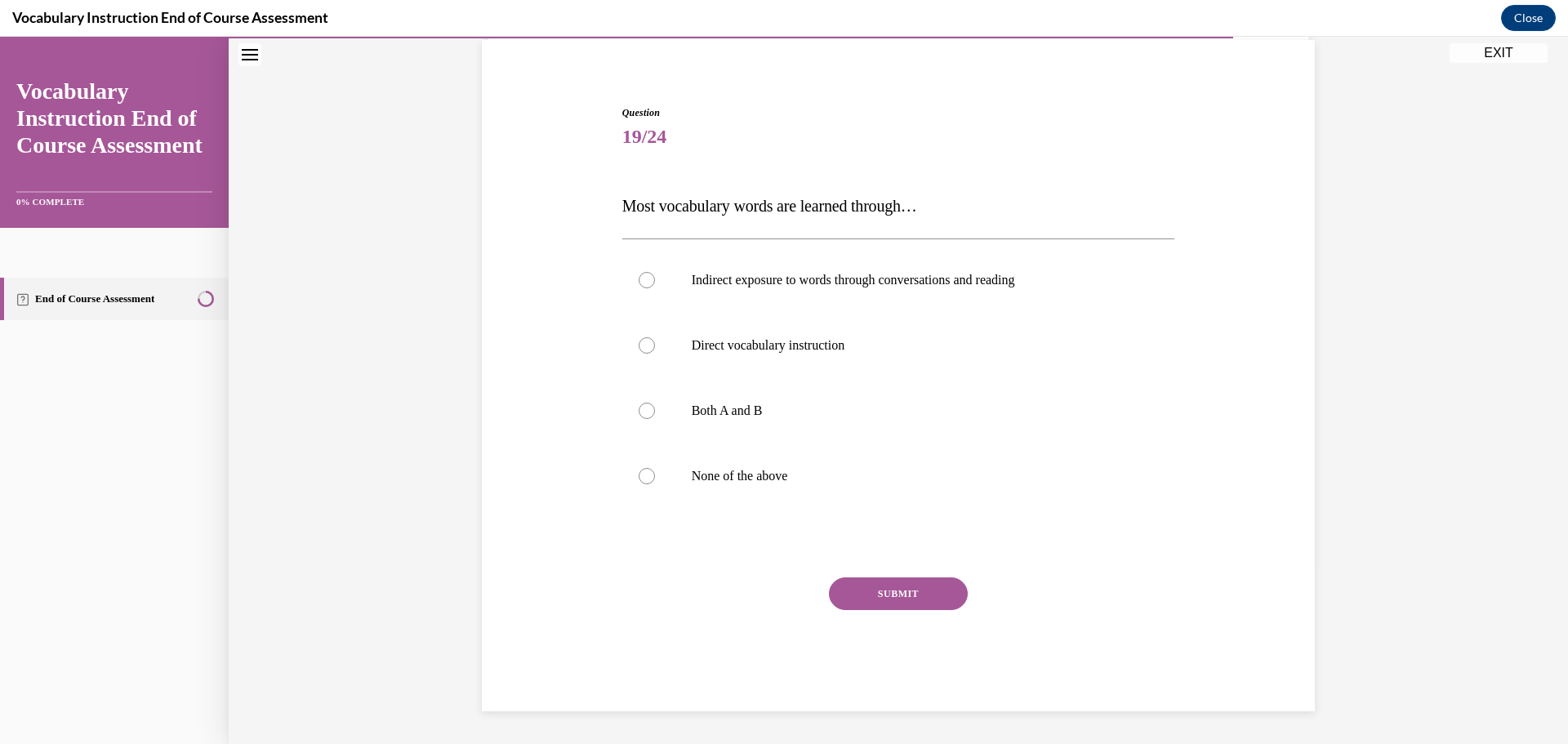
scroll to position [121, 0]
click at [800, 274] on p "Indirect exposure to words through conversations and reading" at bounding box center [912, 280] width 443 height 16
click at [655, 274] on input "Indirect exposure to words through conversations and reading" at bounding box center [646, 280] width 16 height 16
radio input "true"
click at [892, 580] on button "SUBMIT" at bounding box center [898, 593] width 139 height 33
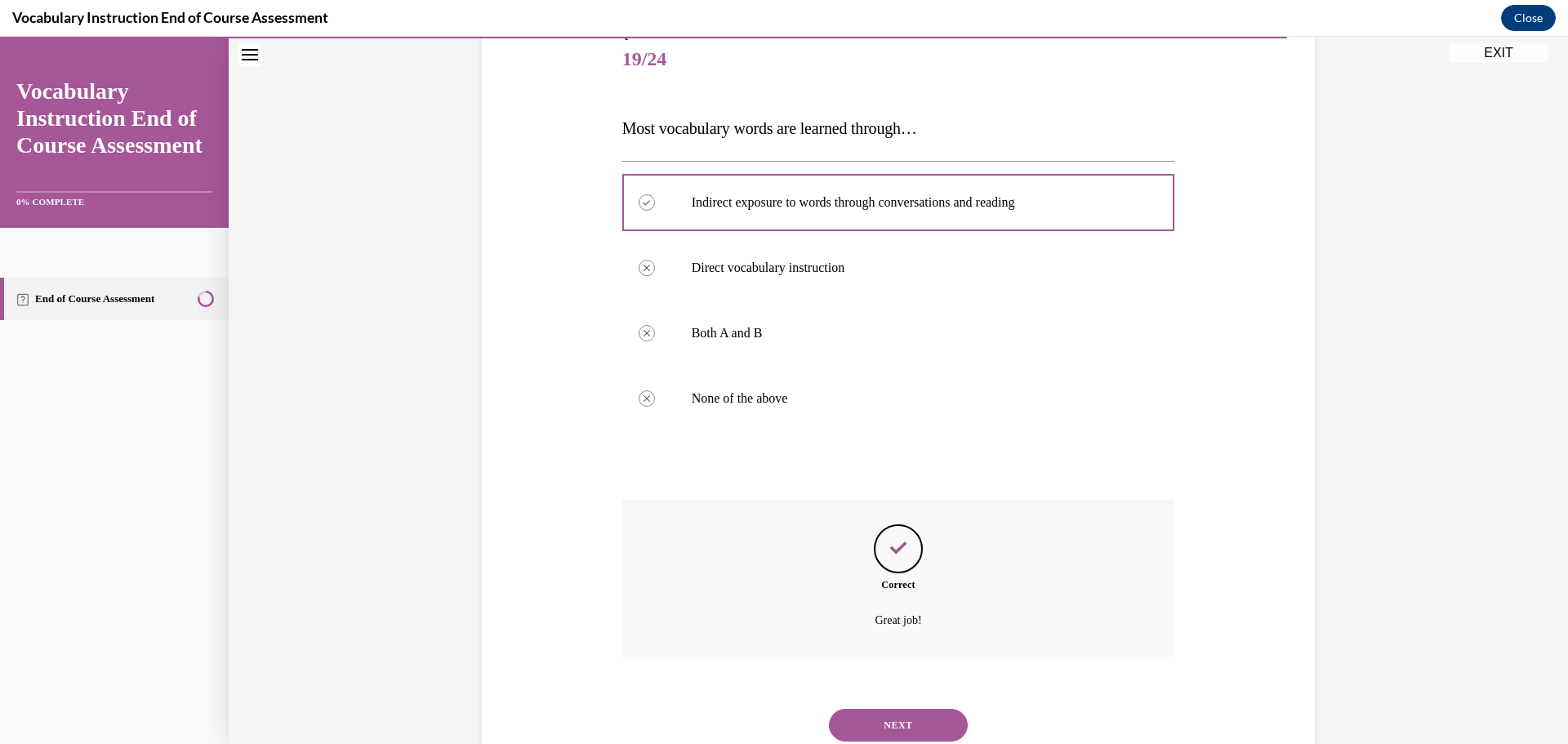
scroll to position [254, 0]
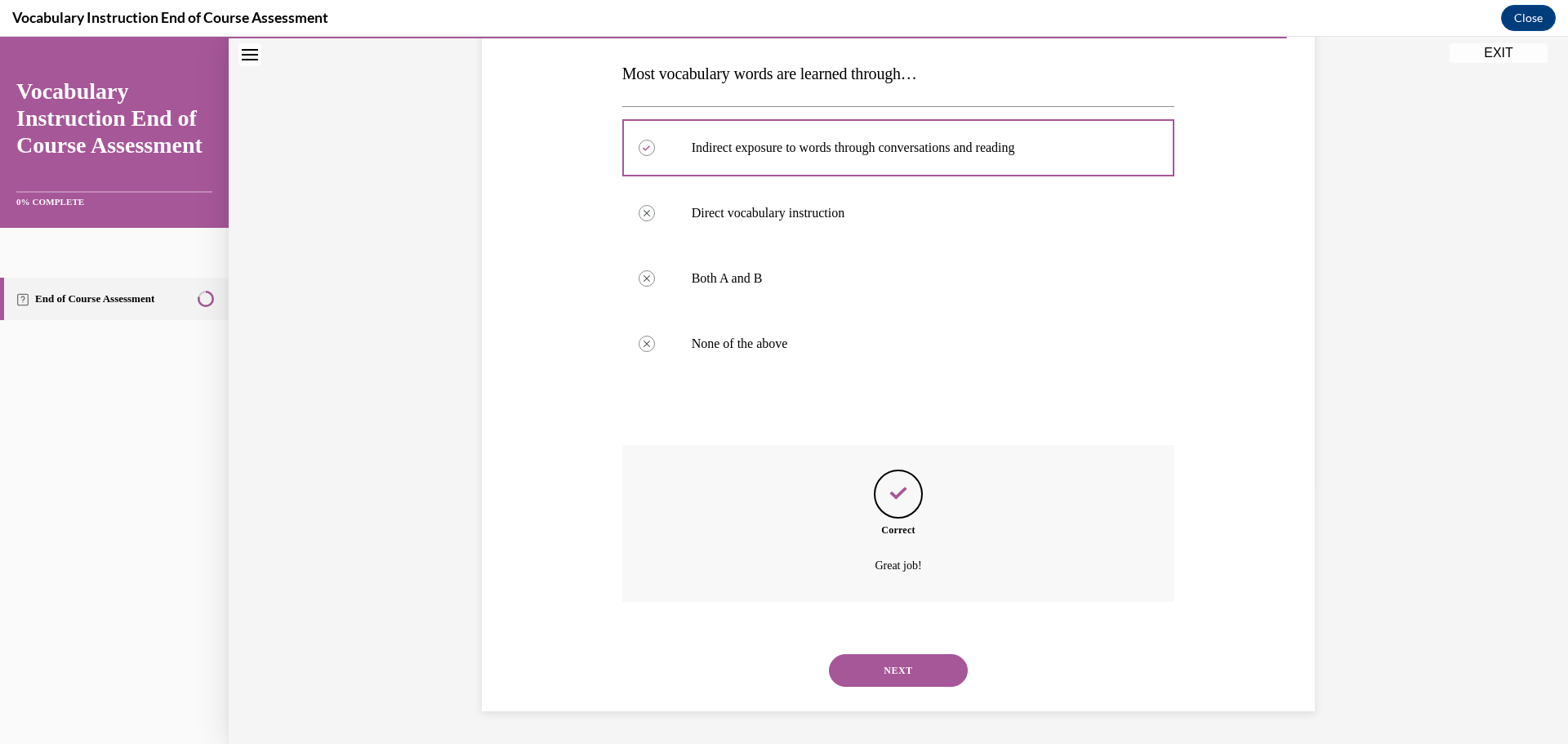
click at [929, 678] on button "NEXT" at bounding box center [898, 670] width 139 height 33
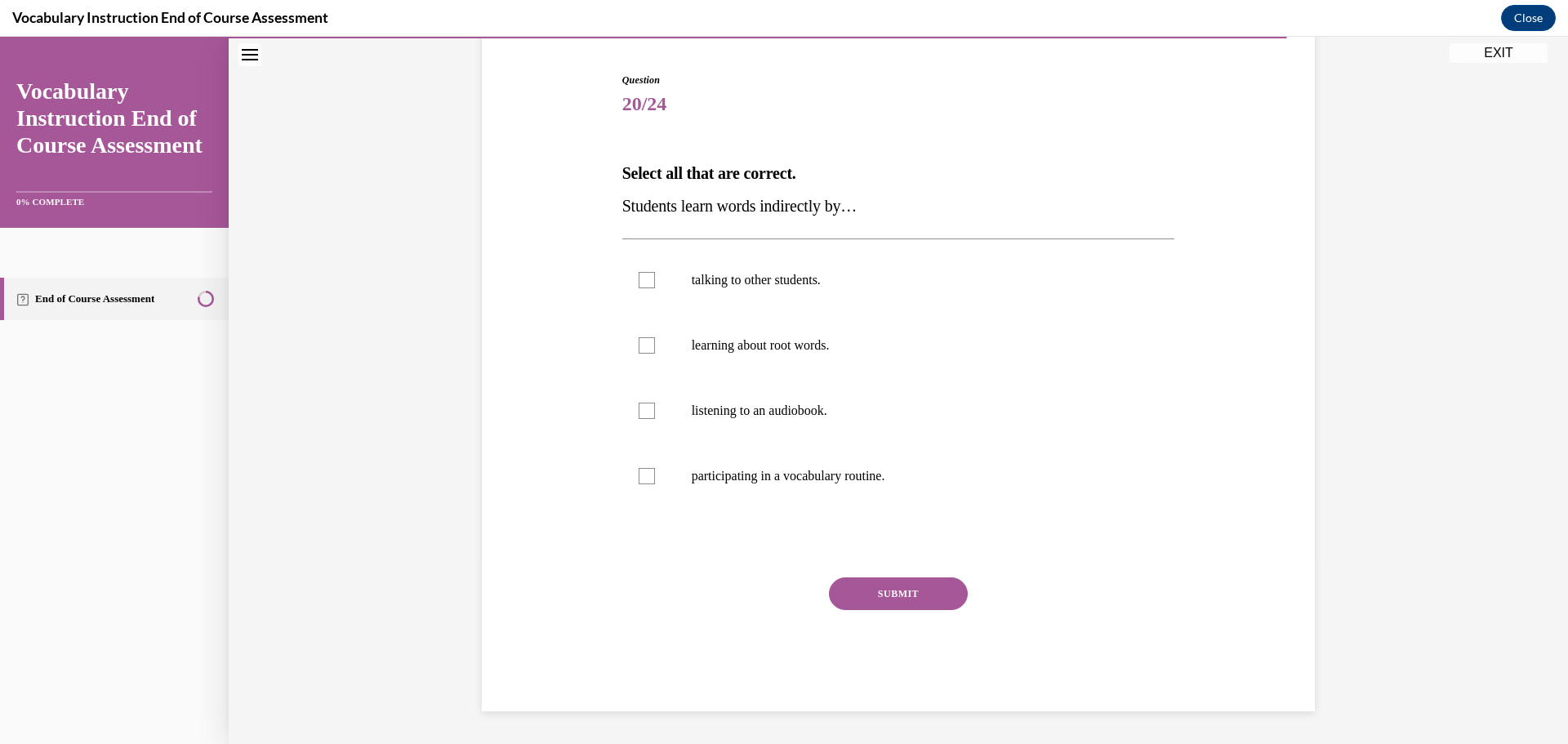
scroll to position [154, 0]
click at [772, 417] on p "listening to an audiobook." at bounding box center [912, 411] width 443 height 16
click at [655, 417] on input "listening to an audiobook." at bounding box center [646, 411] width 16 height 16
checkbox input "true"
click at [722, 290] on label "talking to other students." at bounding box center [898, 280] width 553 height 65
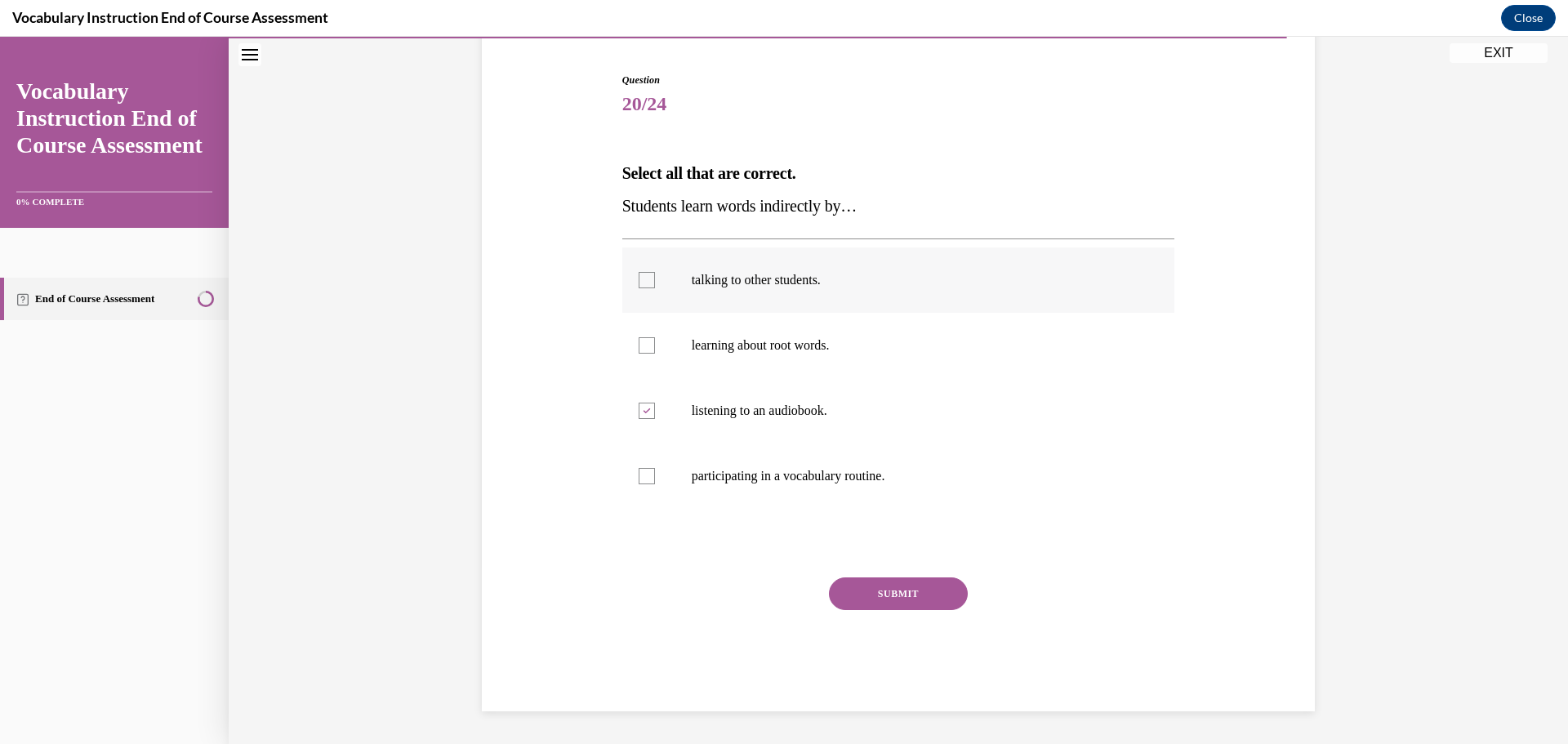
click at [655, 288] on input "talking to other students." at bounding box center [646, 280] width 16 height 16
checkbox input "true"
click at [861, 582] on button "SUBMIT" at bounding box center [898, 593] width 139 height 33
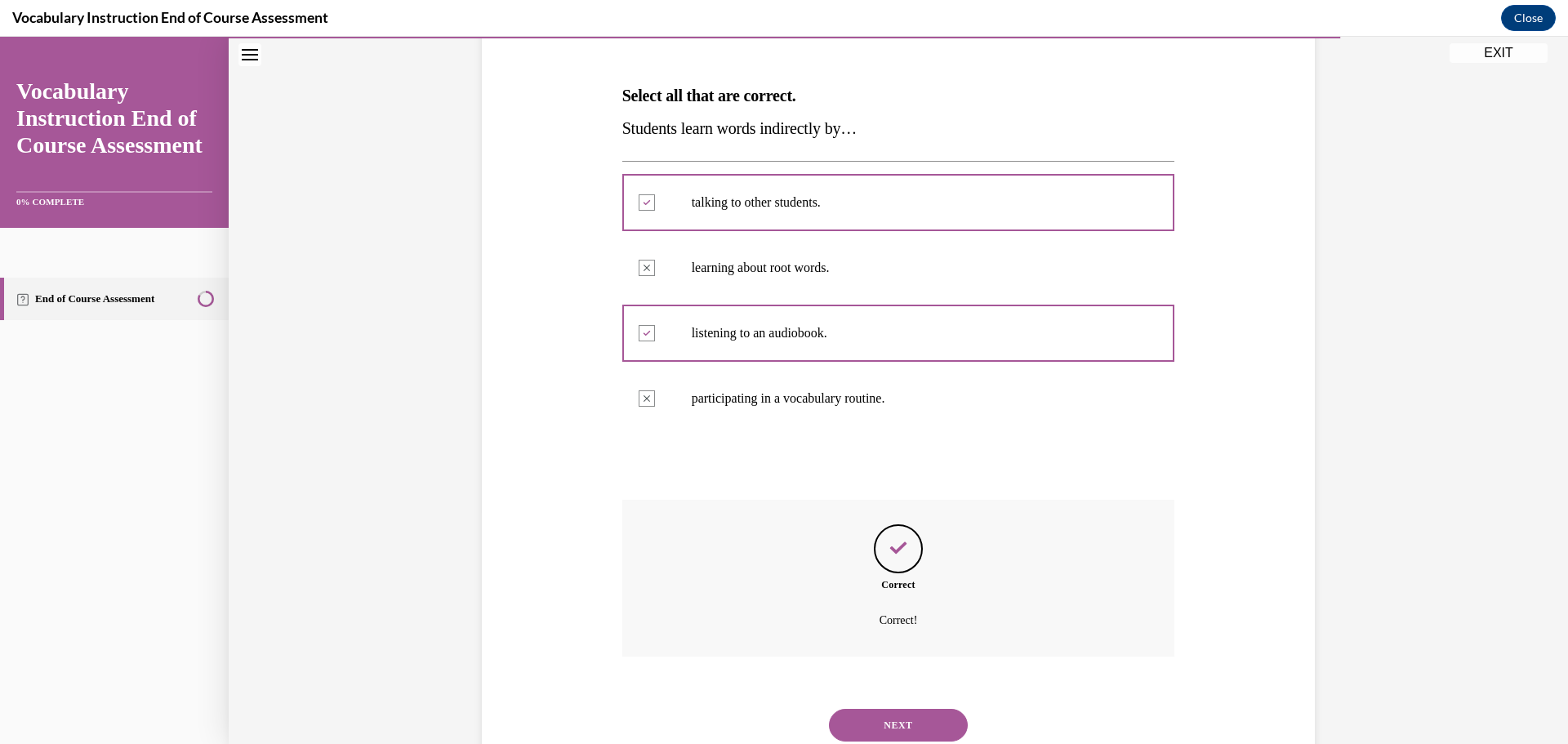
scroll to position [287, 0]
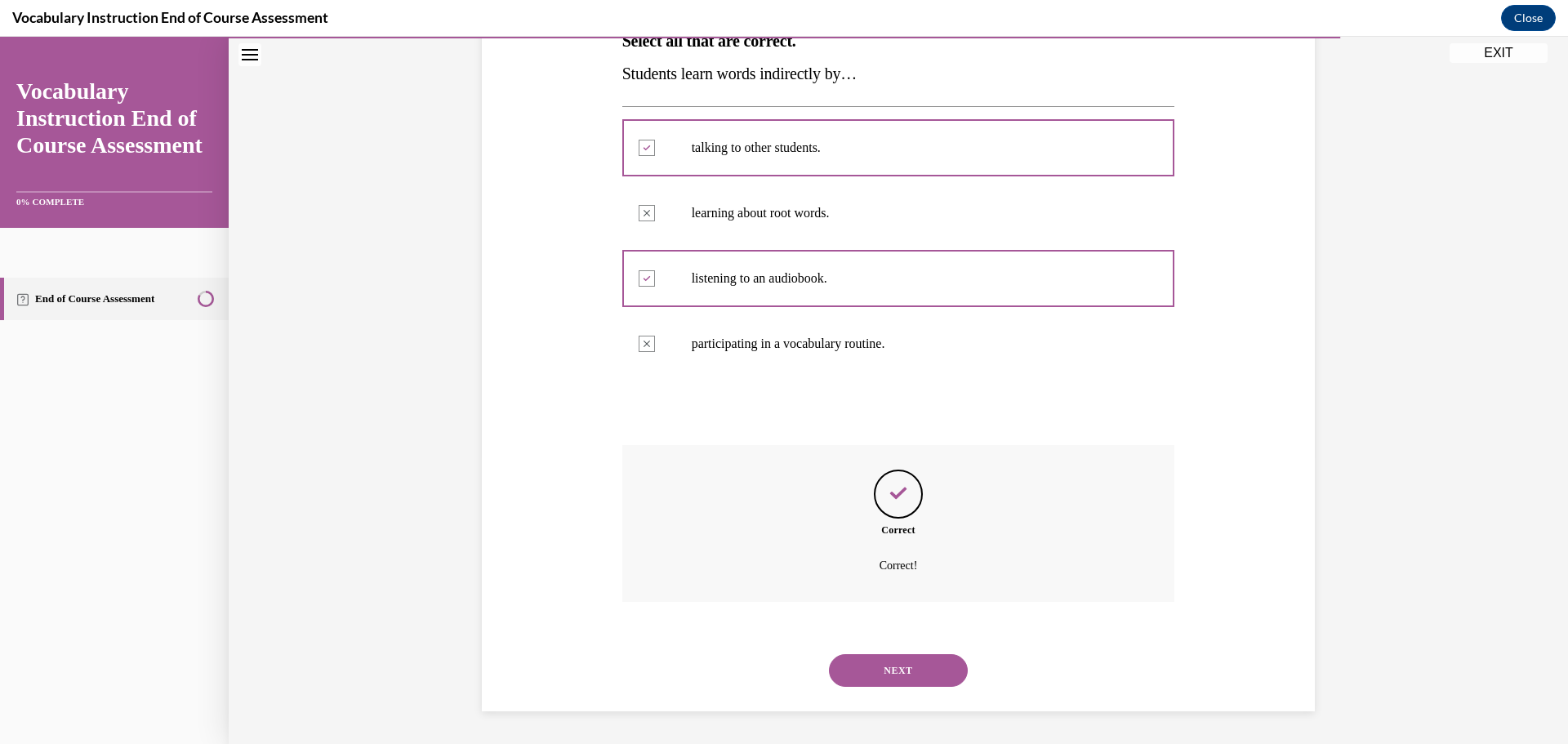
click at [892, 662] on button "NEXT" at bounding box center [898, 670] width 139 height 33
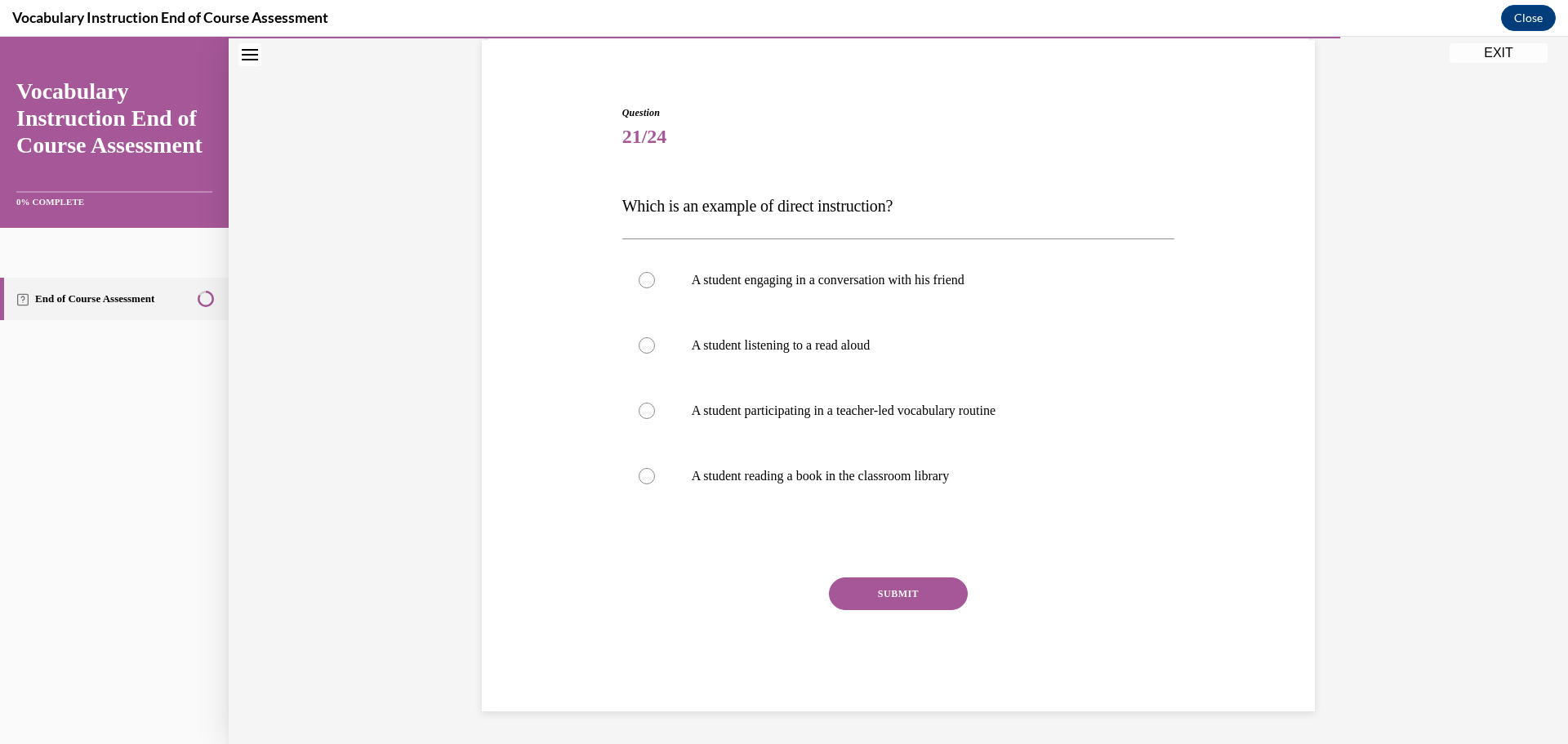
scroll to position [121, 0]
click at [910, 430] on label "A student participating in a teacher-led vocabulary routine" at bounding box center [898, 410] width 553 height 65
click at [655, 418] on input "A student participating in a teacher-led vocabulary routine" at bounding box center [646, 411] width 16 height 16
radio input "true"
click at [902, 593] on button "SUBMIT" at bounding box center [898, 593] width 139 height 33
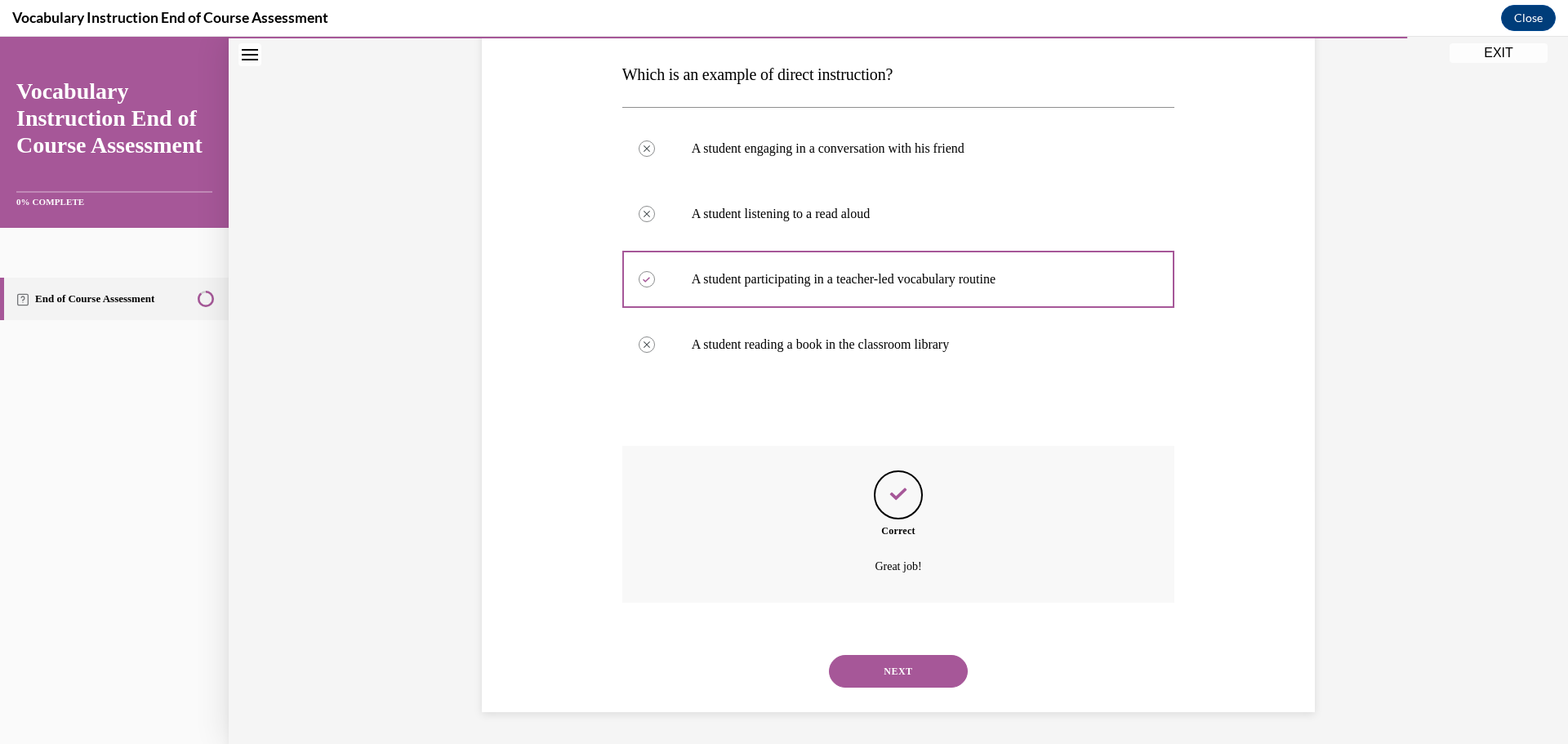
scroll to position [254, 0]
click at [890, 663] on button "NEXT" at bounding box center [898, 670] width 139 height 33
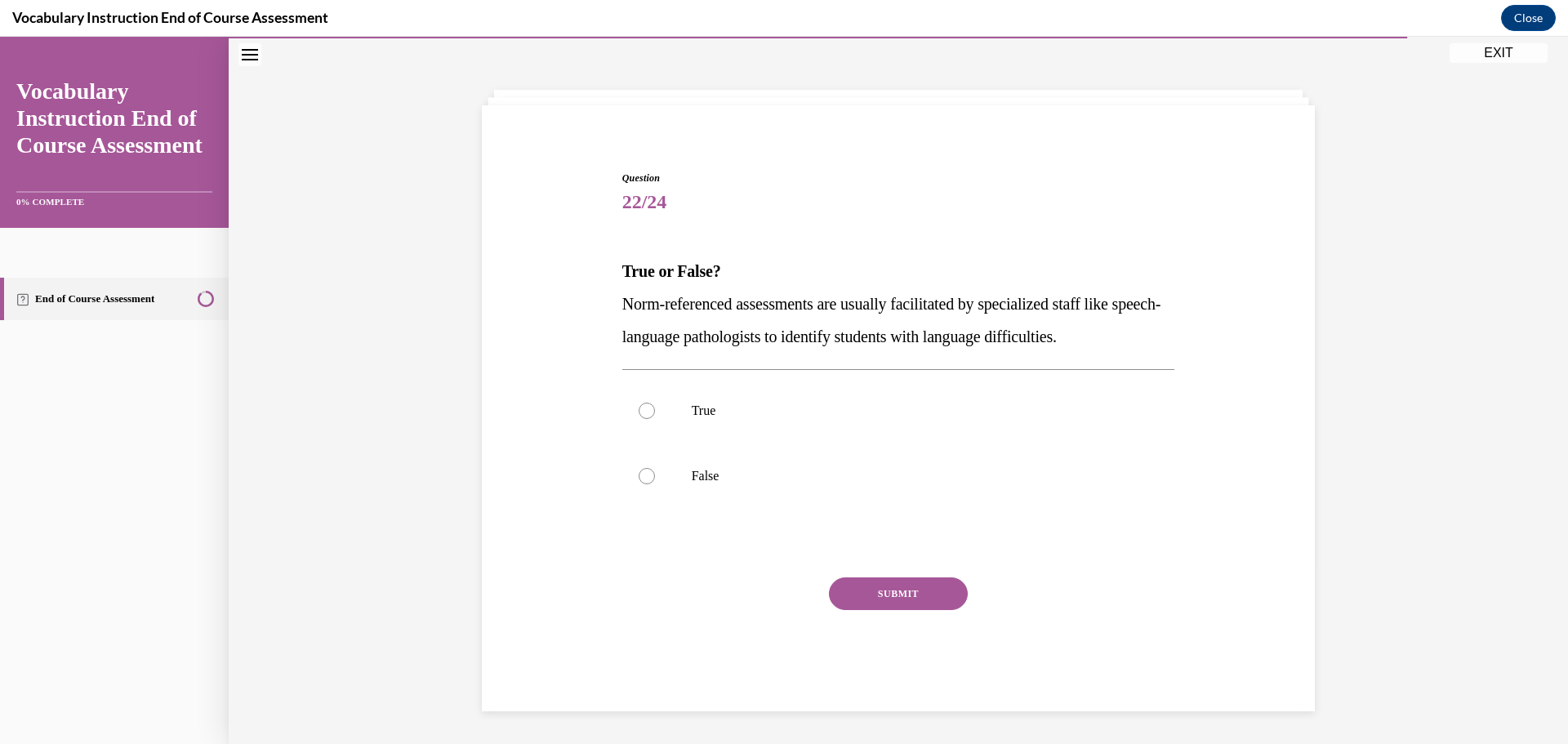
scroll to position [56, 0]
click at [838, 436] on label "True" at bounding box center [898, 410] width 553 height 65
click at [655, 418] on input "True" at bounding box center [646, 411] width 16 height 16
radio input "true"
click at [878, 584] on button "SUBMIT" at bounding box center [898, 593] width 139 height 33
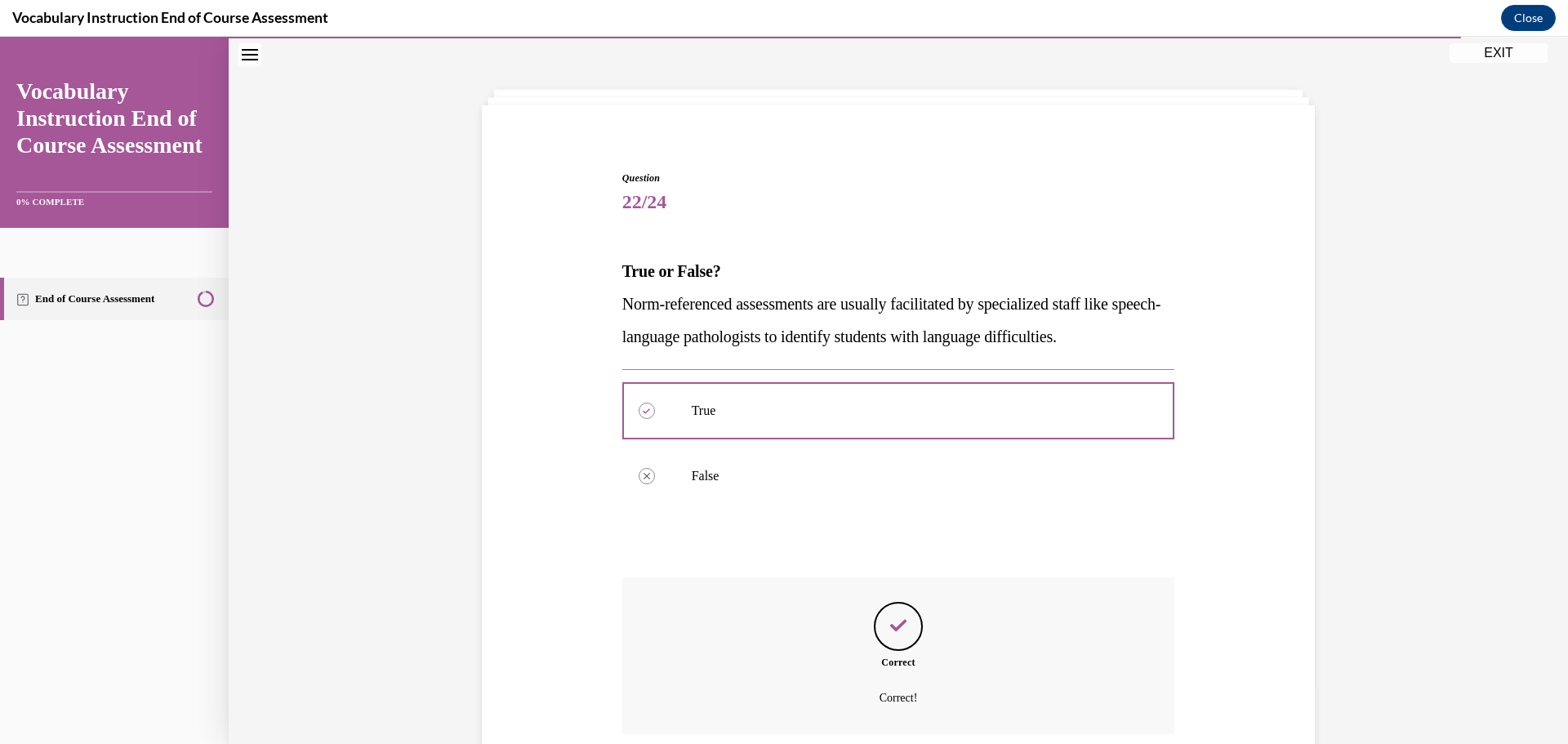
scroll to position [189, 0]
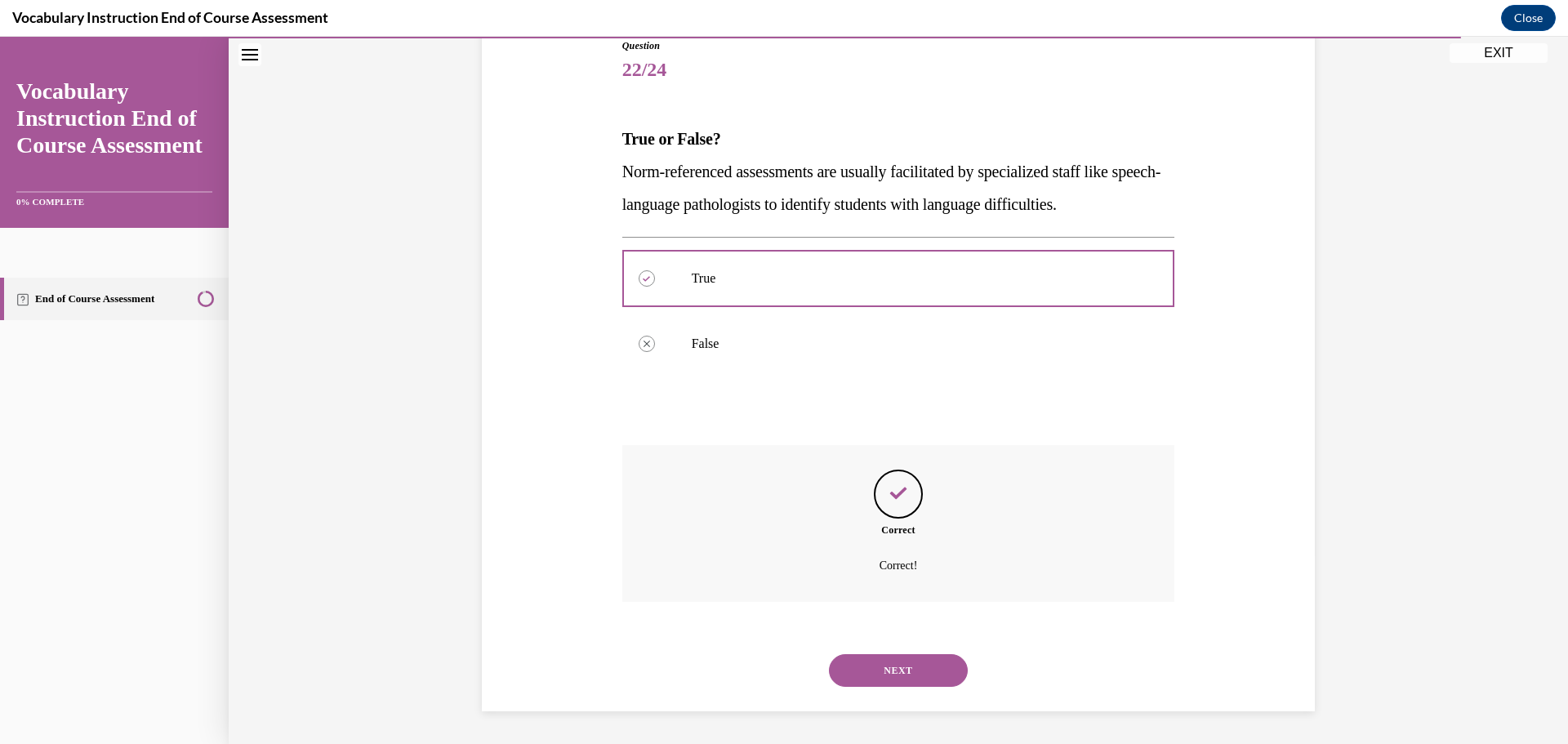
click at [904, 674] on button "NEXT" at bounding box center [898, 670] width 139 height 33
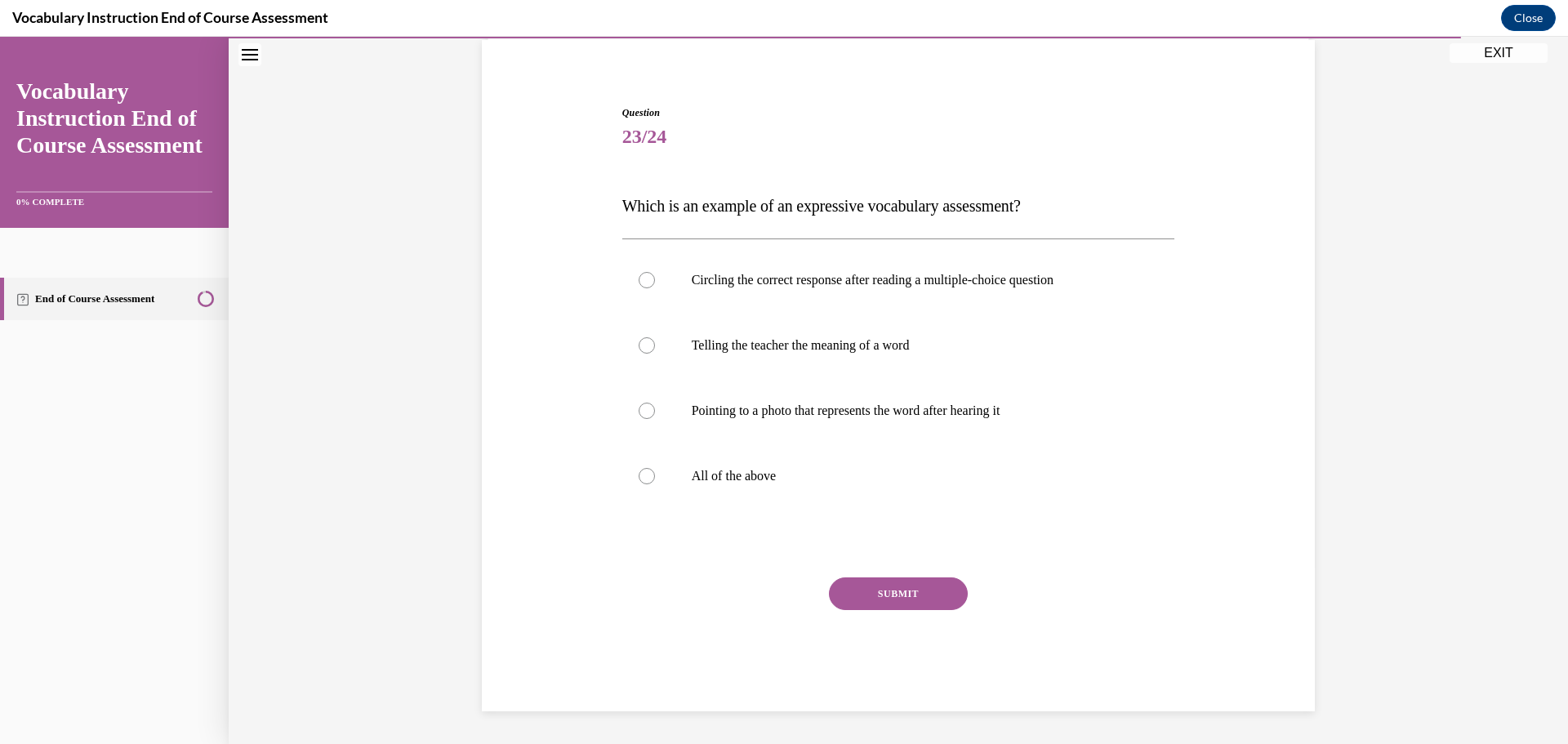
scroll to position [121, 0]
click at [885, 370] on label "Telling the teacher the meaning of a word" at bounding box center [898, 345] width 553 height 65
click at [655, 353] on input "Telling the teacher the meaning of a word" at bounding box center [646, 345] width 16 height 16
radio input "true"
click at [892, 591] on button "SUBMIT" at bounding box center [898, 593] width 139 height 33
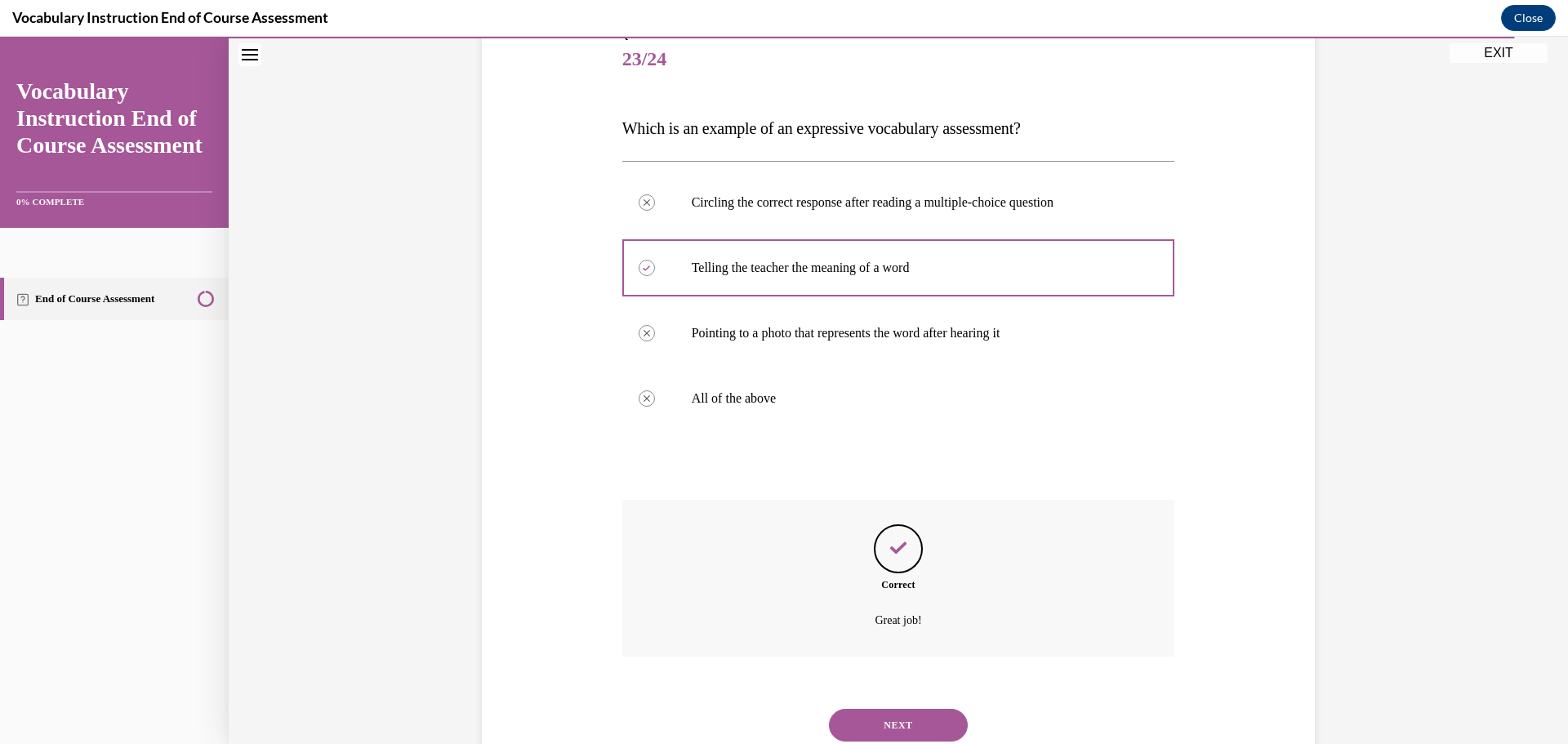
scroll to position [254, 0]
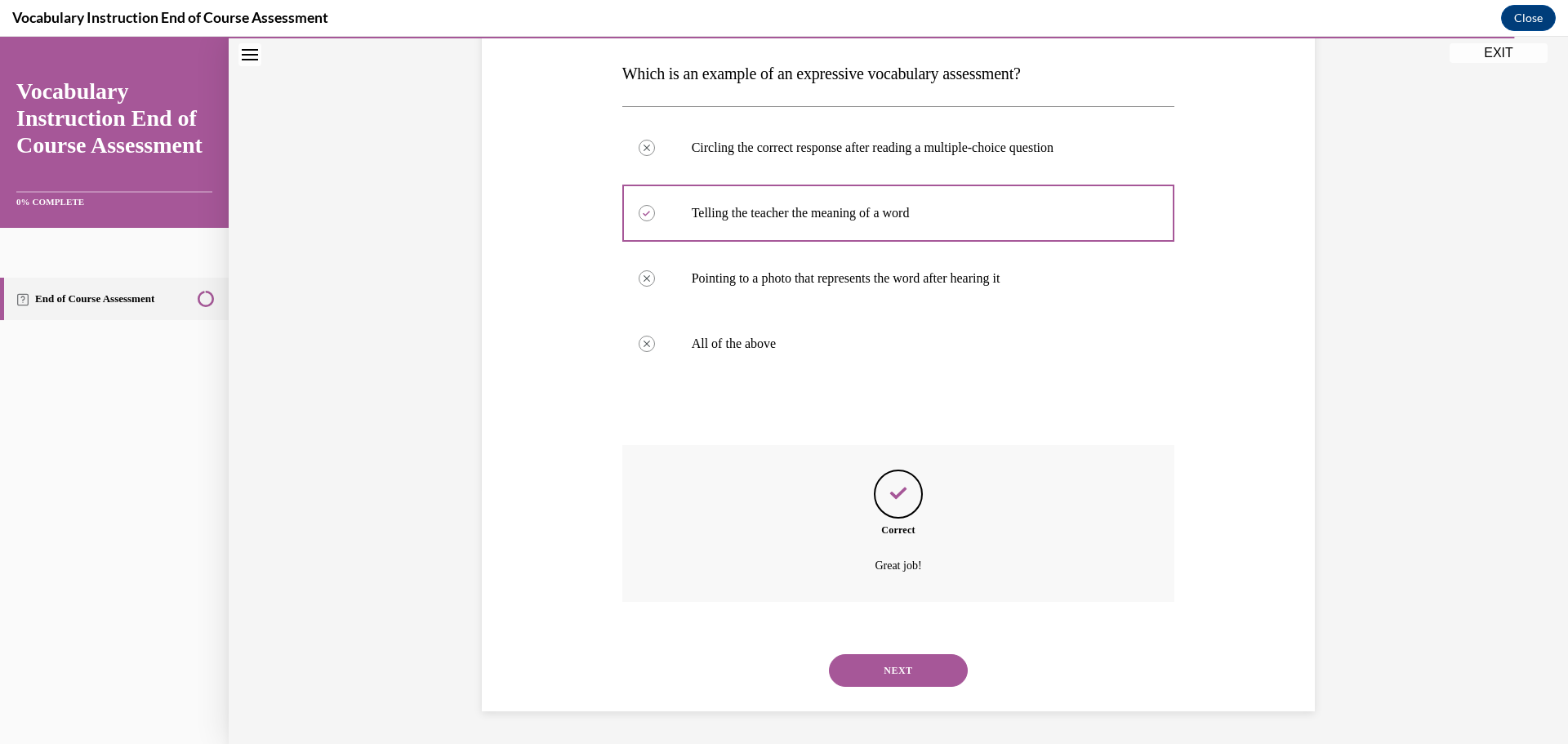
click at [909, 656] on button "NEXT" at bounding box center [898, 670] width 139 height 33
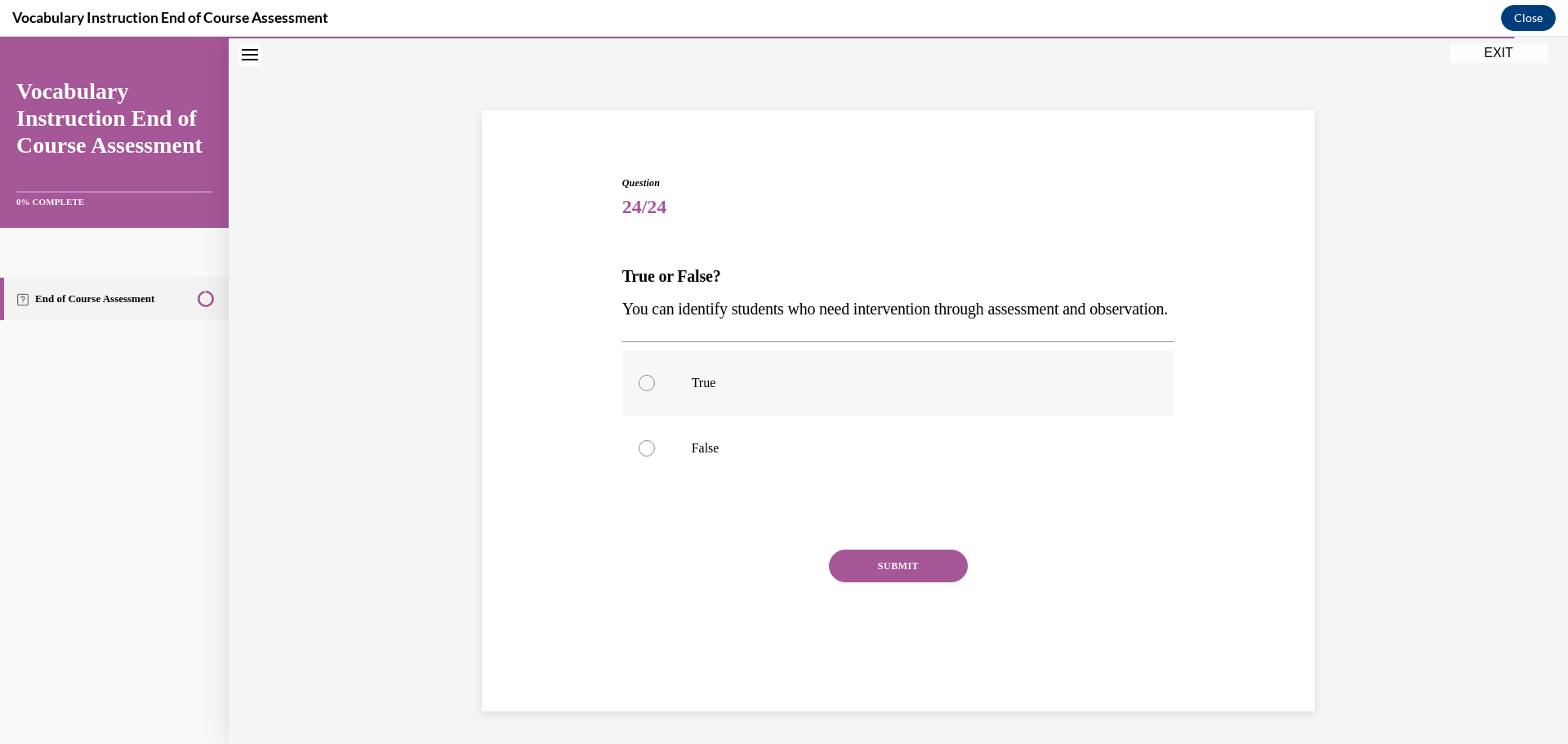
click at [853, 416] on label "True" at bounding box center [898, 382] width 553 height 65
click at [655, 391] on input "True" at bounding box center [646, 383] width 16 height 16
radio input "true"
click at [881, 582] on button "SUBMIT" at bounding box center [898, 566] width 139 height 33
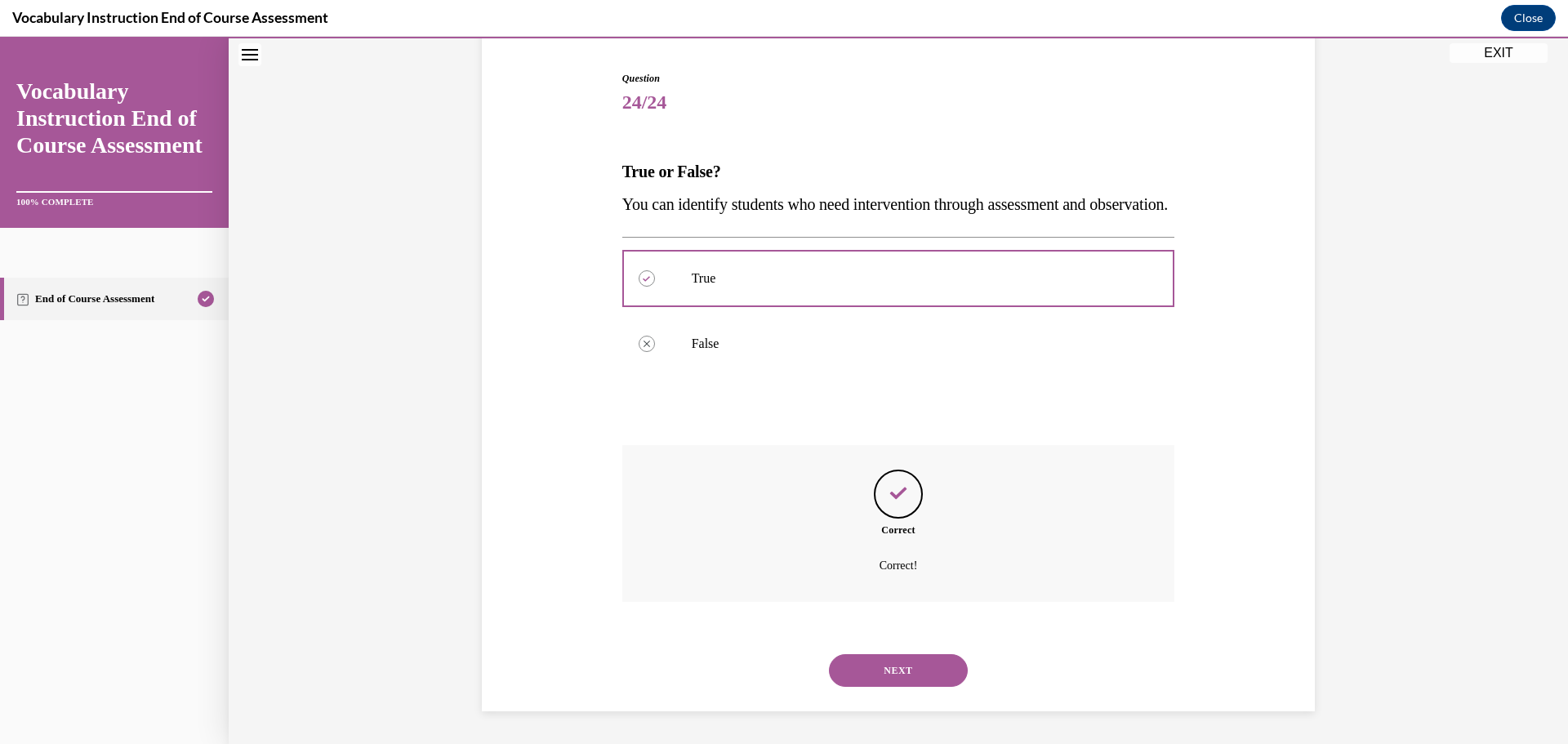
scroll to position [189, 0]
click at [897, 660] on button "NEXT" at bounding box center [898, 670] width 139 height 33
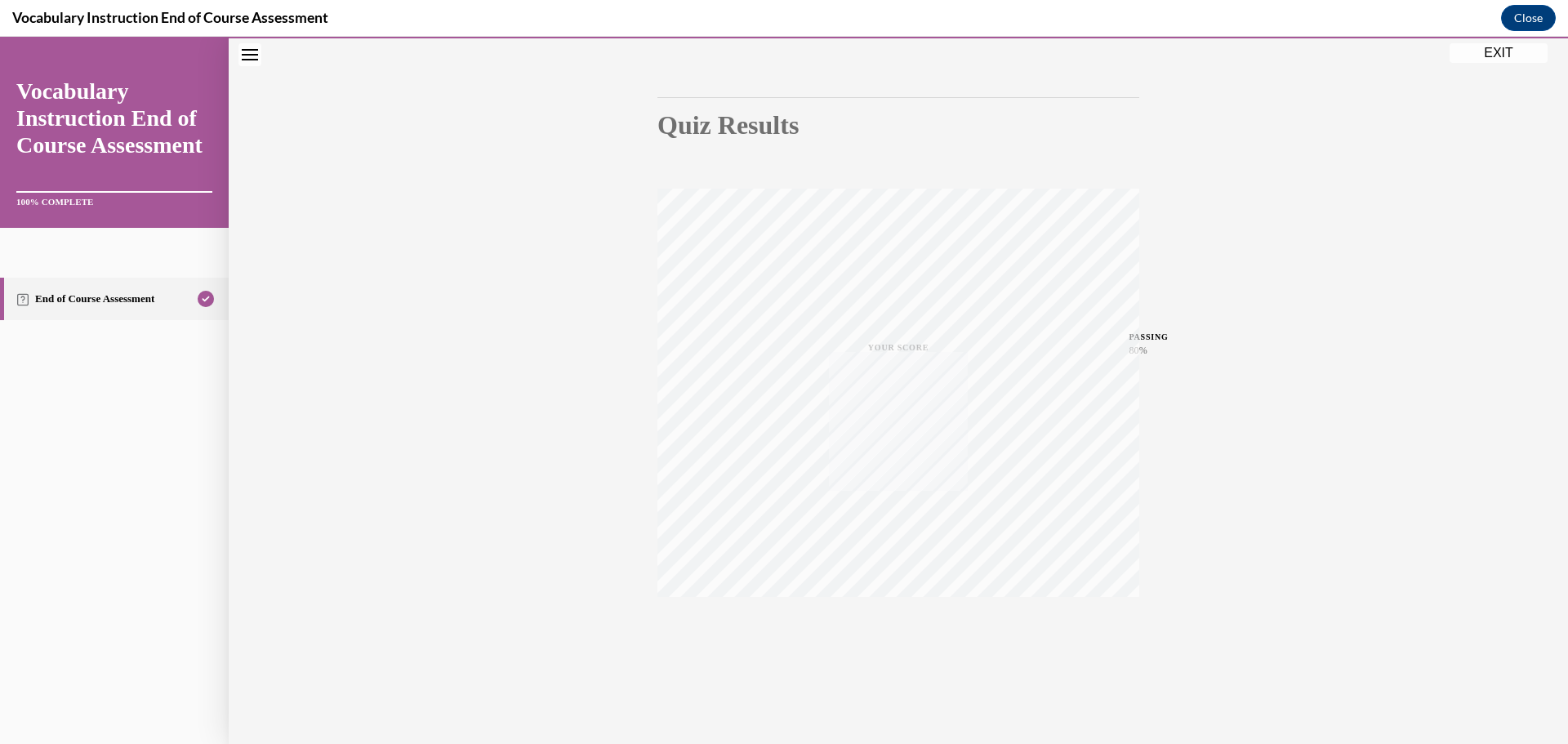
scroll to position [130, 0]
click at [1493, 58] on button "EXIT" at bounding box center [1498, 53] width 98 height 20
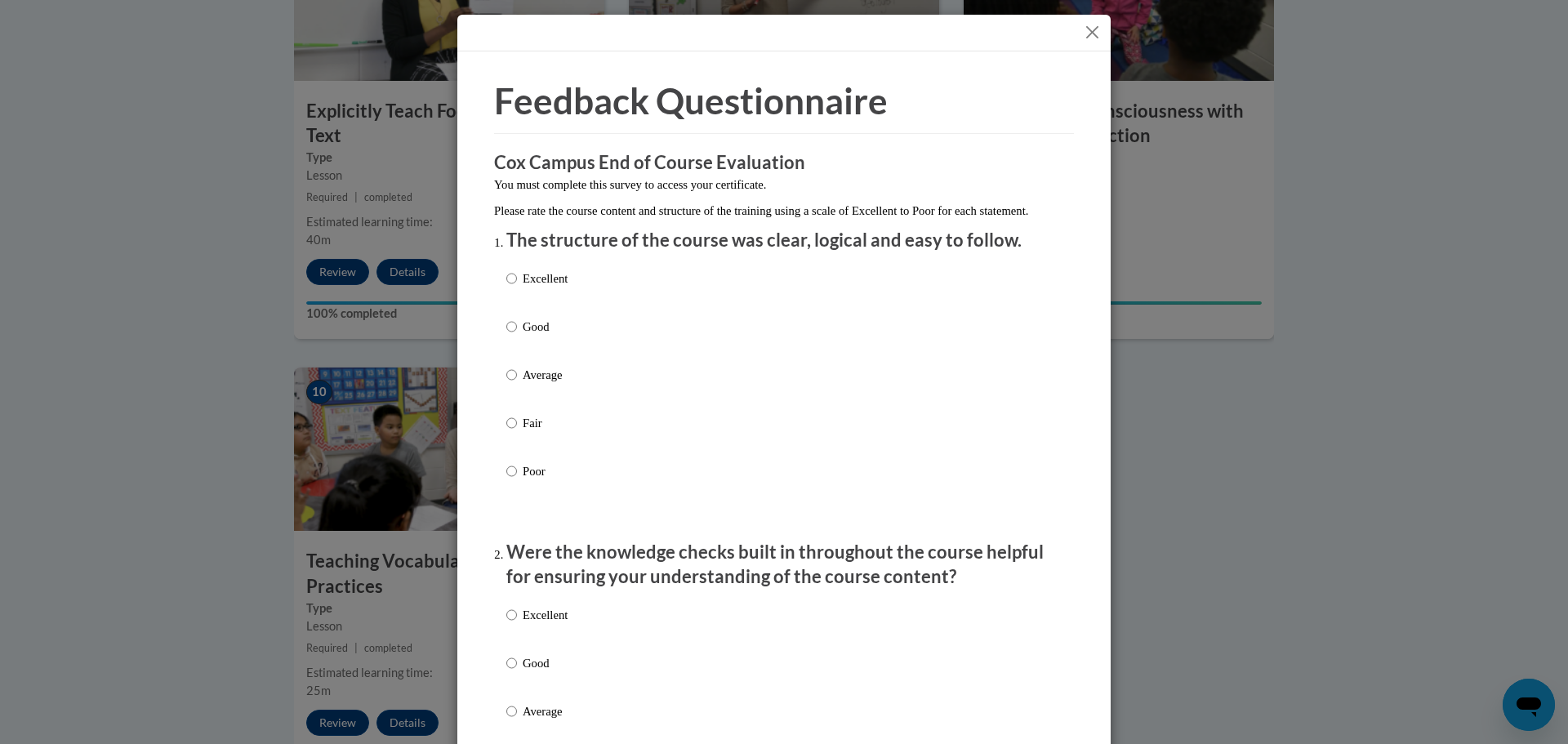
click at [613, 349] on div "Excellent Good Average Fair Poor" at bounding box center [783, 394] width 555 height 266
click at [523, 335] on p "Good" at bounding box center [545, 327] width 45 height 18
click at [517, 335] on input "Good" at bounding box center [511, 327] width 10 height 18
radio input "true"
click at [547, 672] on p "Good" at bounding box center [545, 663] width 45 height 18
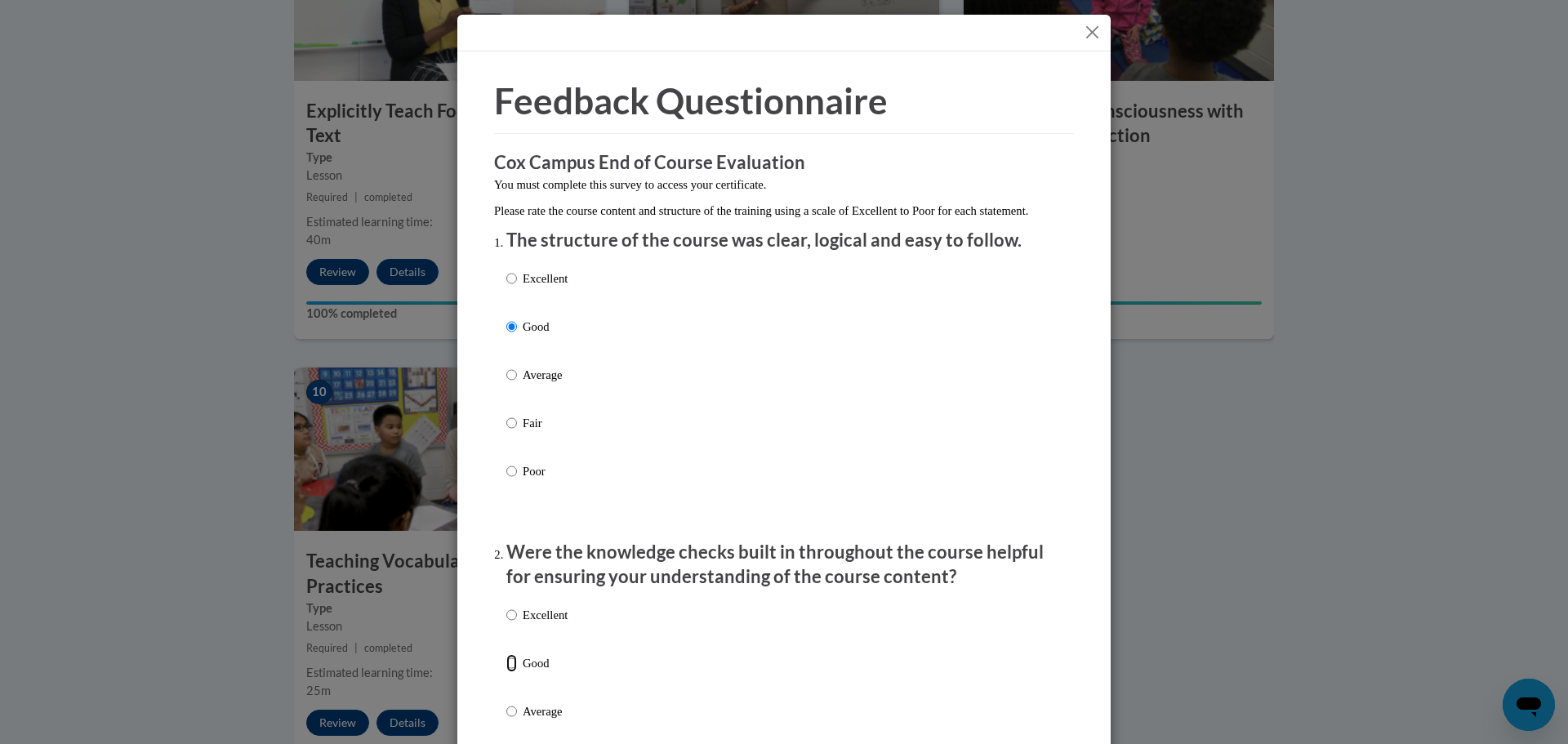
click at [517, 672] on input "Good" at bounding box center [511, 663] width 10 height 18
radio input "true"
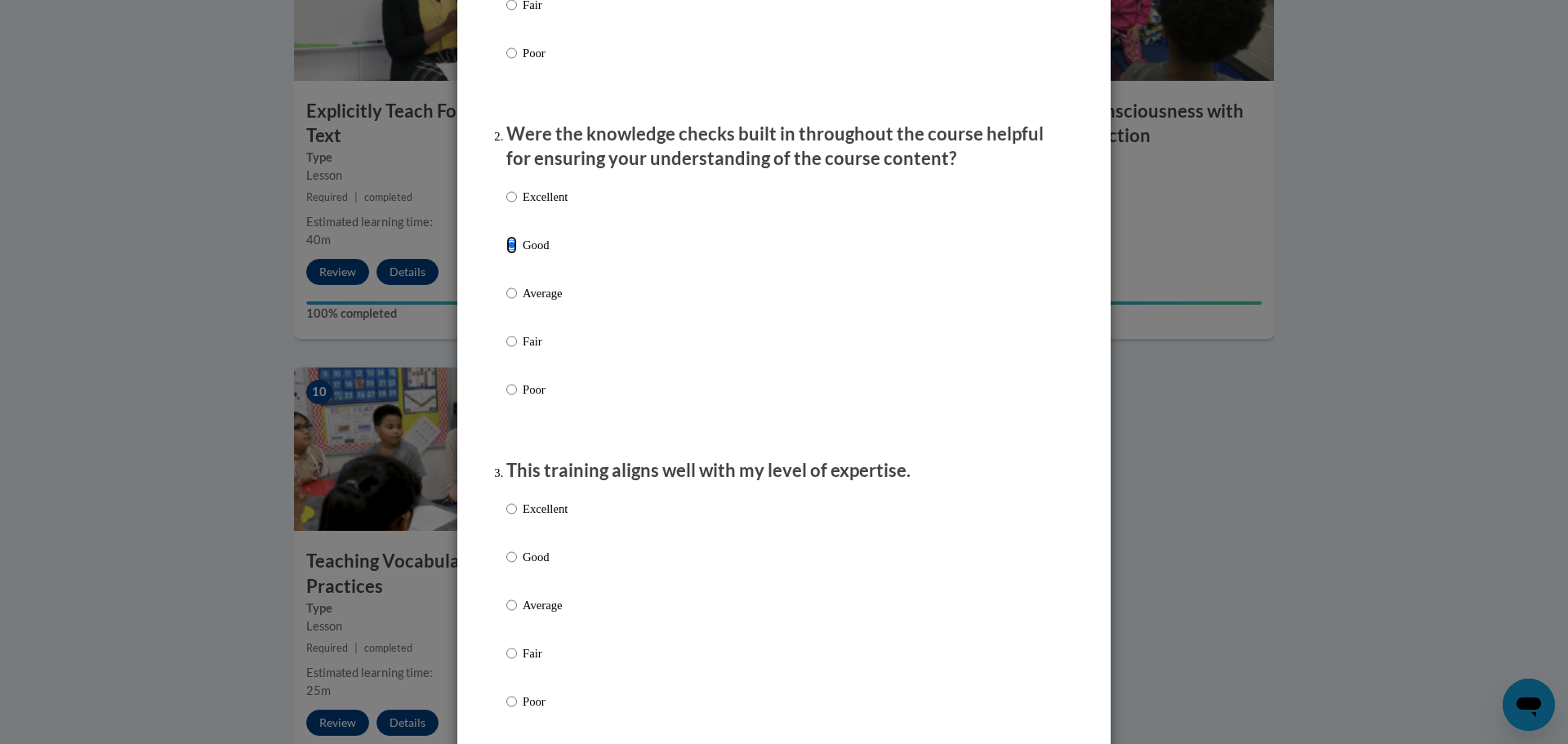
scroll to position [423, 0]
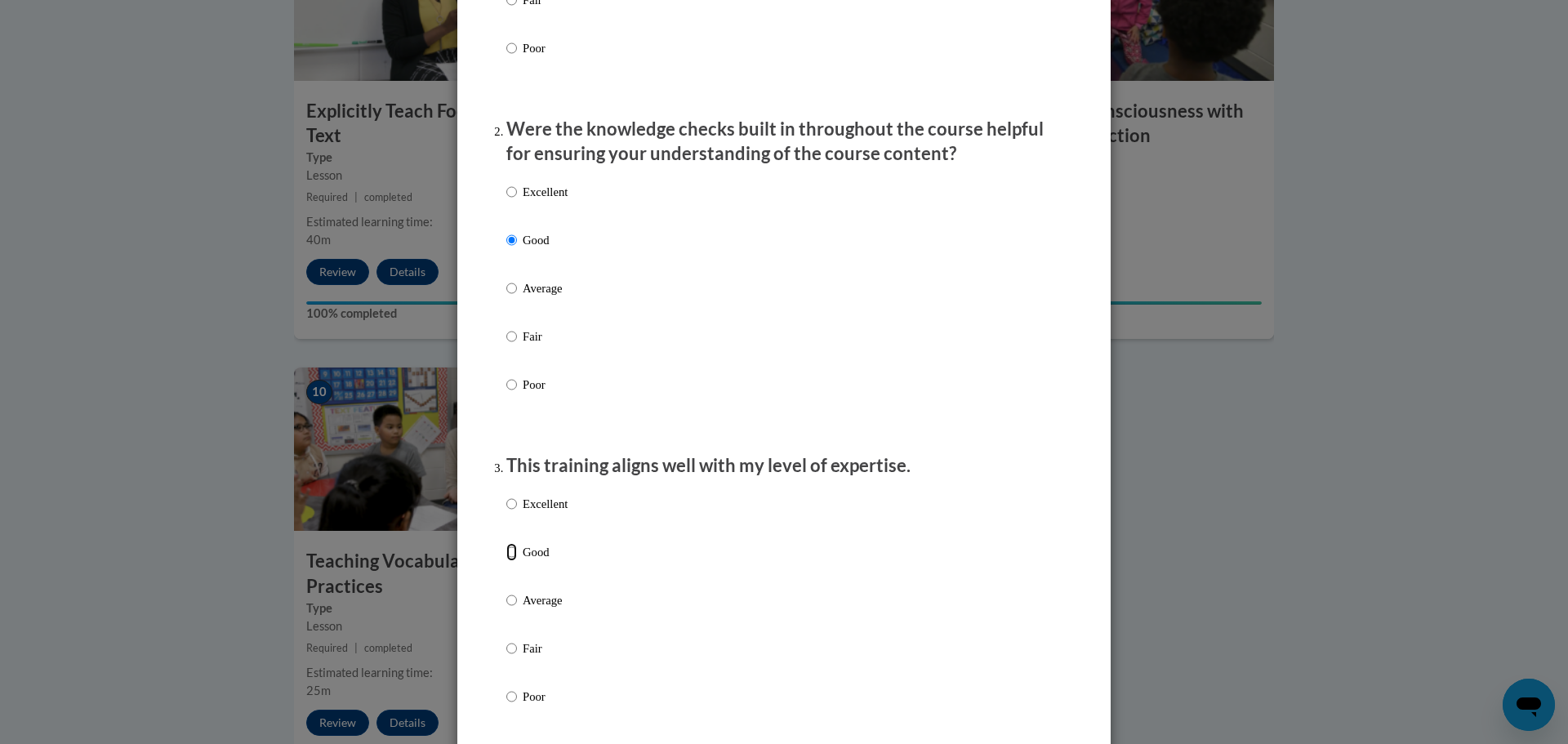
click at [515, 560] on input "Good" at bounding box center [511, 552] width 10 height 18
radio input "true"
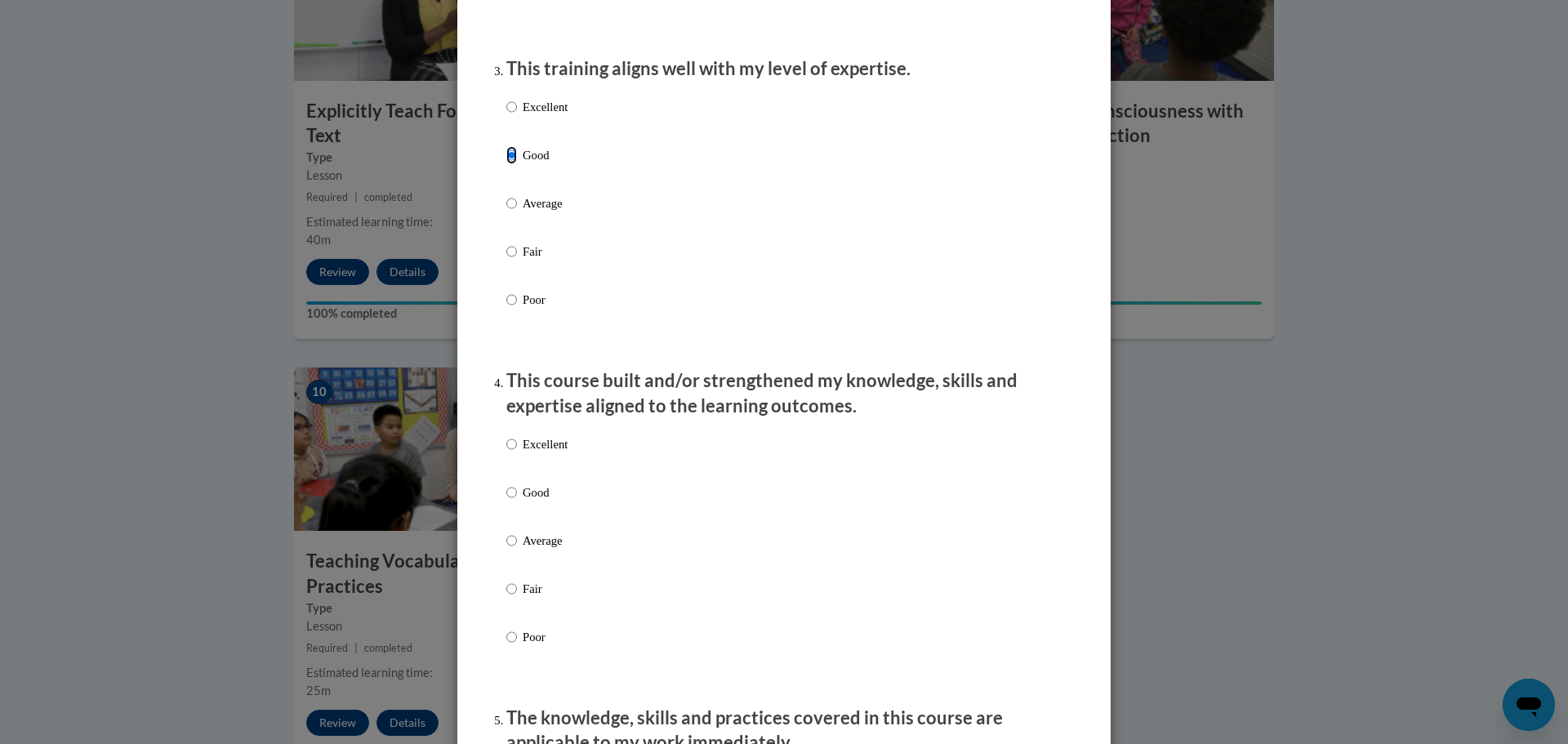
scroll to position [821, 0]
click at [525, 500] on p "Good" at bounding box center [545, 490] width 45 height 18
click at [517, 500] on input "Good" at bounding box center [511, 490] width 10 height 18
radio input "true"
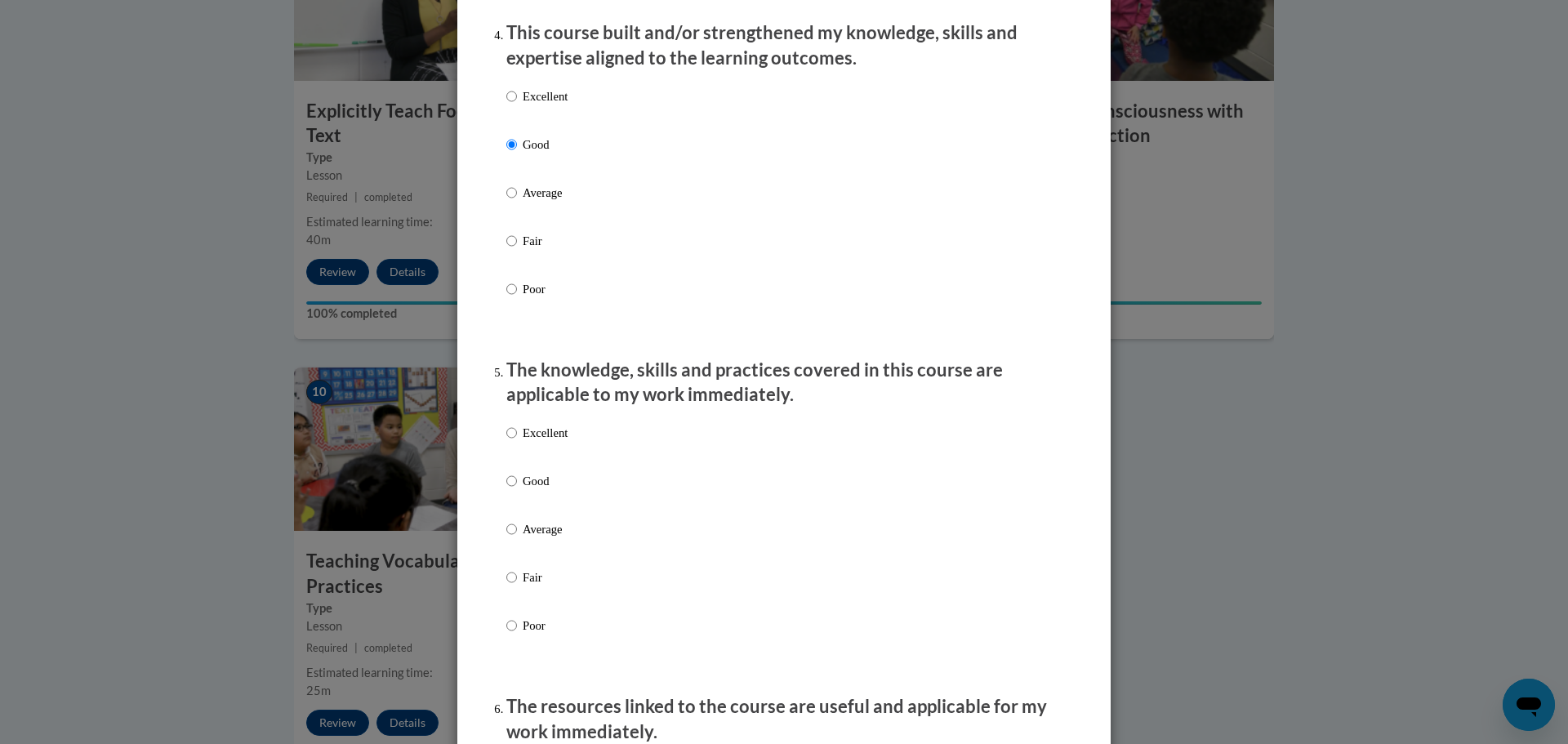
click at [525, 511] on label "Good" at bounding box center [536, 494] width 62 height 44
click at [517, 489] on input "Good" at bounding box center [511, 481] width 10 height 18
radio input "true"
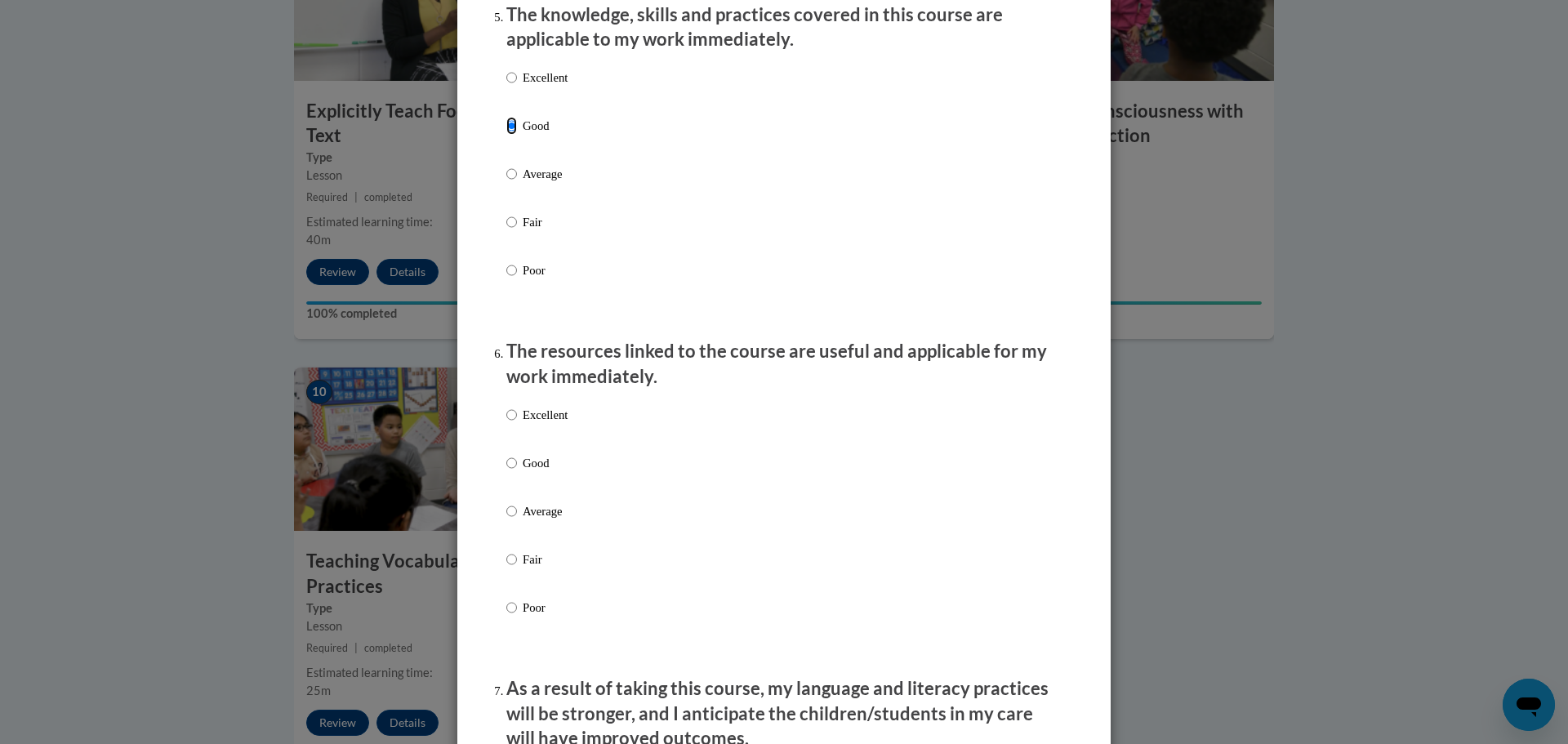
scroll to position [1525, 0]
click at [521, 478] on label "Good" at bounding box center [536, 472] width 62 height 44
click at [517, 469] on input "Good" at bounding box center [511, 459] width 10 height 18
radio input "true"
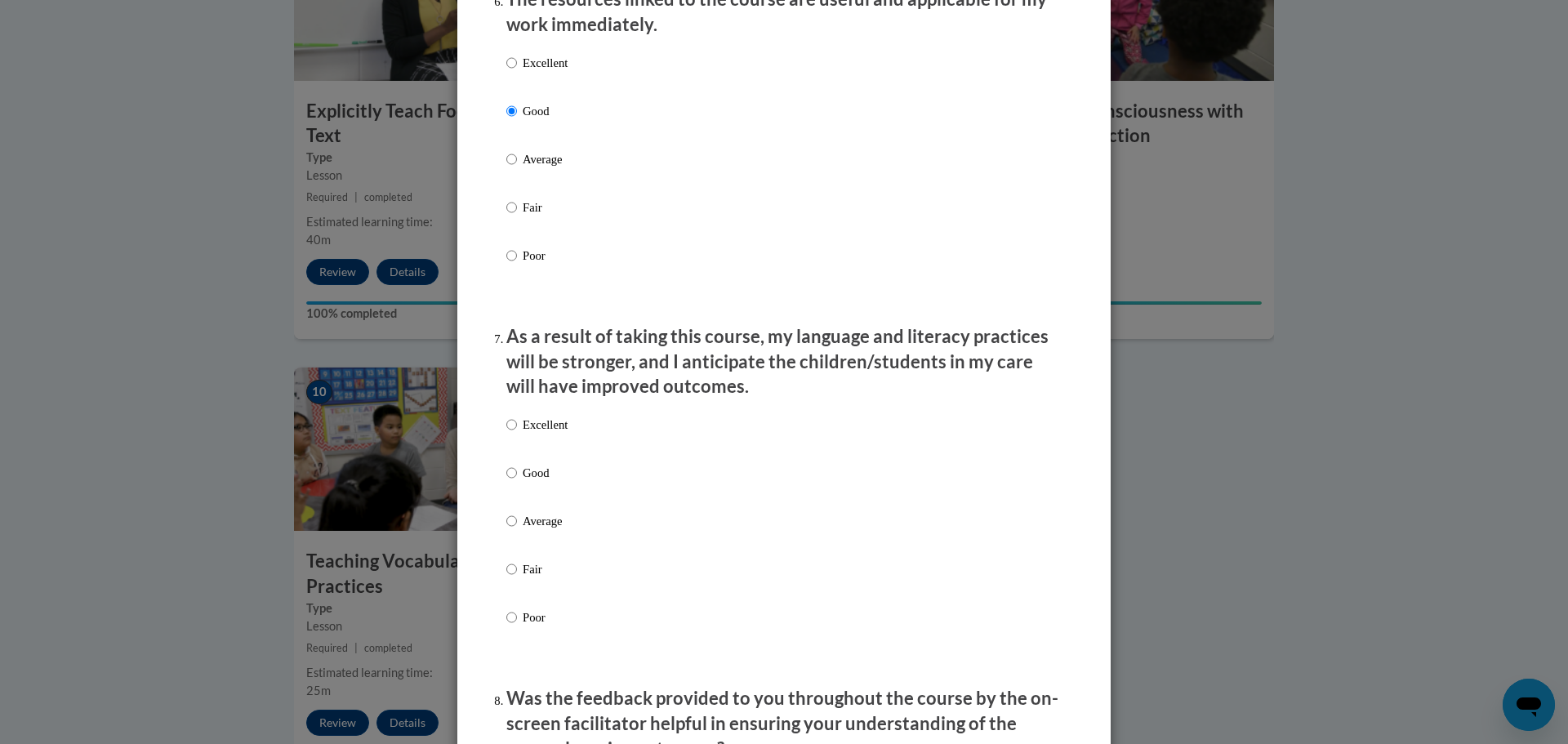
click at [521, 478] on label "Good" at bounding box center [536, 485] width 62 height 44
click at [517, 478] on input "Good" at bounding box center [511, 472] width 10 height 18
radio input "true"
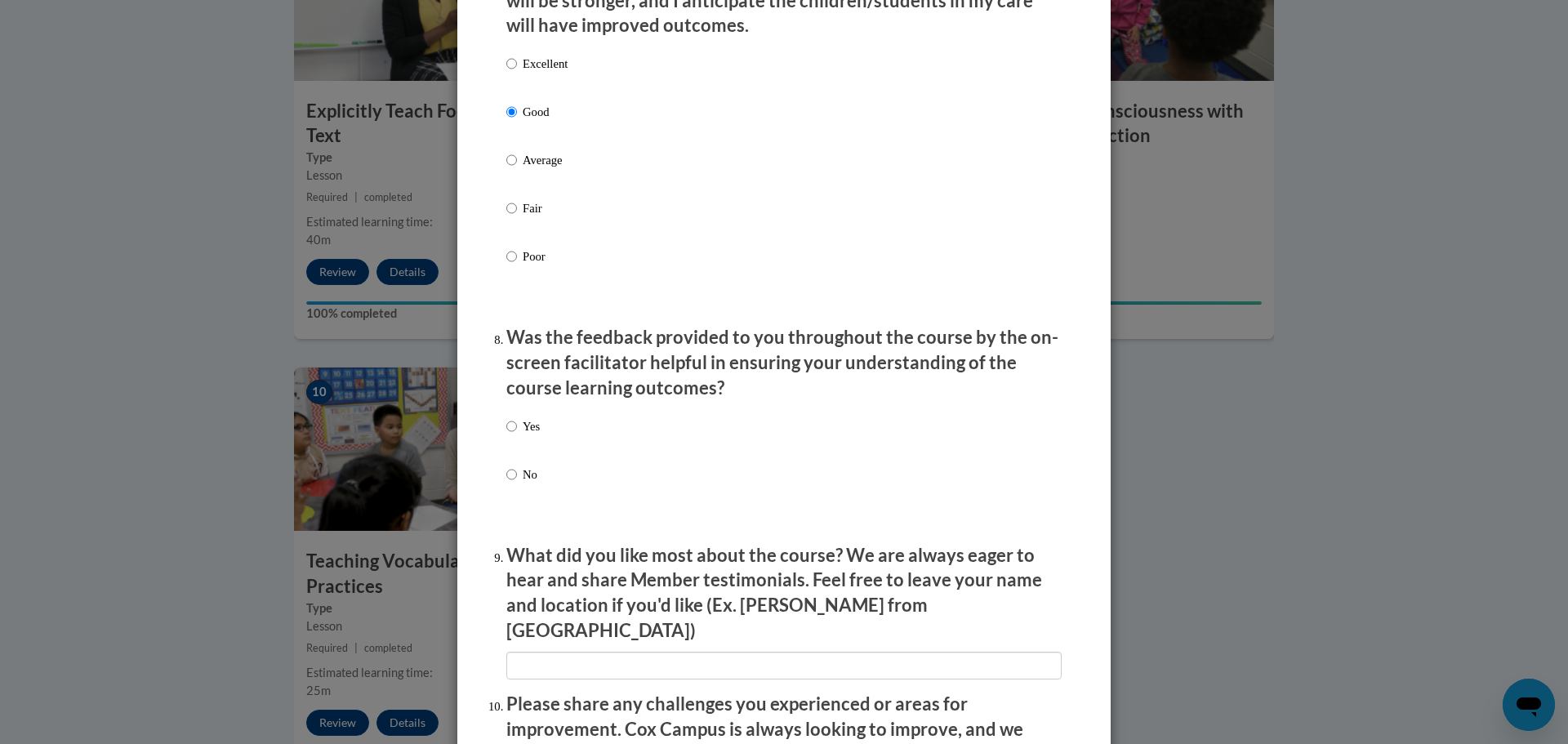
click at [521, 478] on label "No" at bounding box center [522, 487] width 34 height 44
click at [517, 478] on input "No" at bounding box center [511, 474] width 10 height 18
radio input "true"
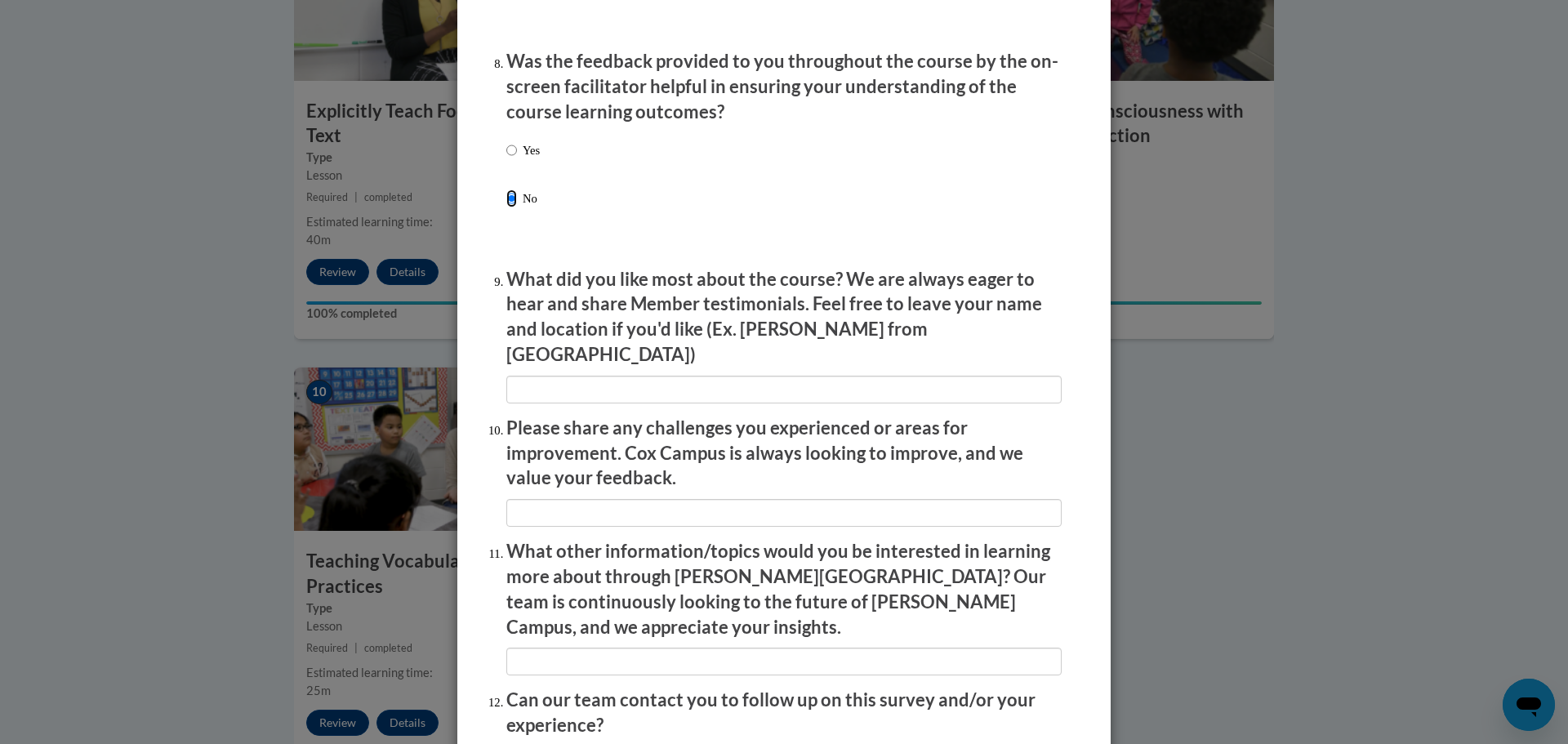
scroll to position [2648, 0]
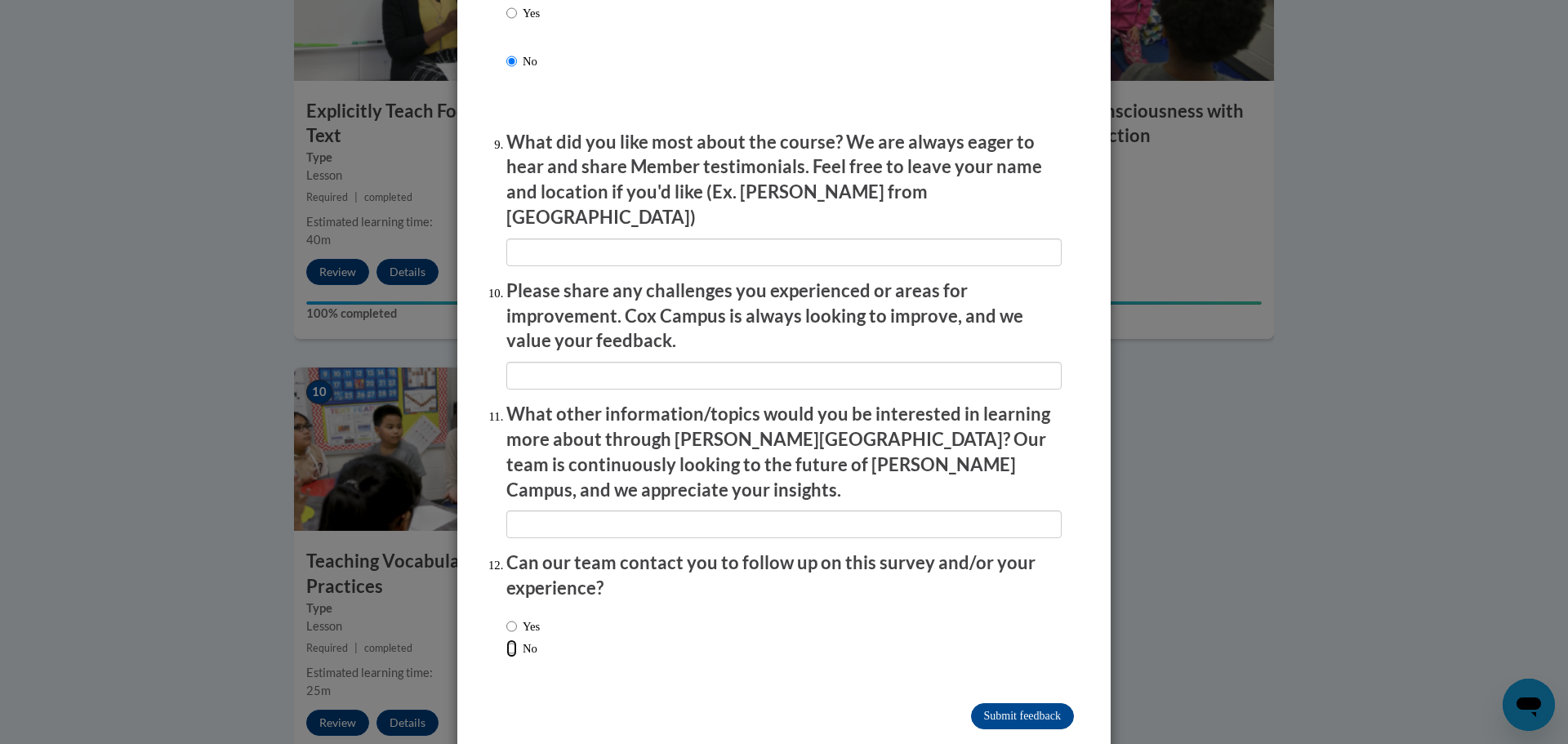
click at [515, 639] on input "No" at bounding box center [511, 648] width 10 height 18
radio input "true"
click at [1005, 702] on input "Submit feedback" at bounding box center [1022, 715] width 103 height 26
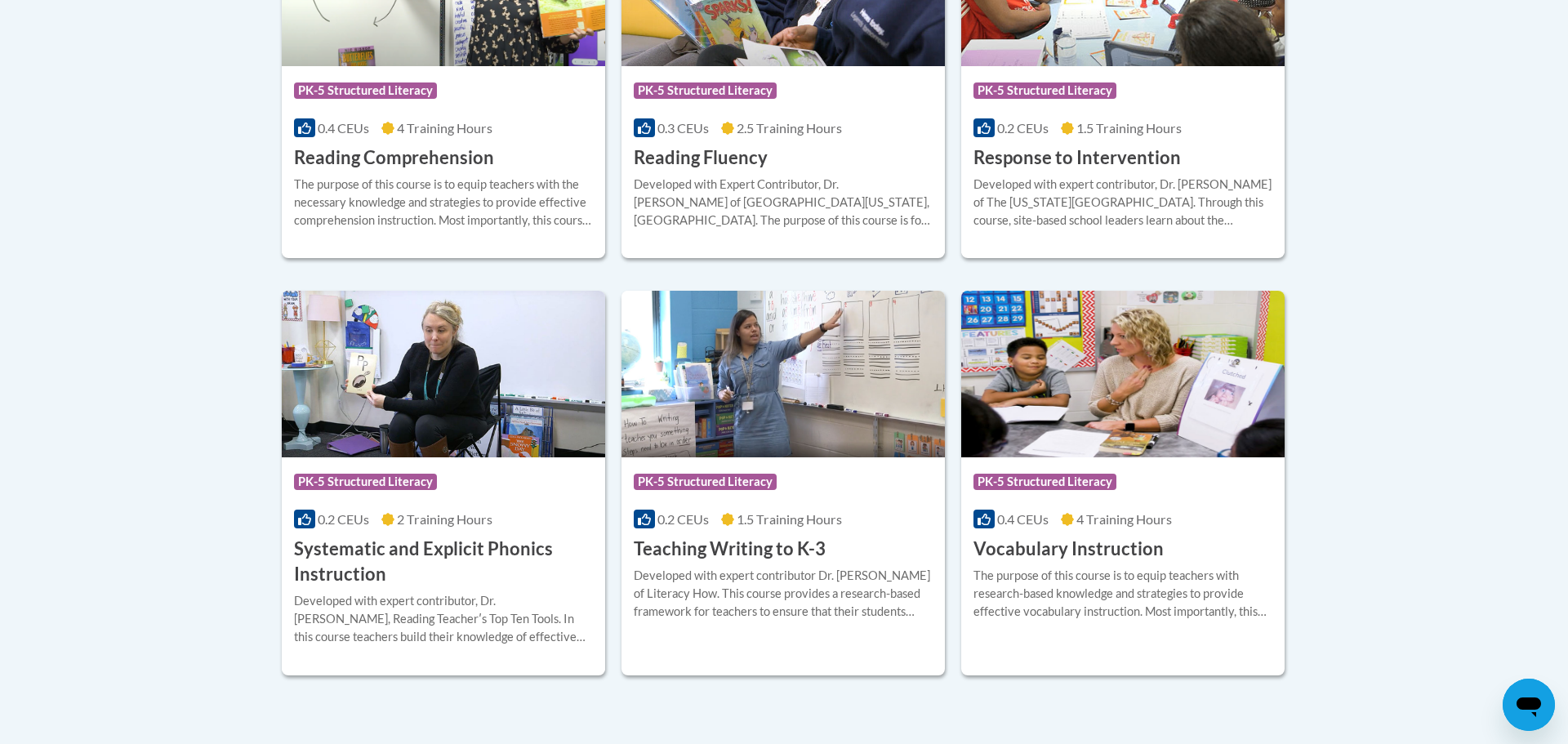
scroll to position [1692, 0]
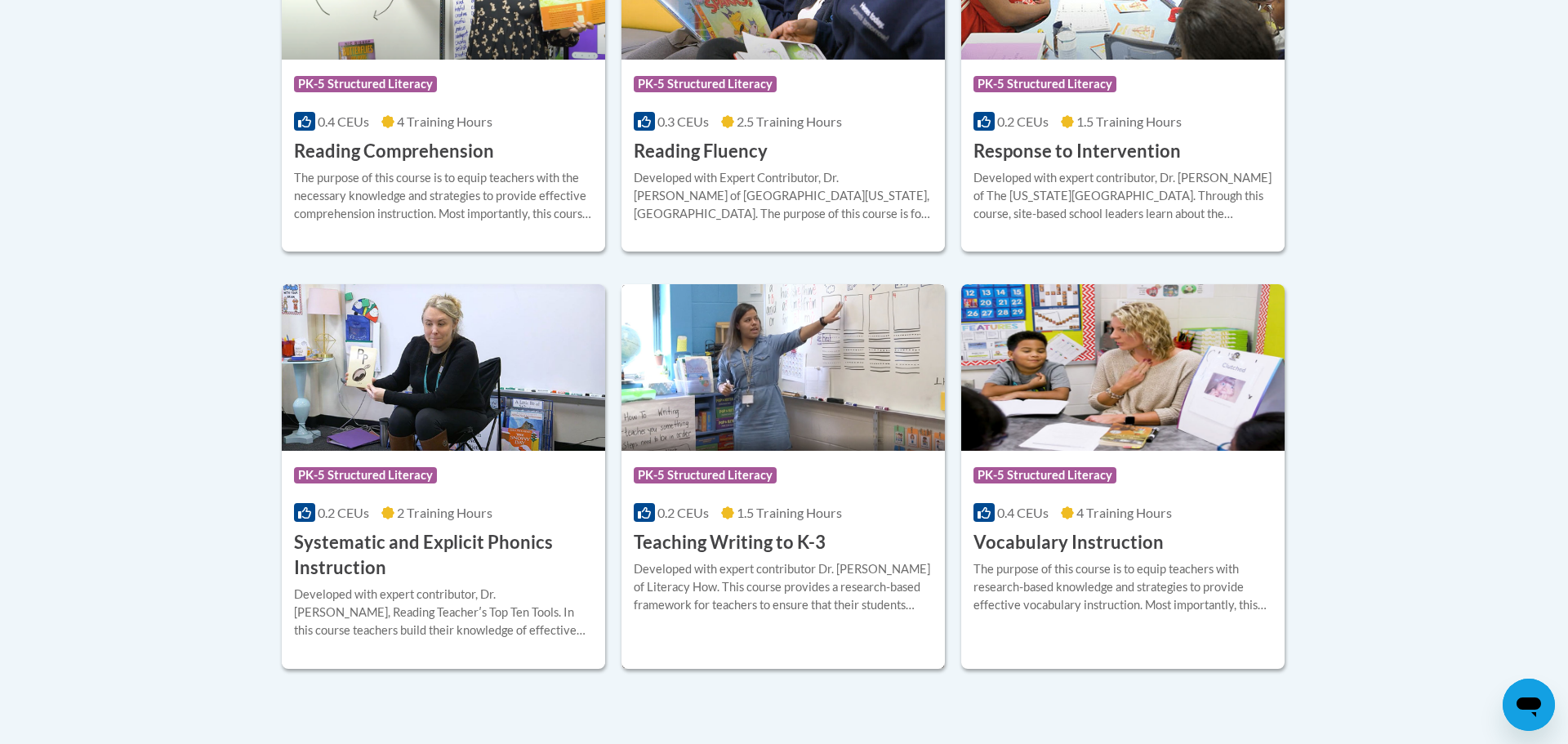
click at [760, 406] on img at bounding box center [782, 367] width 323 height 166
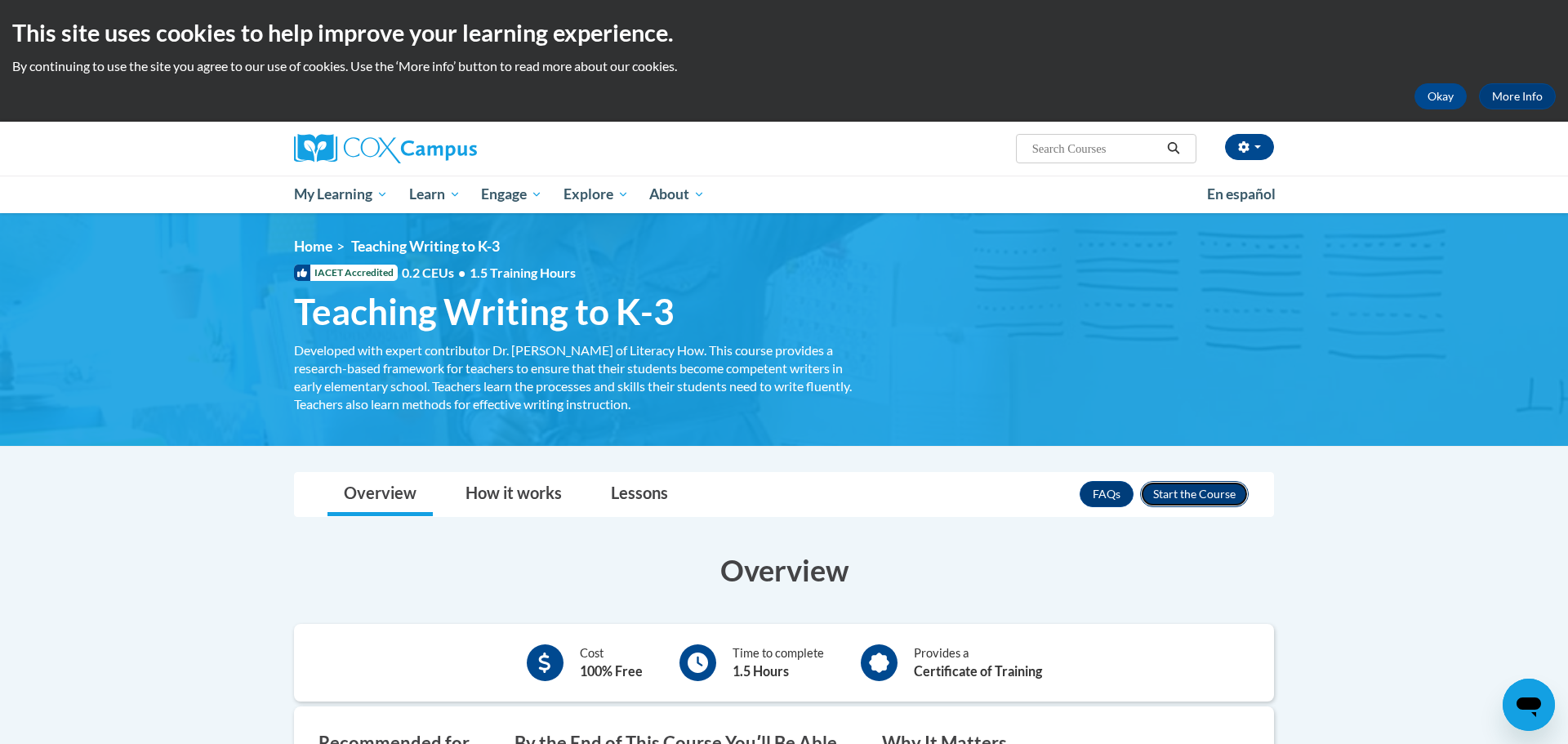
click at [1195, 501] on button "Enroll" at bounding box center [1194, 494] width 108 height 26
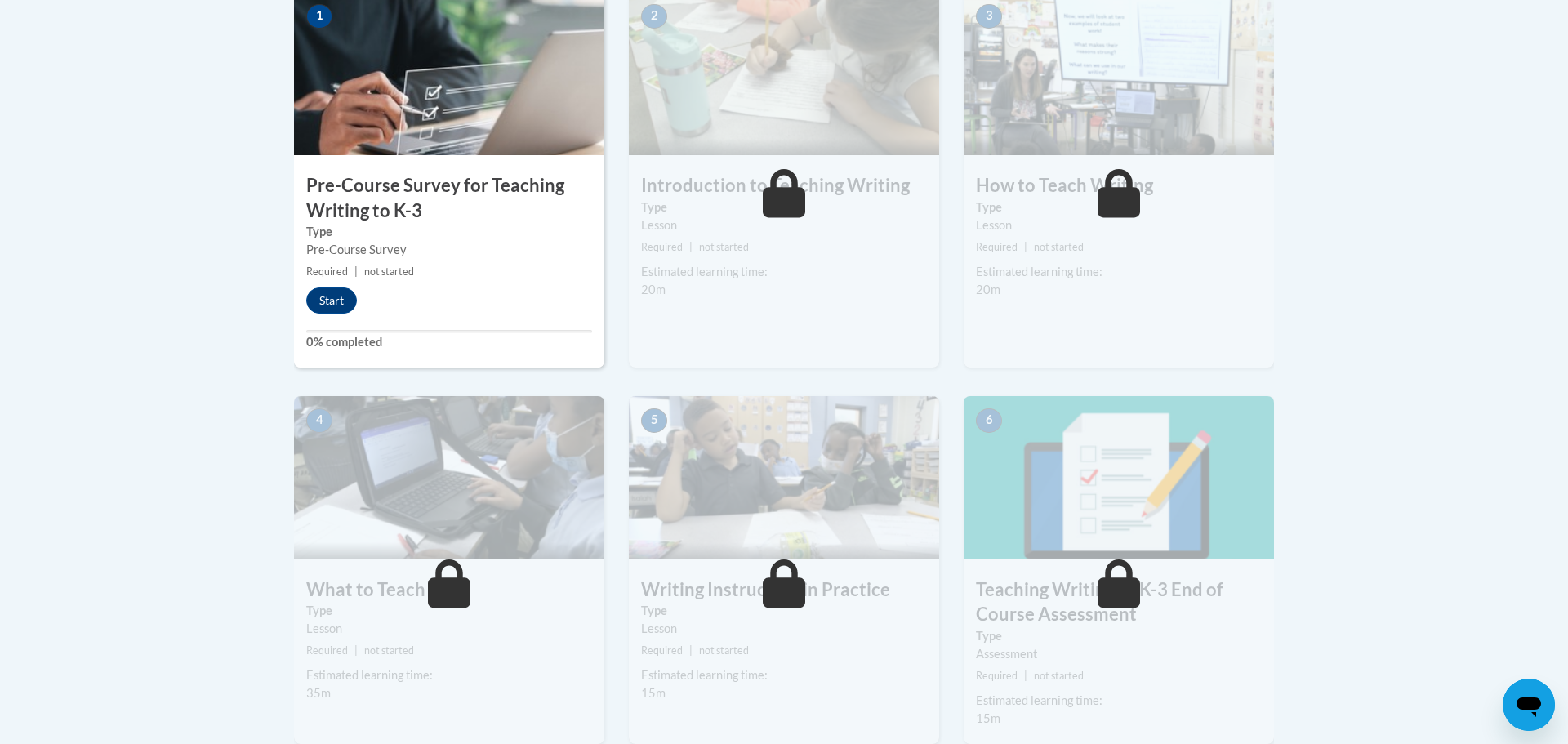
scroll to position [535, 0]
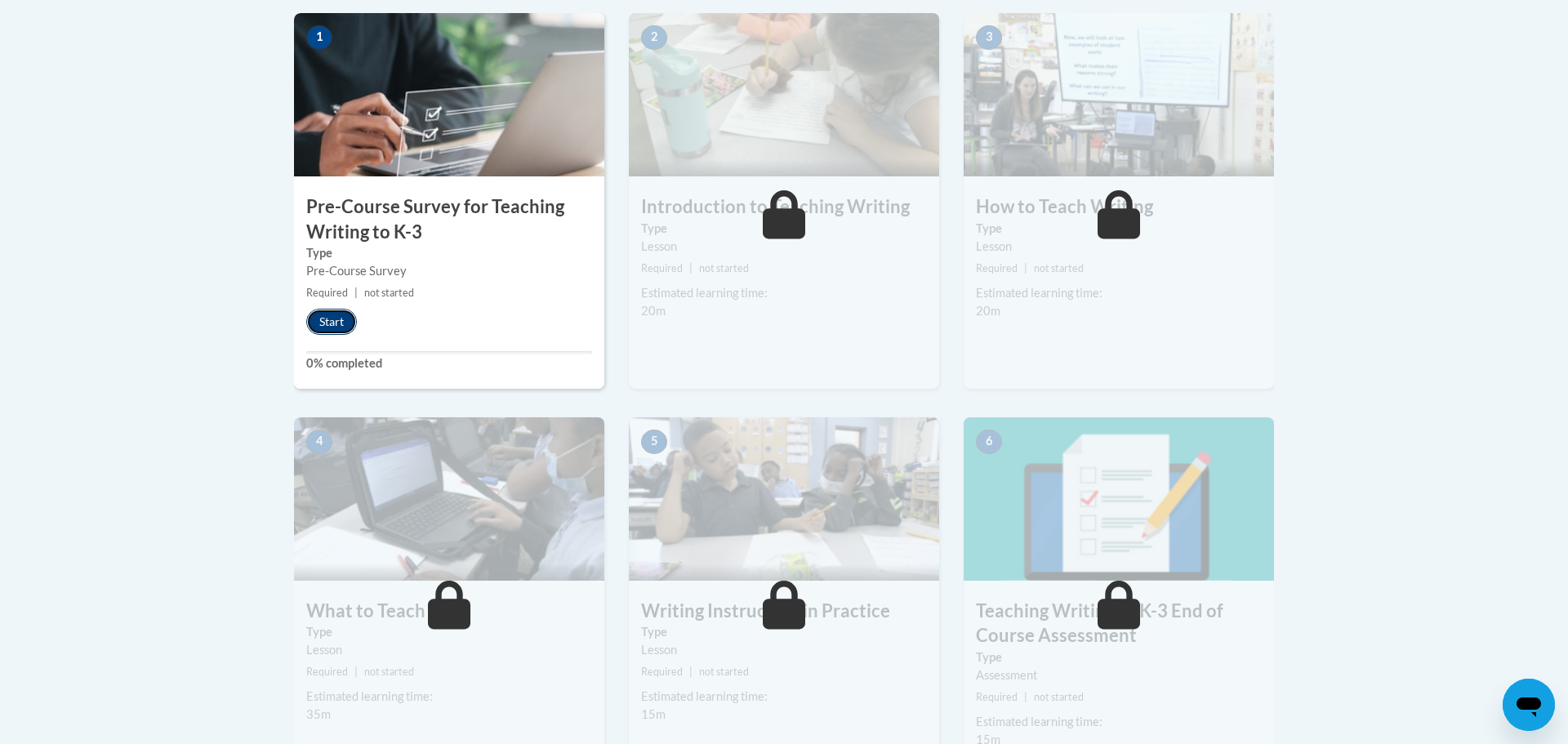
click at [335, 322] on button "Start" at bounding box center [331, 321] width 50 height 26
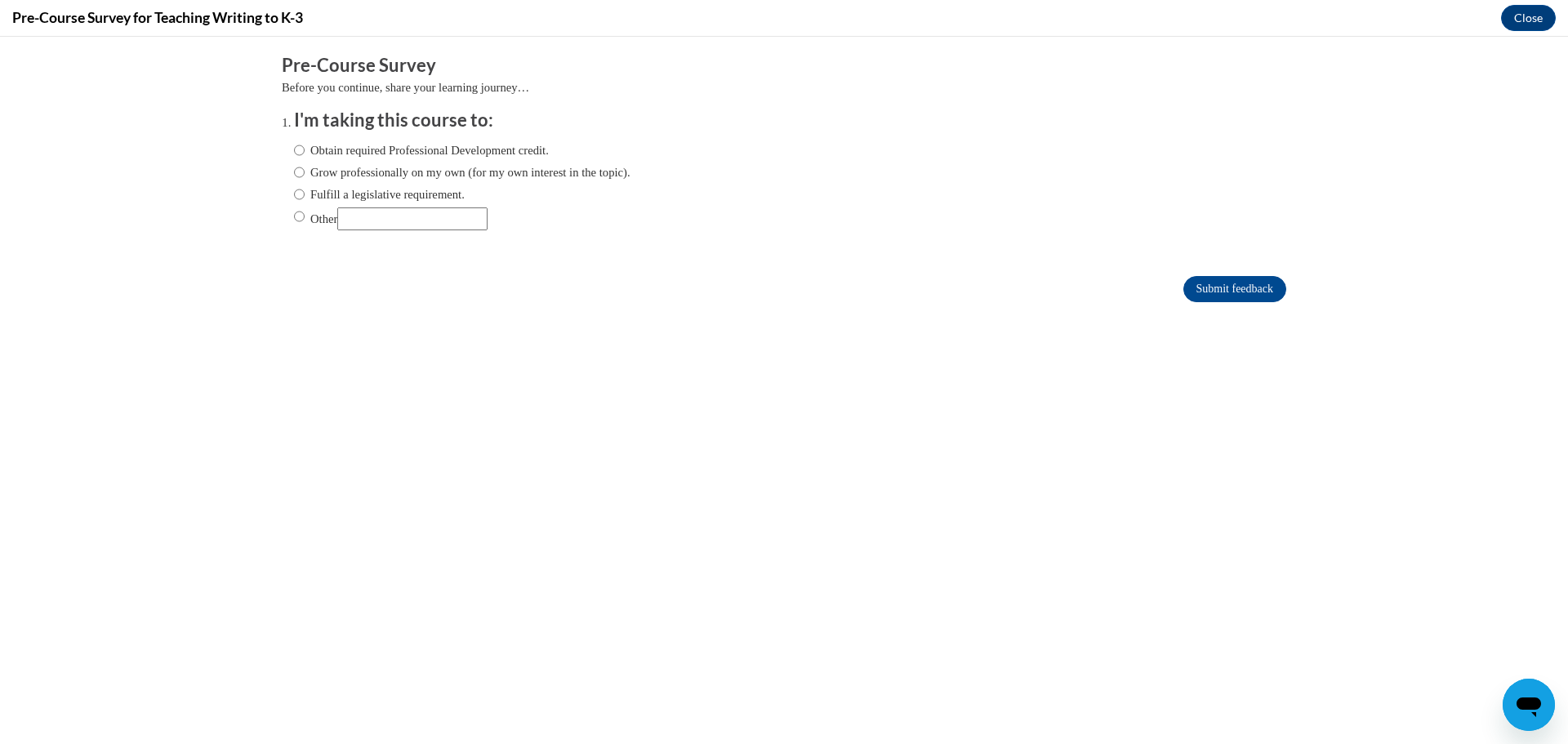
scroll to position [0, 0]
click at [398, 190] on label "Fulfill a legislative requirement." at bounding box center [379, 194] width 171 height 18
click at [305, 190] on input "Fulfill a legislative requirement." at bounding box center [299, 194] width 10 height 18
radio input "true"
click at [1213, 280] on input "Submit feedback" at bounding box center [1234, 289] width 103 height 26
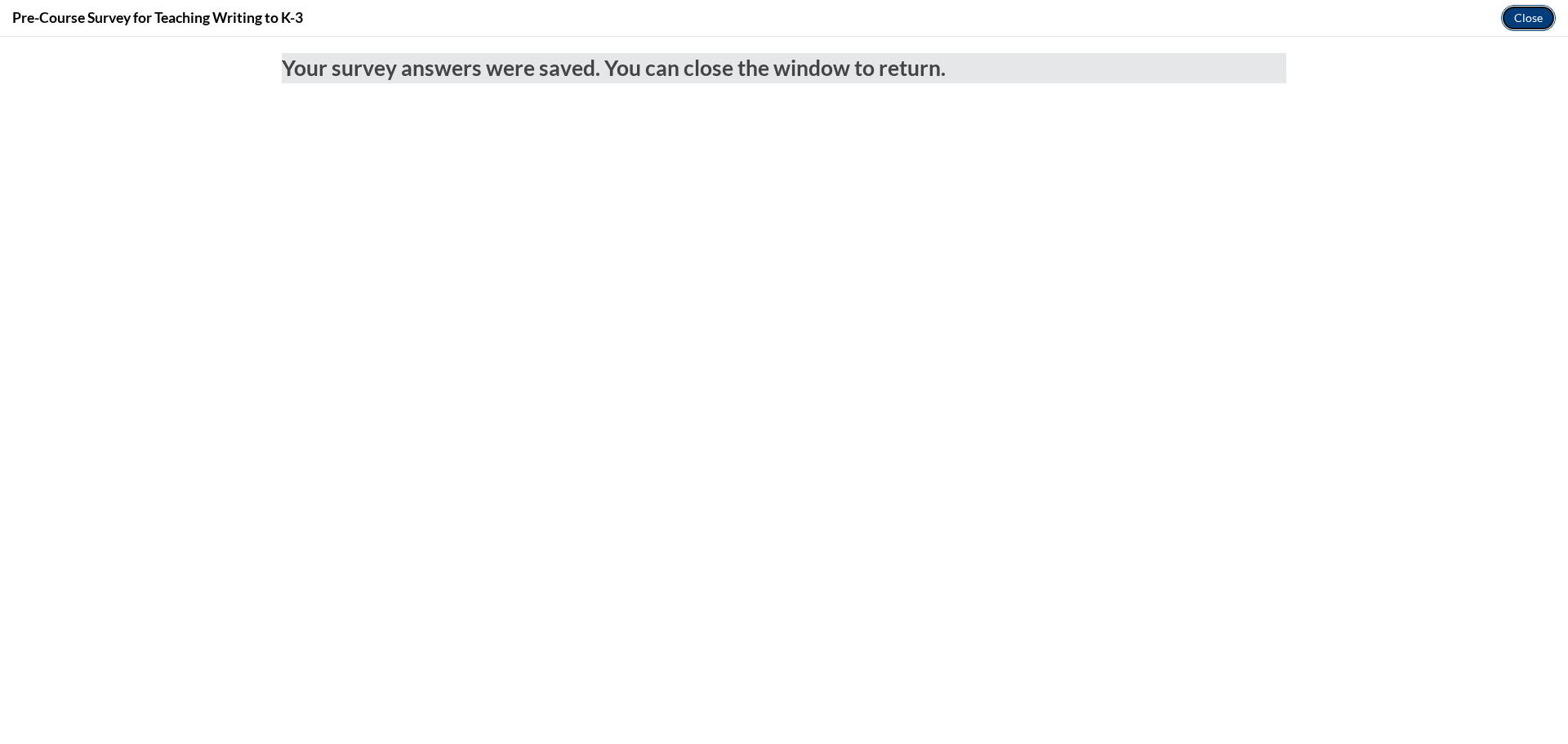
click at [1524, 23] on button "Close" at bounding box center [1527, 18] width 55 height 26
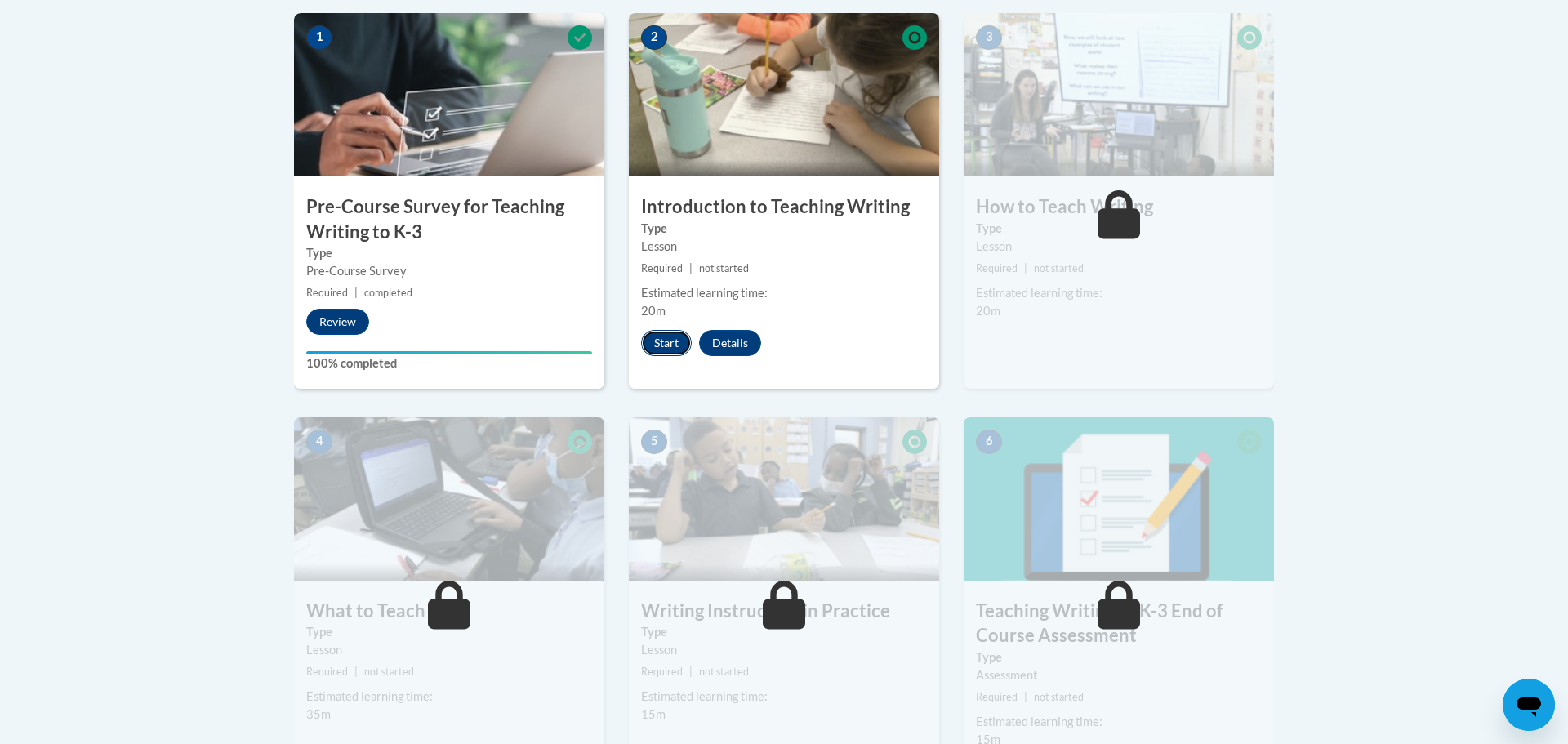
click at [667, 341] on button "Start" at bounding box center [666, 343] width 50 height 26
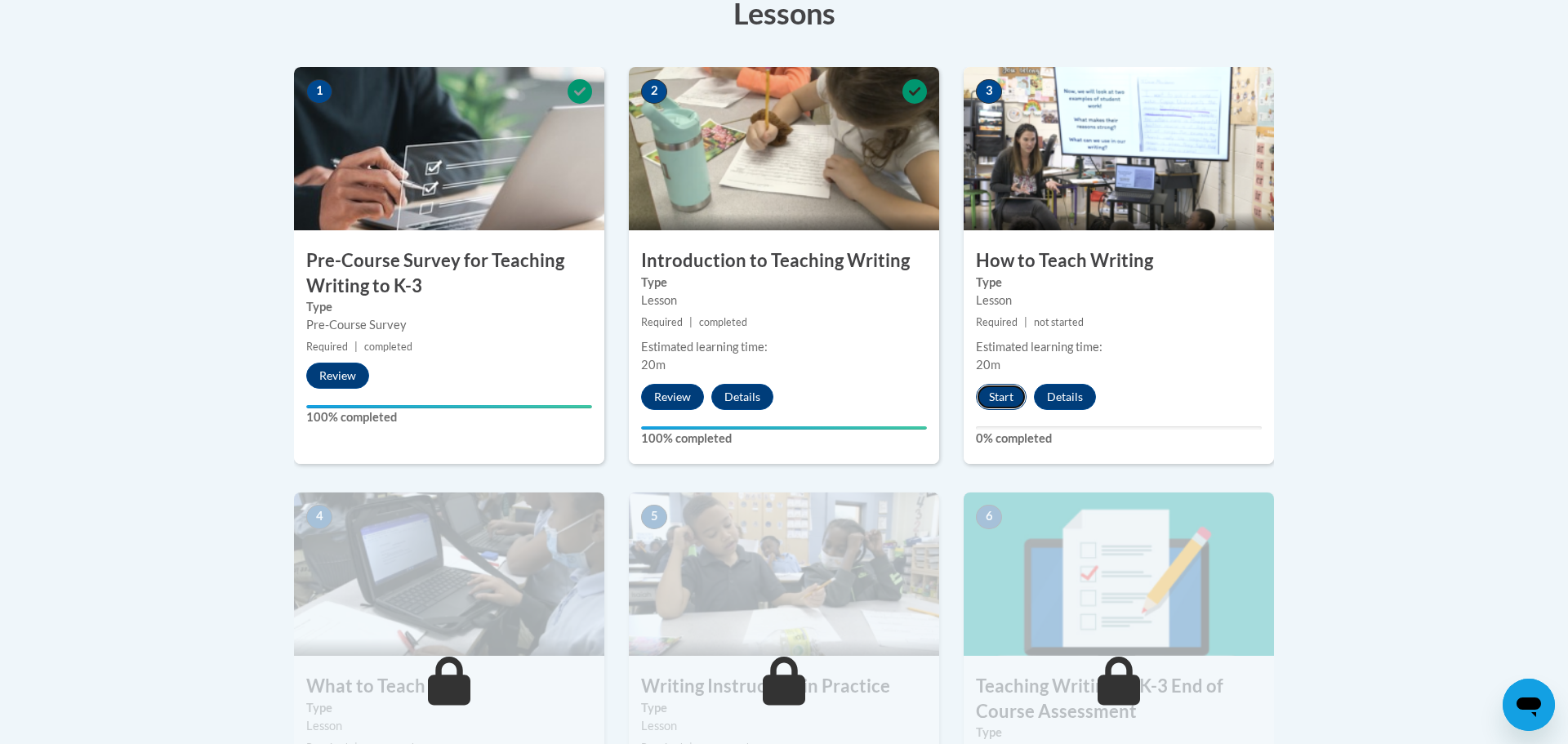
click at [989, 397] on button "Start" at bounding box center [1001, 397] width 50 height 26
